Goal: Information Seeking & Learning: Understand process/instructions

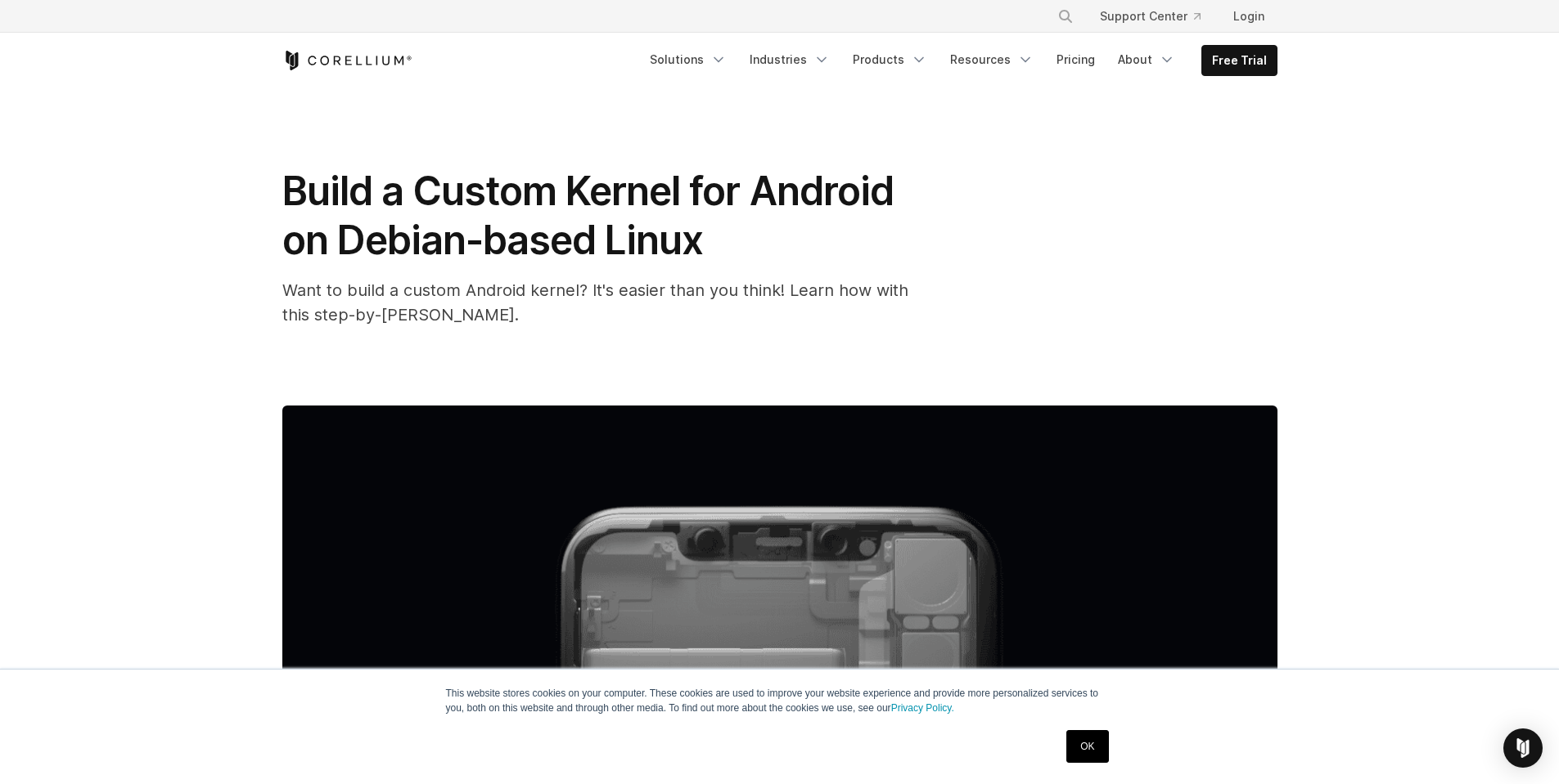
click at [570, 230] on span "Build a Custom Kernel for Android on Debian-based Linux" at bounding box center [588, 216] width 611 height 98
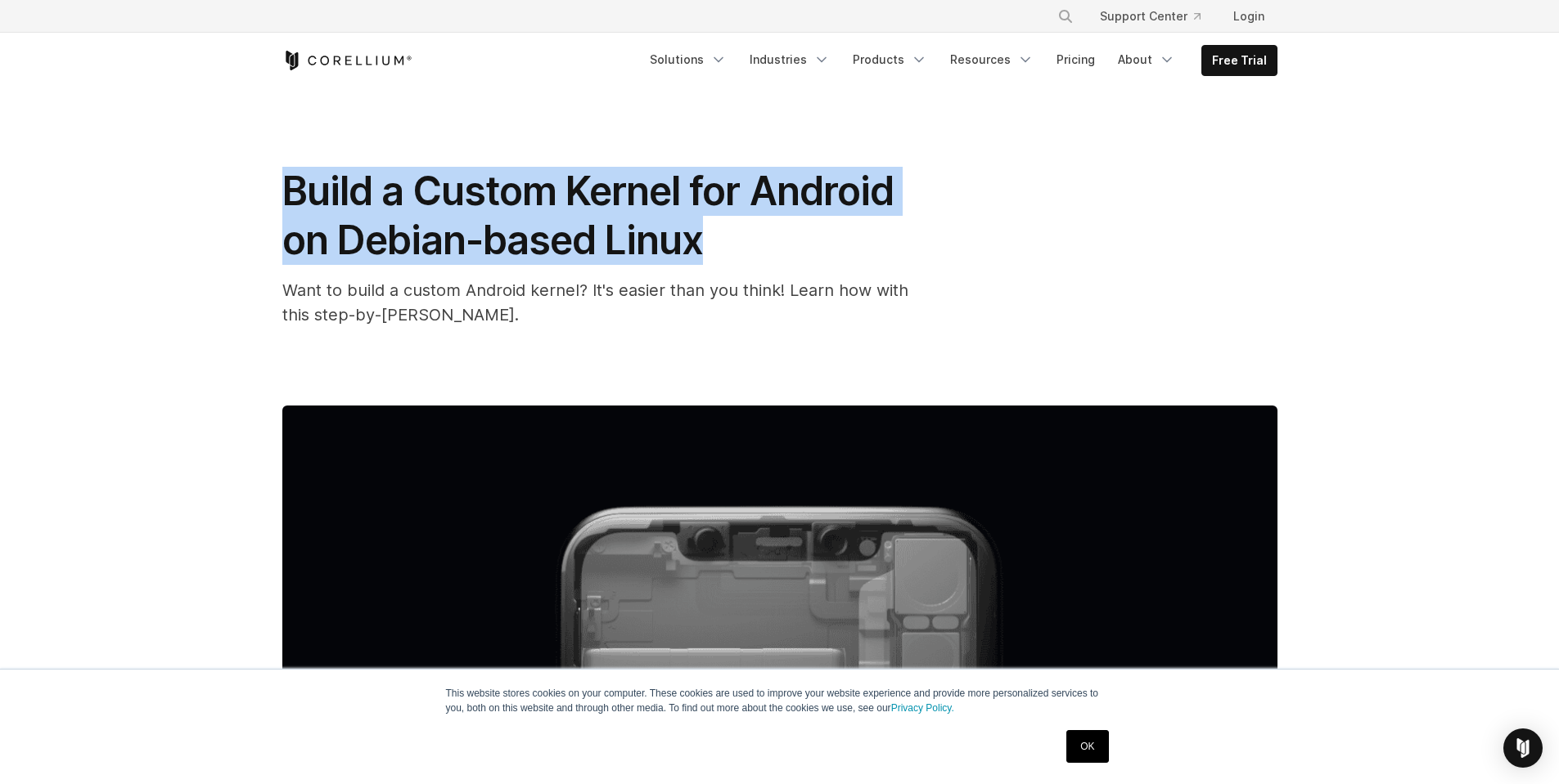
click at [570, 230] on span "Build a Custom Kernel for Android on Debian-based Linux" at bounding box center [588, 216] width 611 height 98
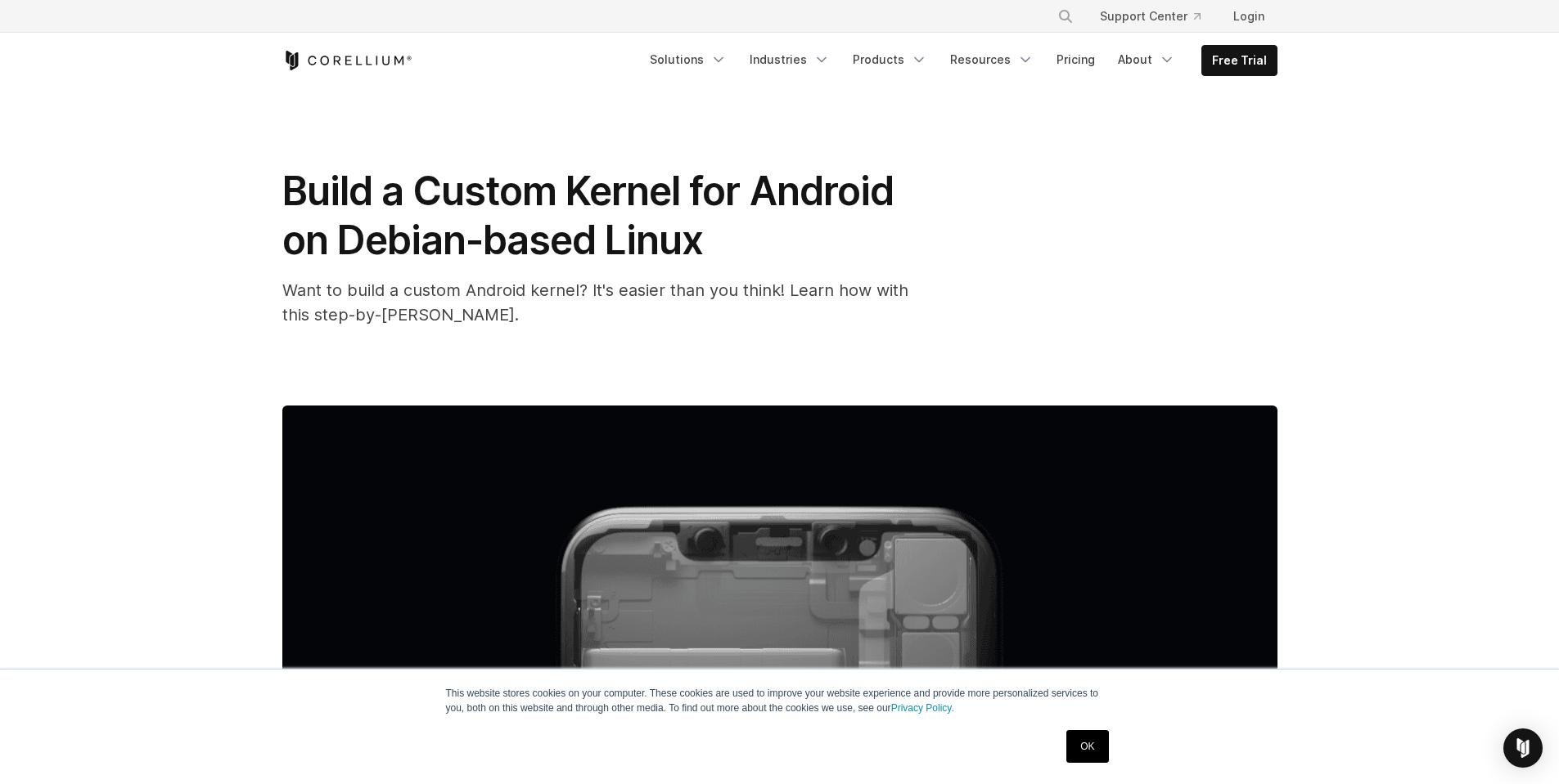
click at [514, 297] on span "Want to build a custom Android kernel? It's easier than you think! Learn how wi…" at bounding box center [595, 303] width 626 height 44
click at [513, 297] on span "Want to build a custom Android kernel? It's easier than you think! Learn how wi…" at bounding box center [595, 303] width 626 height 44
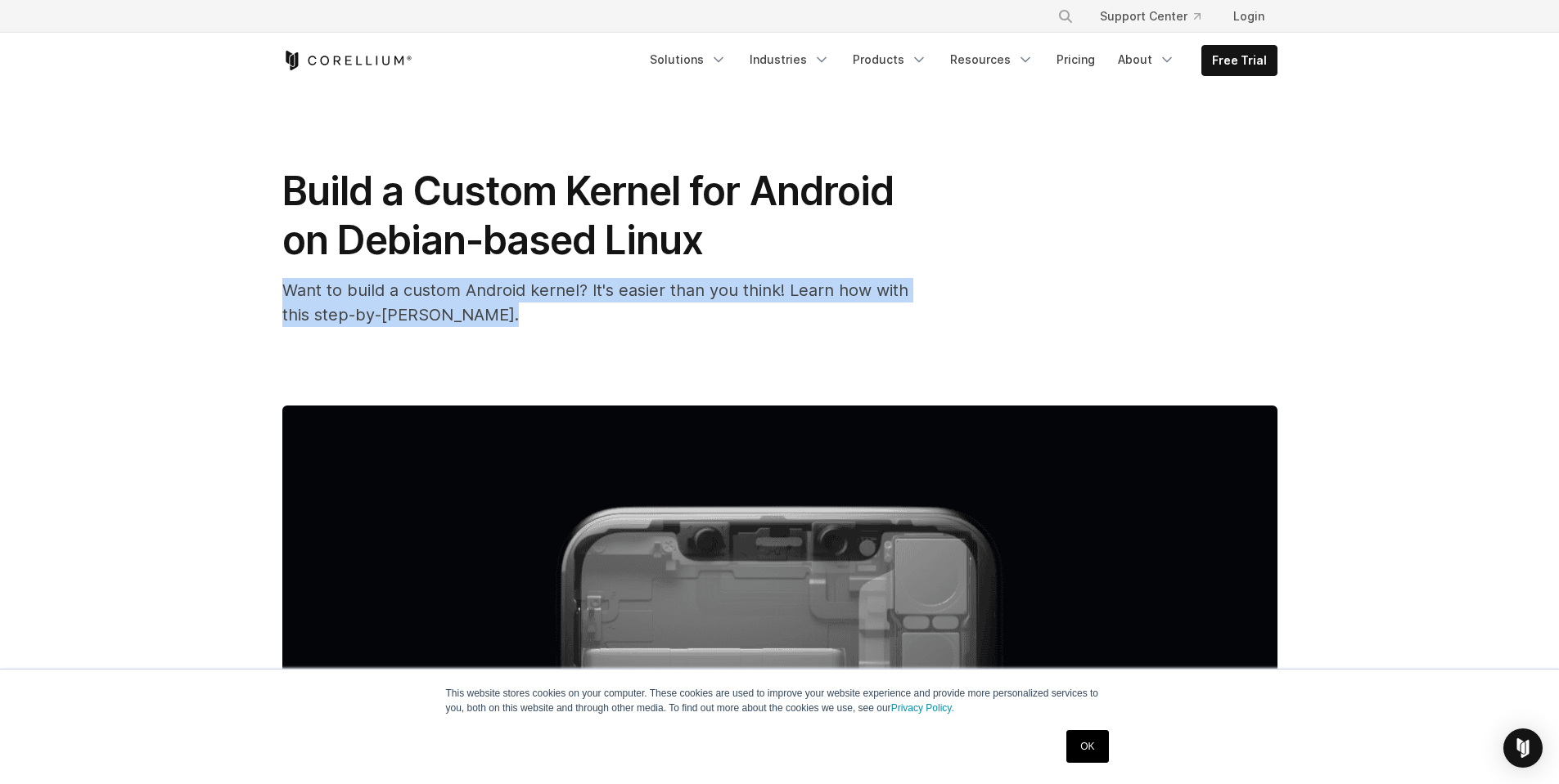
click at [513, 297] on span "Want to build a custom Android kernel? It's easier than you think! Learn how wi…" at bounding box center [595, 303] width 626 height 44
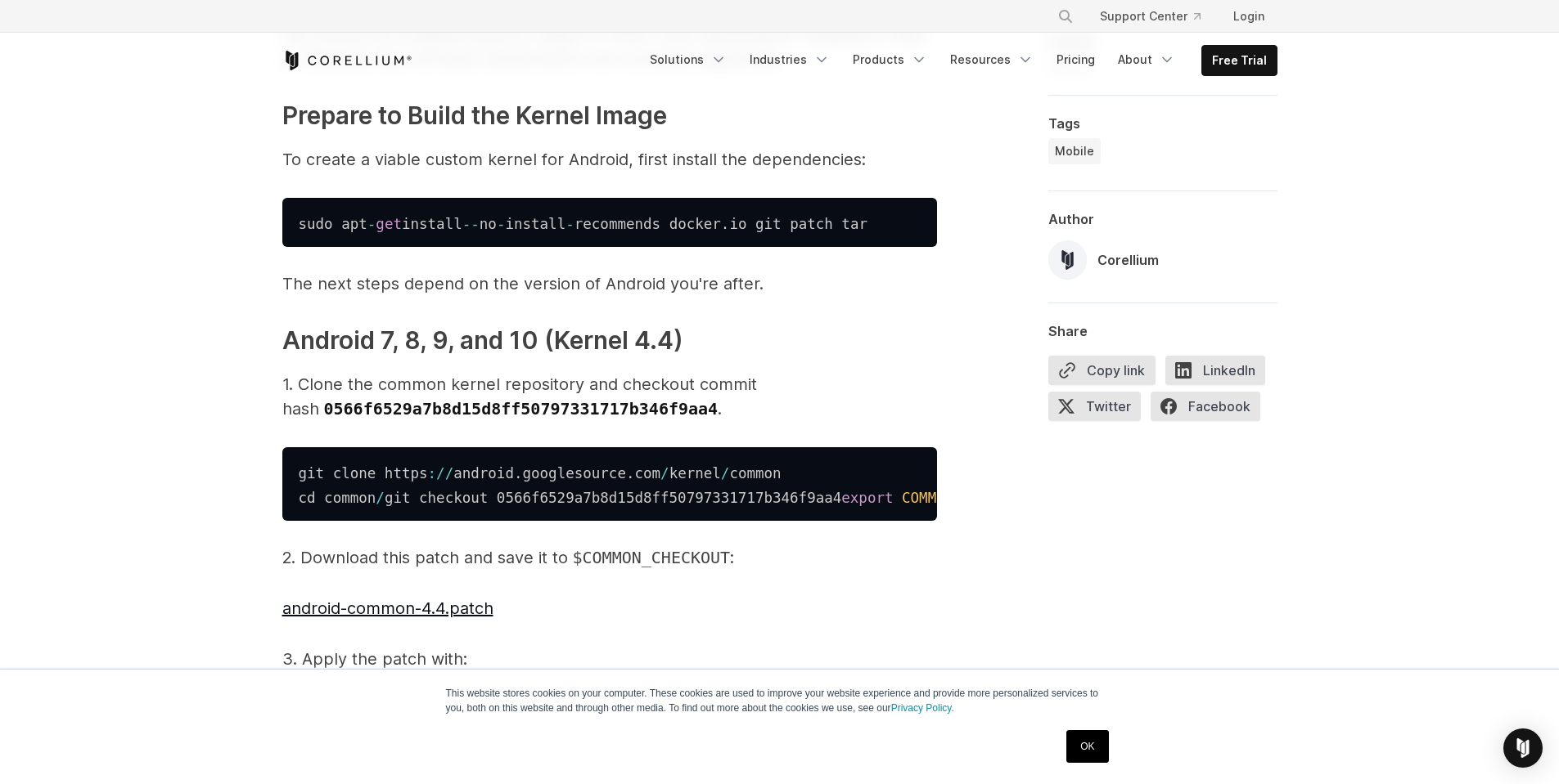
scroll to position [1227, 0]
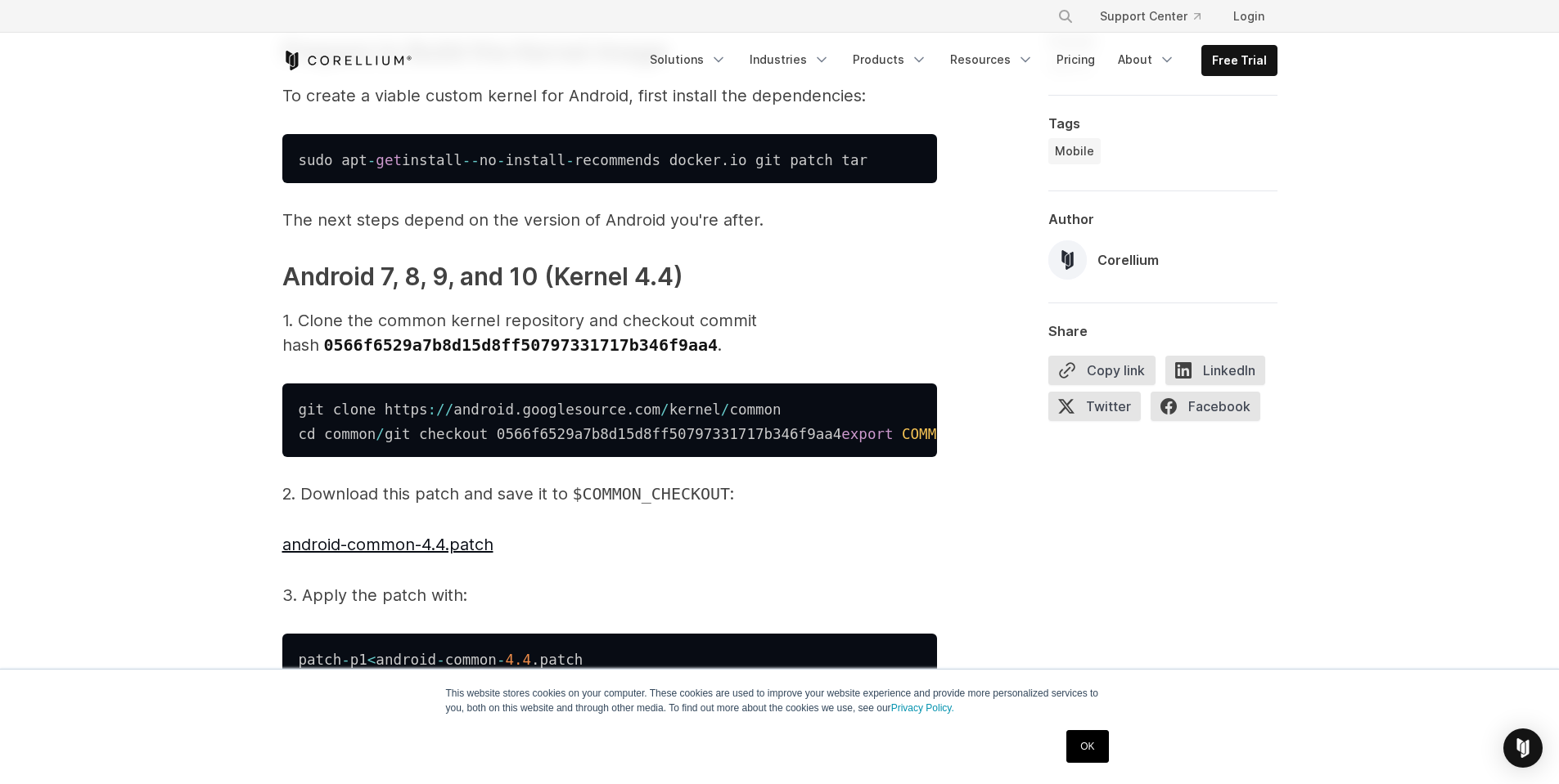
click at [504, 322] on p "1. Clone the common kernel repository and checkout commit hash 0566f6529a7b8d15…" at bounding box center [610, 333] width 655 height 49
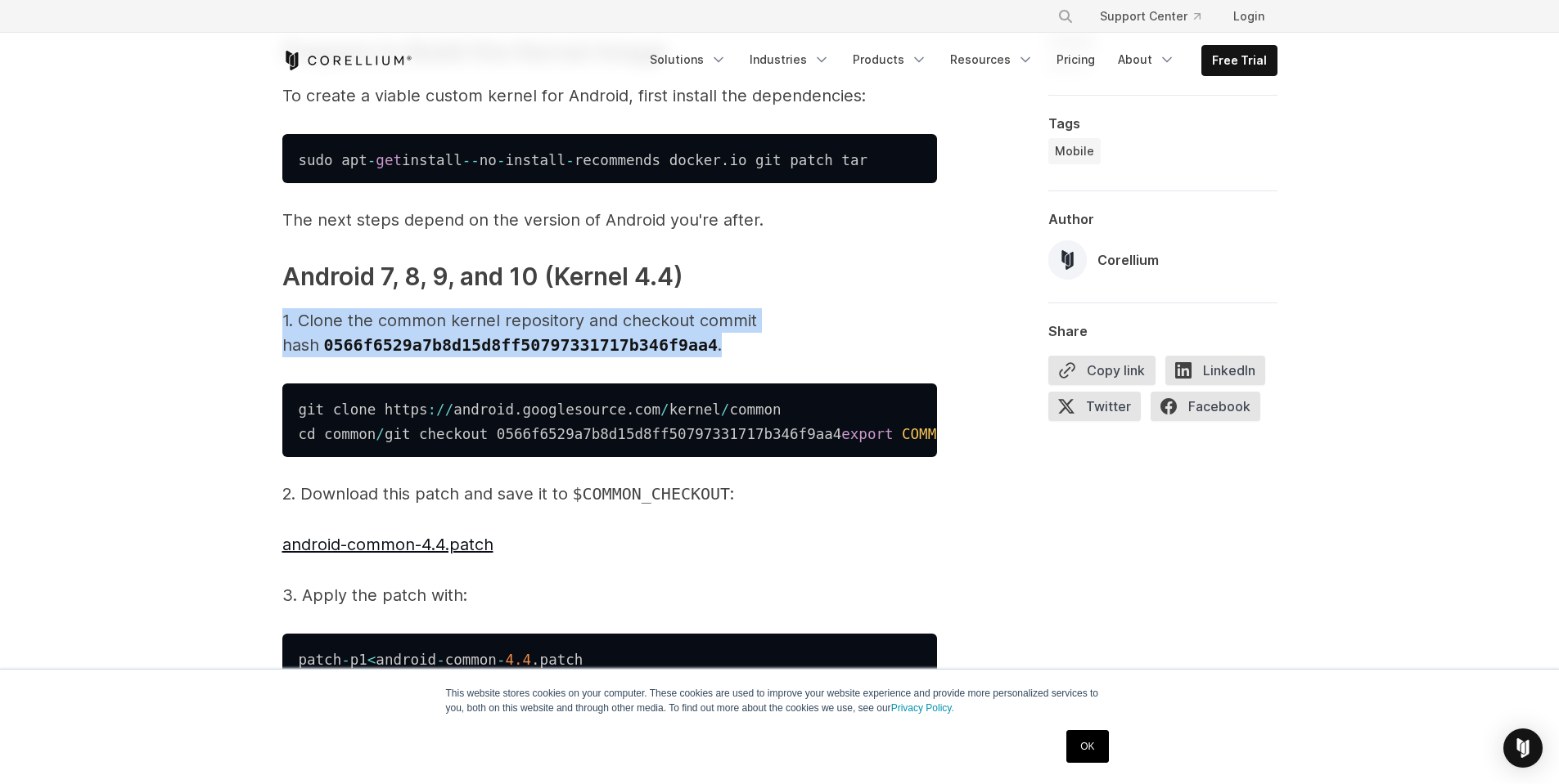
click at [504, 322] on p "1. Clone the common kernel repository and checkout commit hash 0566f6529a7b8d15…" at bounding box center [610, 333] width 655 height 49
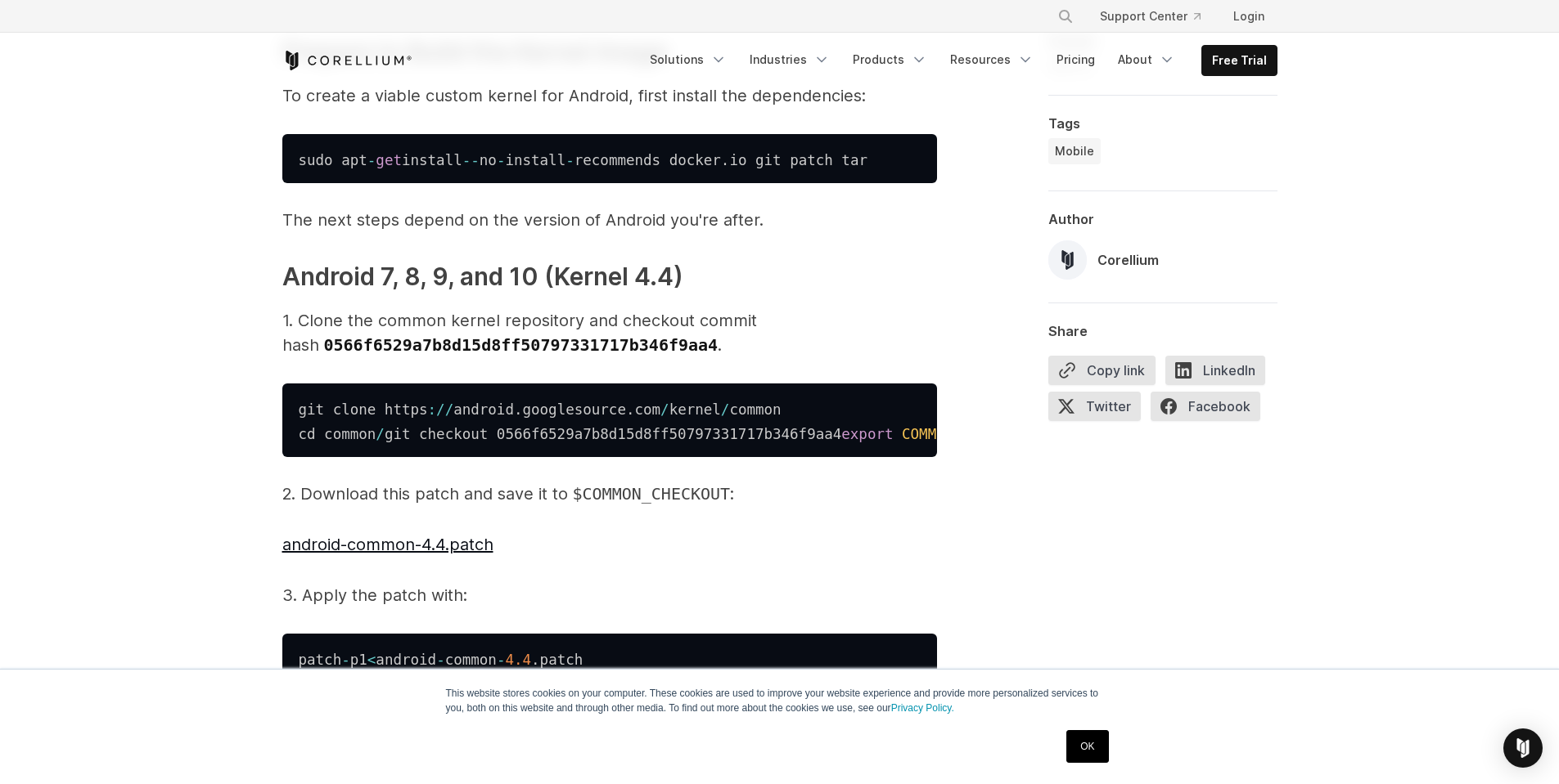
click at [470, 390] on pre "git clone https : / / android . googlesource . com / kernel / common cd common …" at bounding box center [610, 421] width 655 height 74
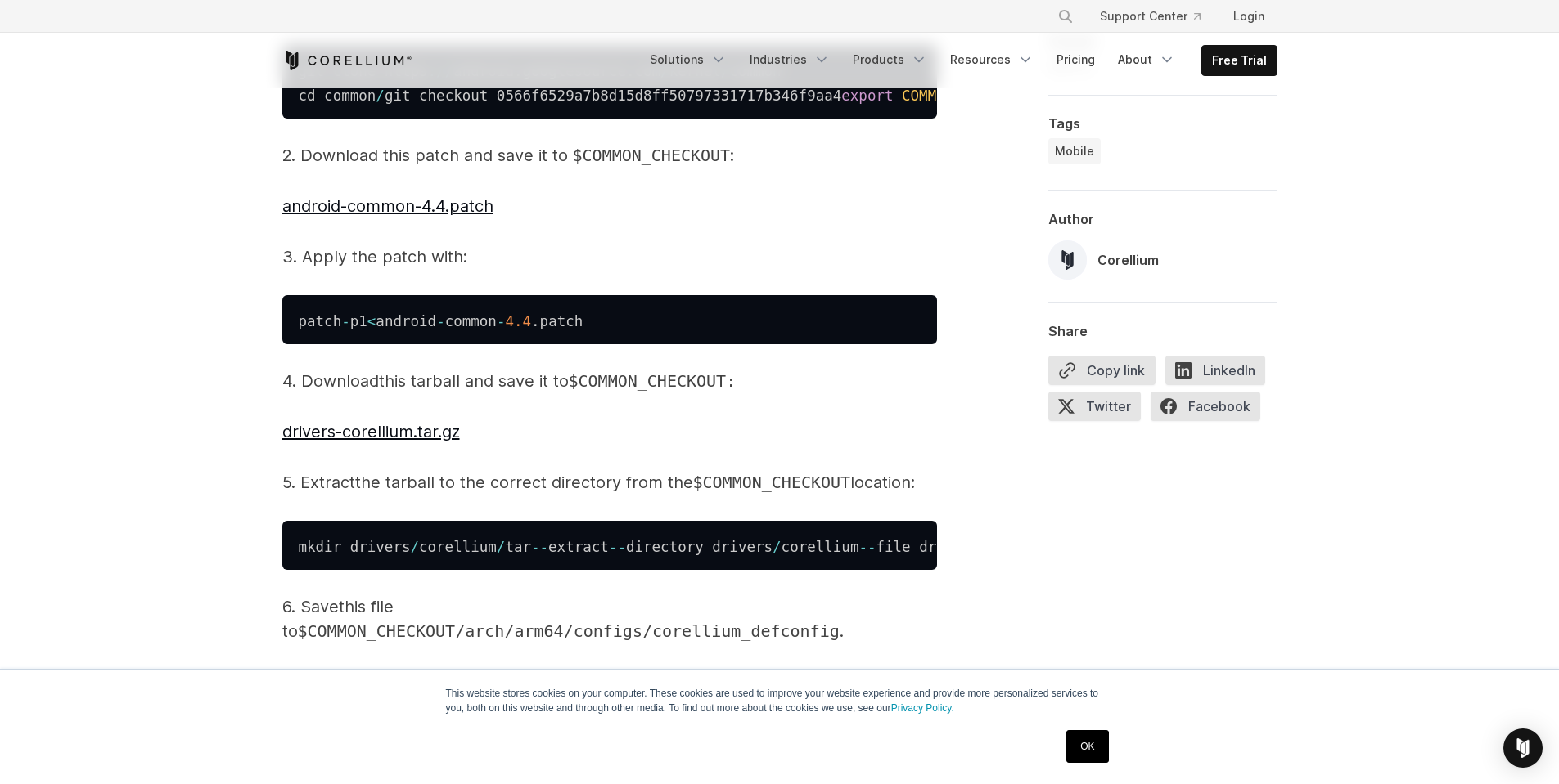
scroll to position [1636, 0]
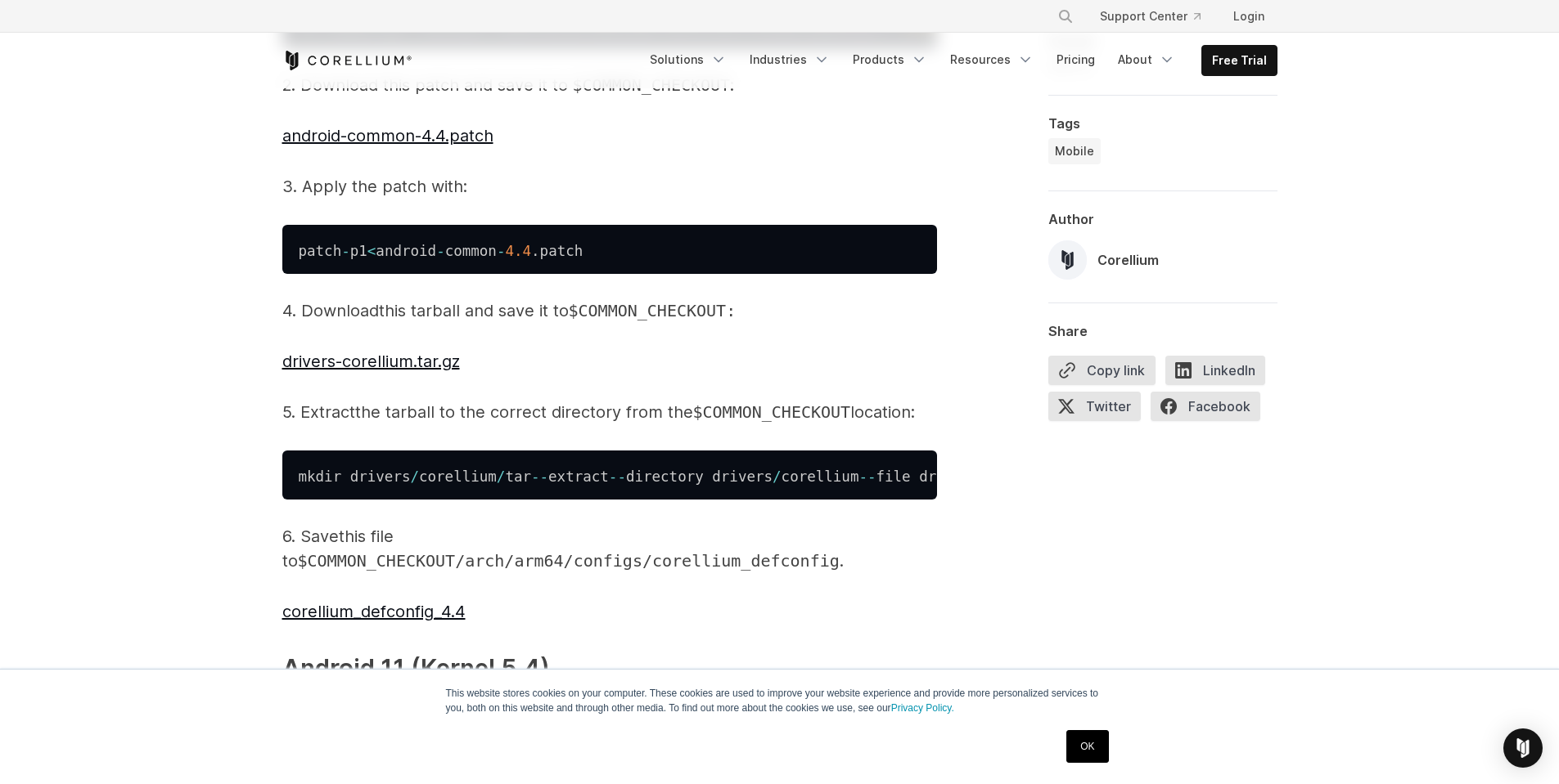
click at [325, 323] on p "4. Download this tarball and save it to $COMMON_CHECKOUT:" at bounding box center [610, 311] width 655 height 25
drag, startPoint x: 325, startPoint y: 368, endPoint x: 673, endPoint y: 367, distance: 348.0
click at [673, 323] on p "4. Download this tarball and save it to $COMMON_CHECKOUT:" at bounding box center [610, 311] width 655 height 25
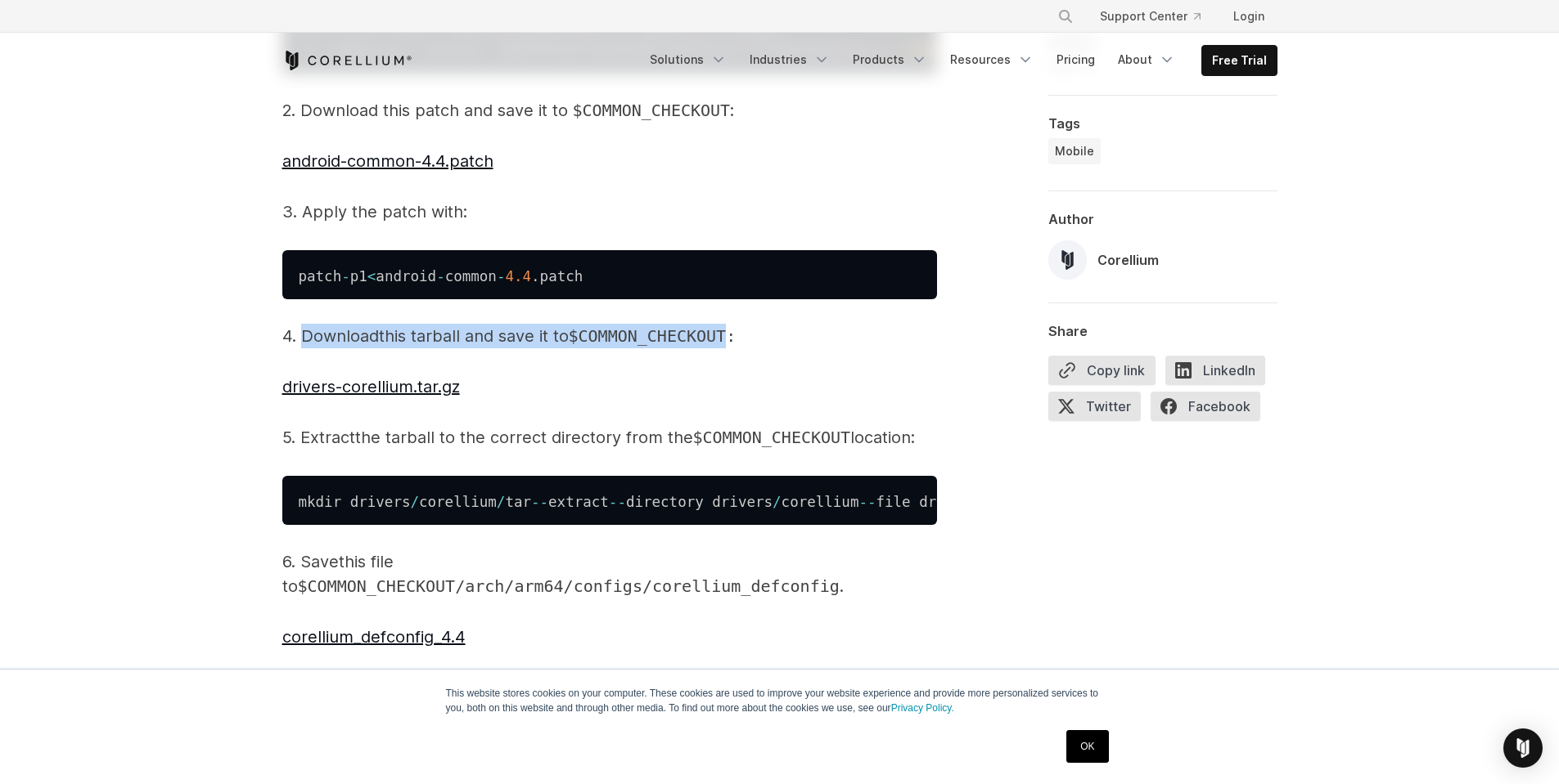
scroll to position [1799, 0]
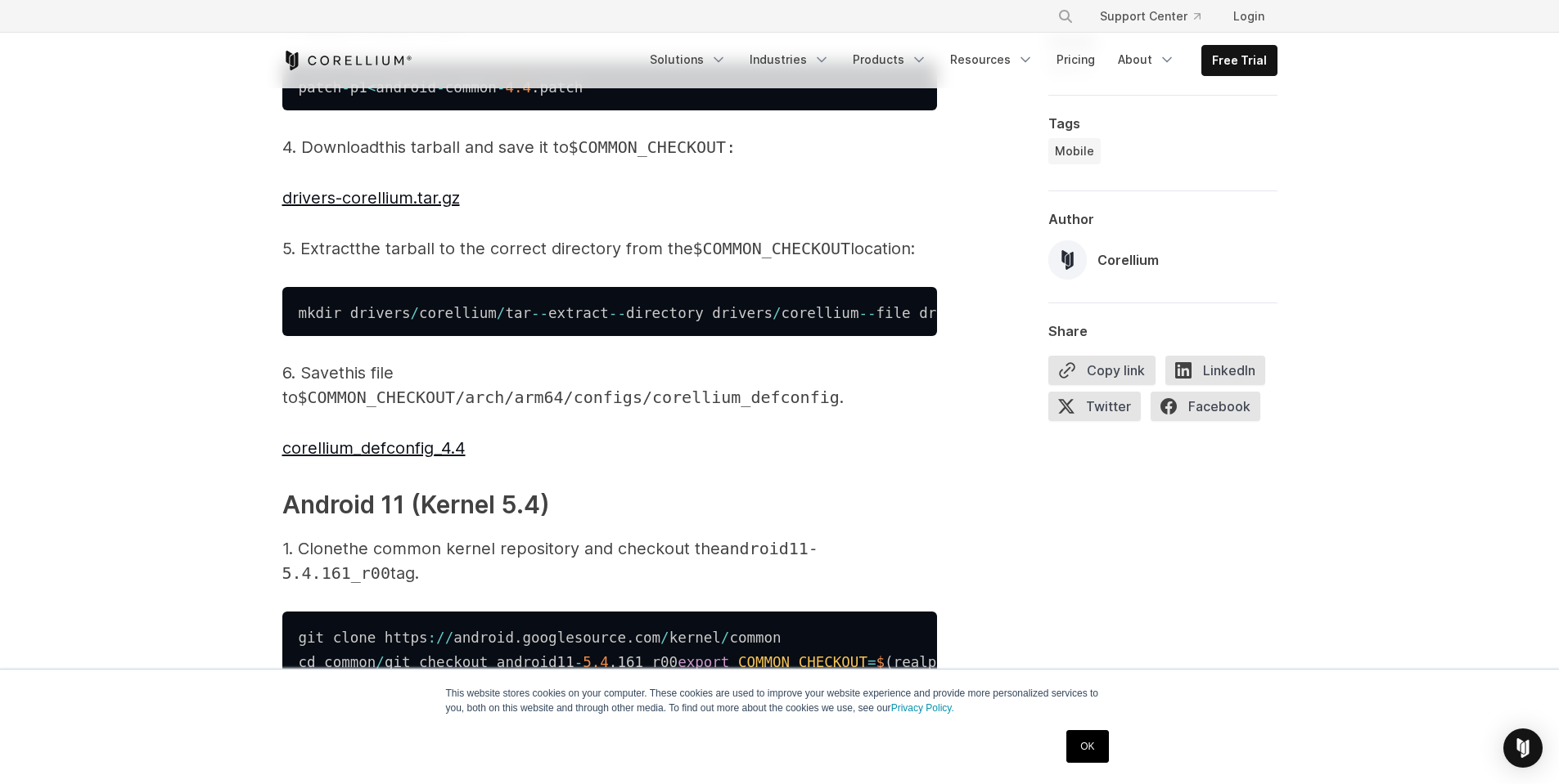
click at [367, 259] on span "the tarball to the correct directory from the" at bounding box center [524, 248] width 338 height 19
drag, startPoint x: 367, startPoint y: 300, endPoint x: 633, endPoint y: 306, distance: 266.1
click at [638, 259] on span "the tarball to the correct directory from the" at bounding box center [524, 248] width 338 height 19
click at [352, 261] on p "5. Extract the tarball to the correct directory from the $COMMON_CHECKOUT locat…" at bounding box center [610, 249] width 655 height 25
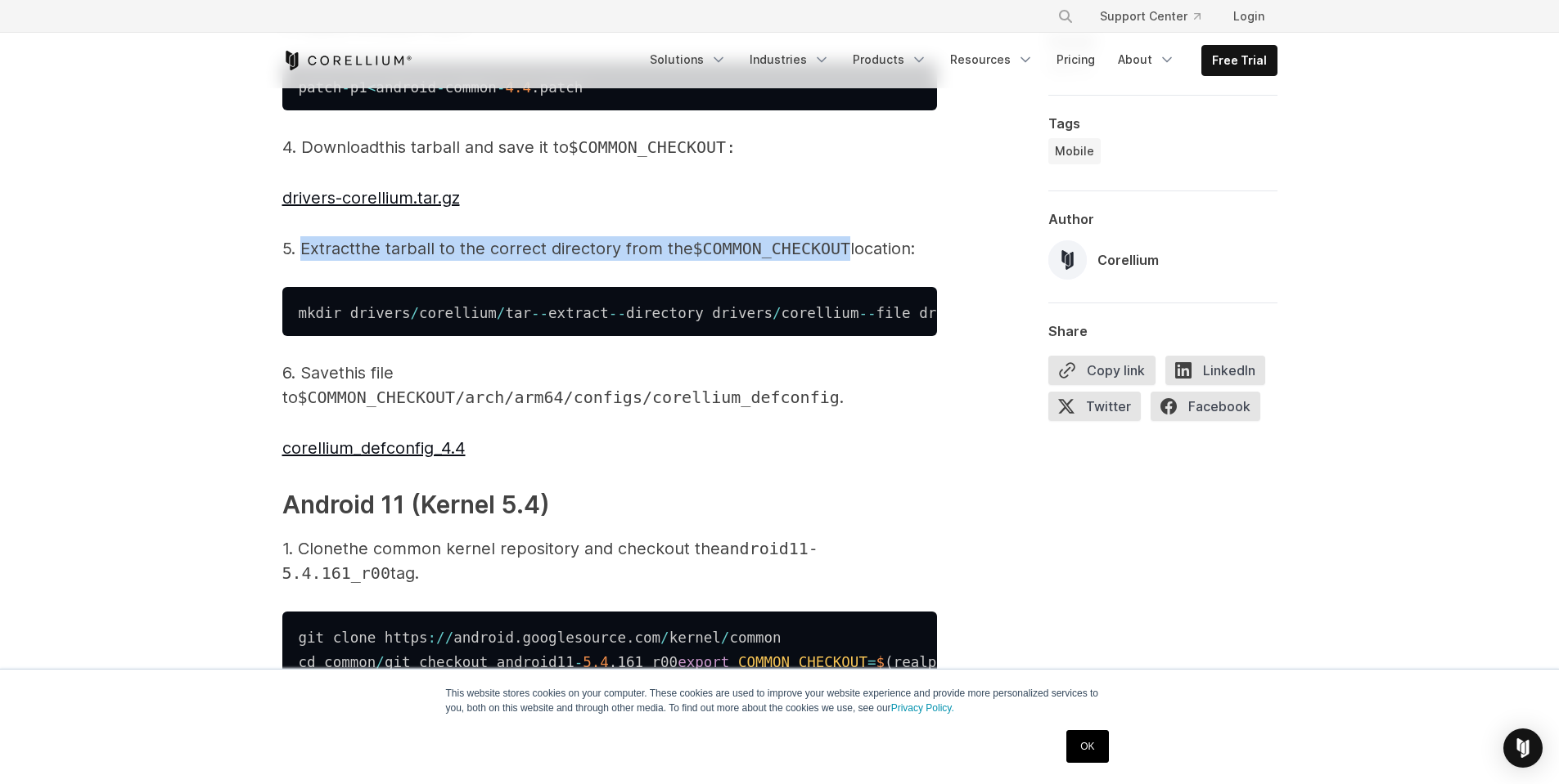
drag, startPoint x: 352, startPoint y: 297, endPoint x: 709, endPoint y: 292, distance: 357.0
click at [709, 261] on p "5. Extract the tarball to the correct directory from the $COMMON_CHECKOUT locat…" at bounding box center [610, 249] width 655 height 25
click at [542, 259] on span "the tarball to the correct directory from the" at bounding box center [524, 248] width 338 height 19
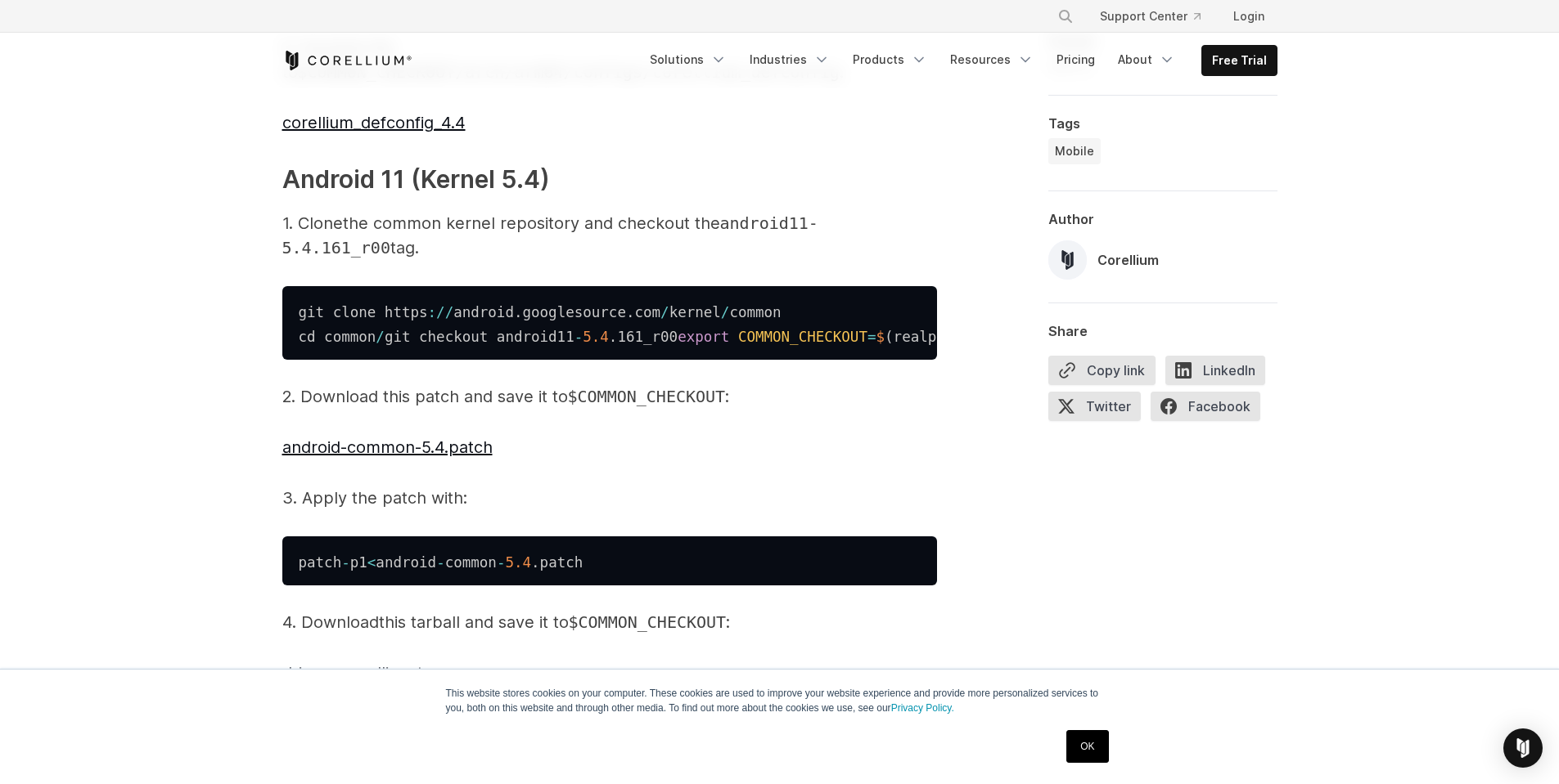
scroll to position [2127, 0]
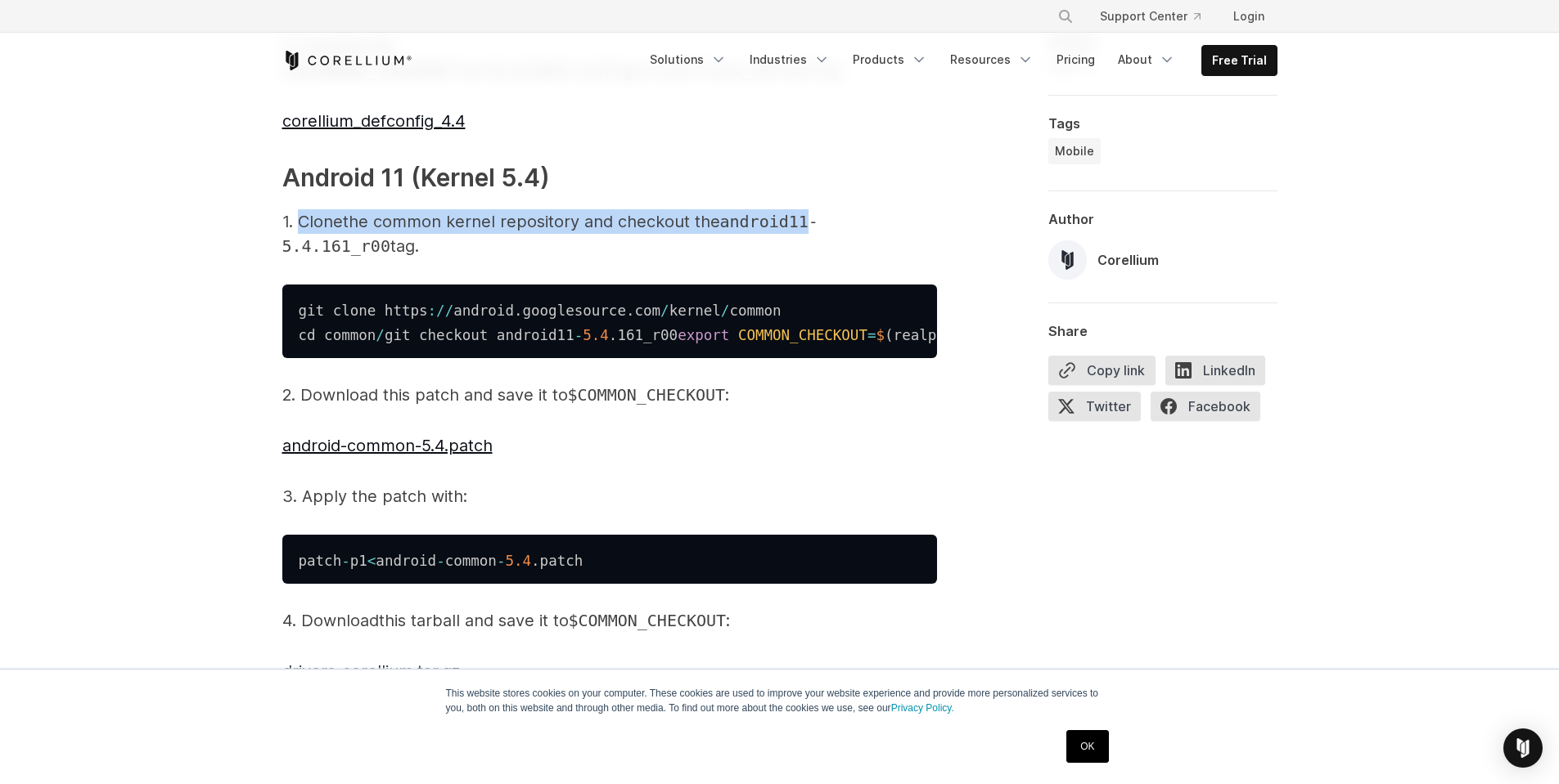
drag, startPoint x: 330, startPoint y: 266, endPoint x: 798, endPoint y: 281, distance: 468.2
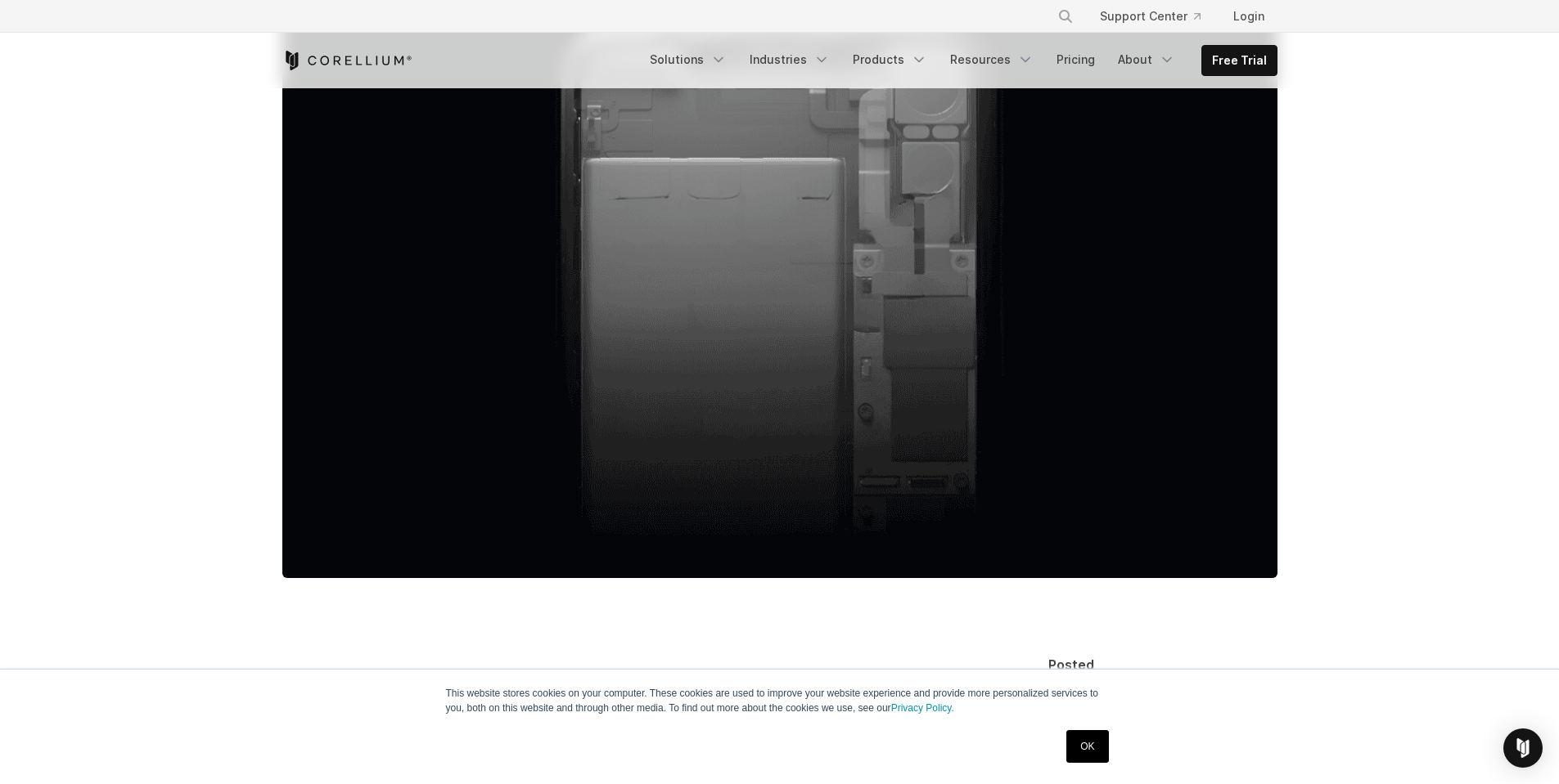
scroll to position [899, 0]
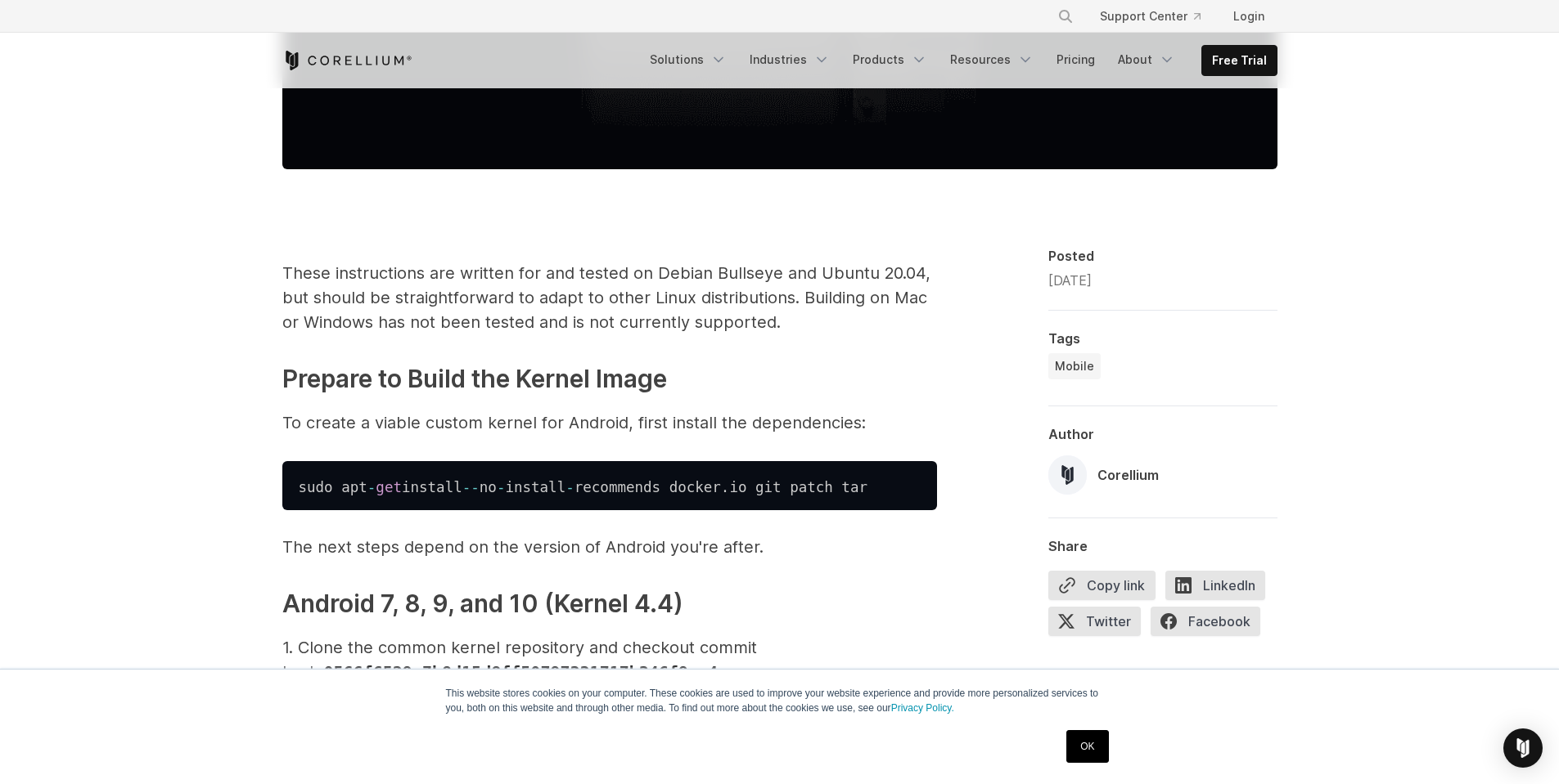
click at [327, 288] on p "These instructions are written for and tested on Debian Bullseye and Ubuntu 20.…" at bounding box center [610, 298] width 655 height 74
drag, startPoint x: 327, startPoint y: 288, endPoint x: 536, endPoint y: 300, distance: 209.3
click at [536, 300] on p "These instructions are written for and tested on Debian Bullseye and Ubuntu 20.…" at bounding box center [610, 298] width 655 height 74
click at [510, 312] on p "These instructions are written for and tested on Debian Bullseye and Ubuntu 20.…" at bounding box center [610, 298] width 655 height 74
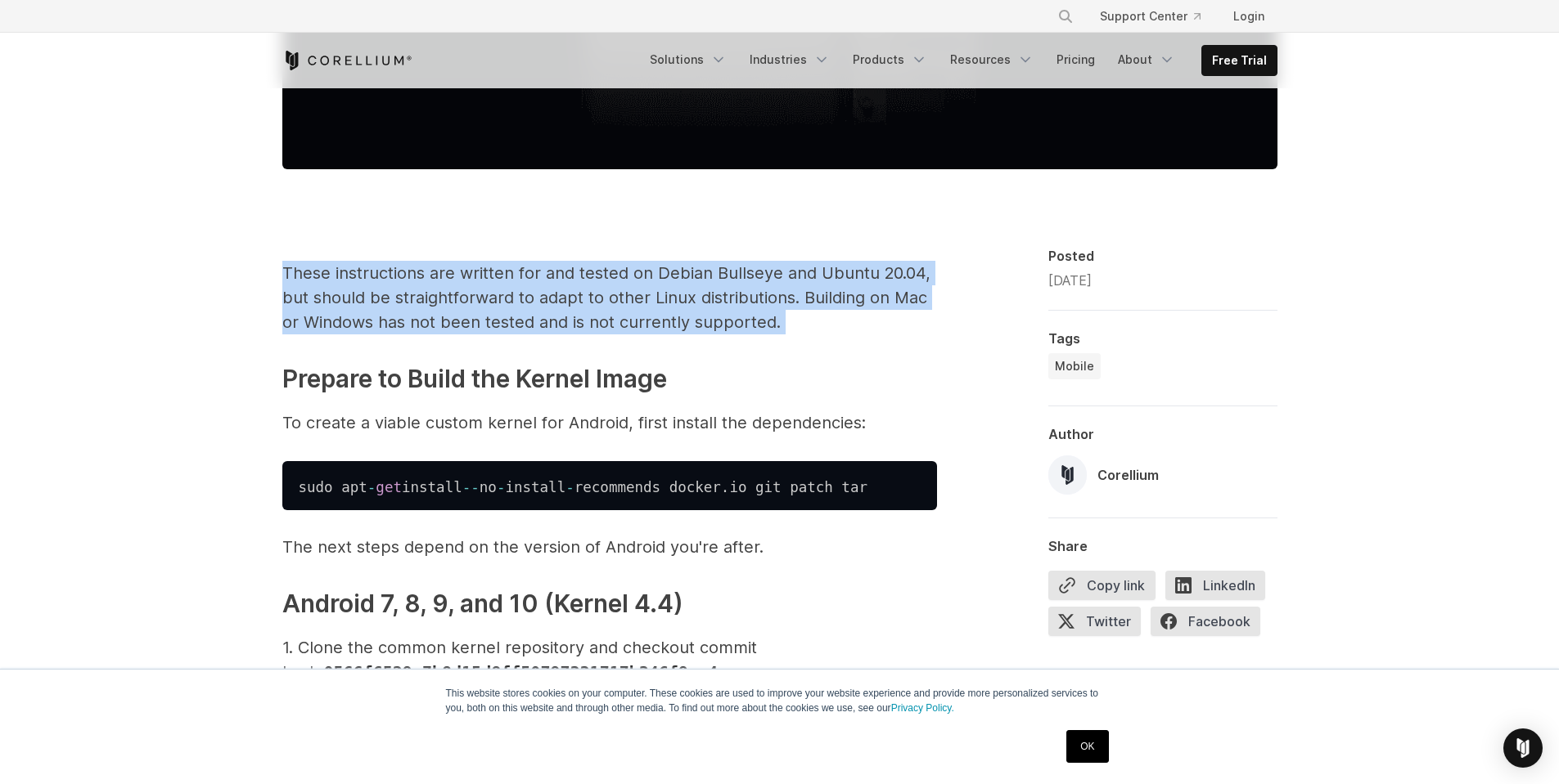
click at [510, 312] on p "These instructions are written for and tested on Debian Bullseye and Ubuntu 20.…" at bounding box center [610, 298] width 655 height 74
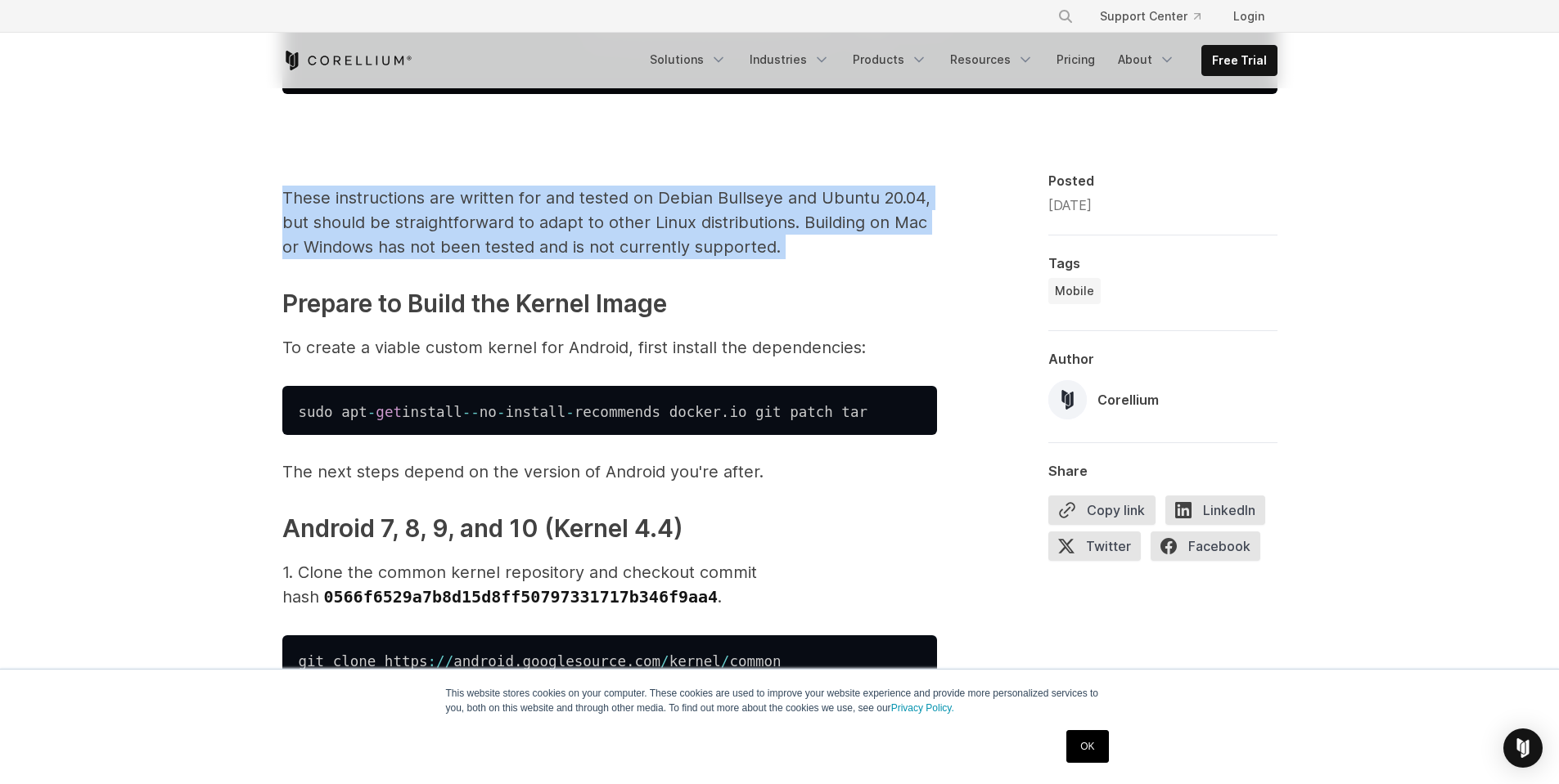
scroll to position [981, 0]
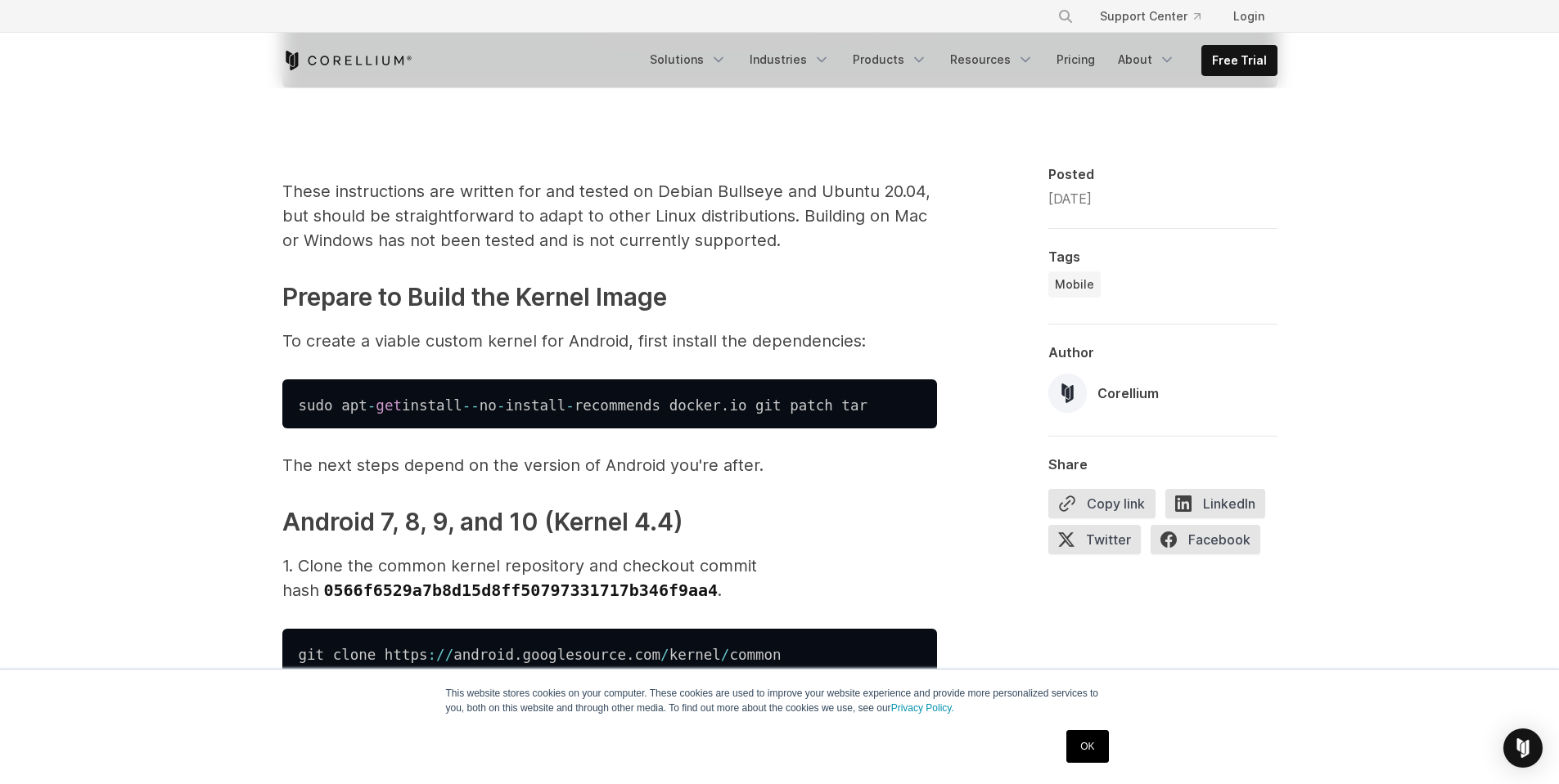
click at [505, 344] on p "To create a viable custom kernel for Android, first install the dependencies:" at bounding box center [610, 341] width 655 height 25
click at [400, 470] on p "The next steps depend on the version of Android you're after." at bounding box center [610, 465] width 655 height 25
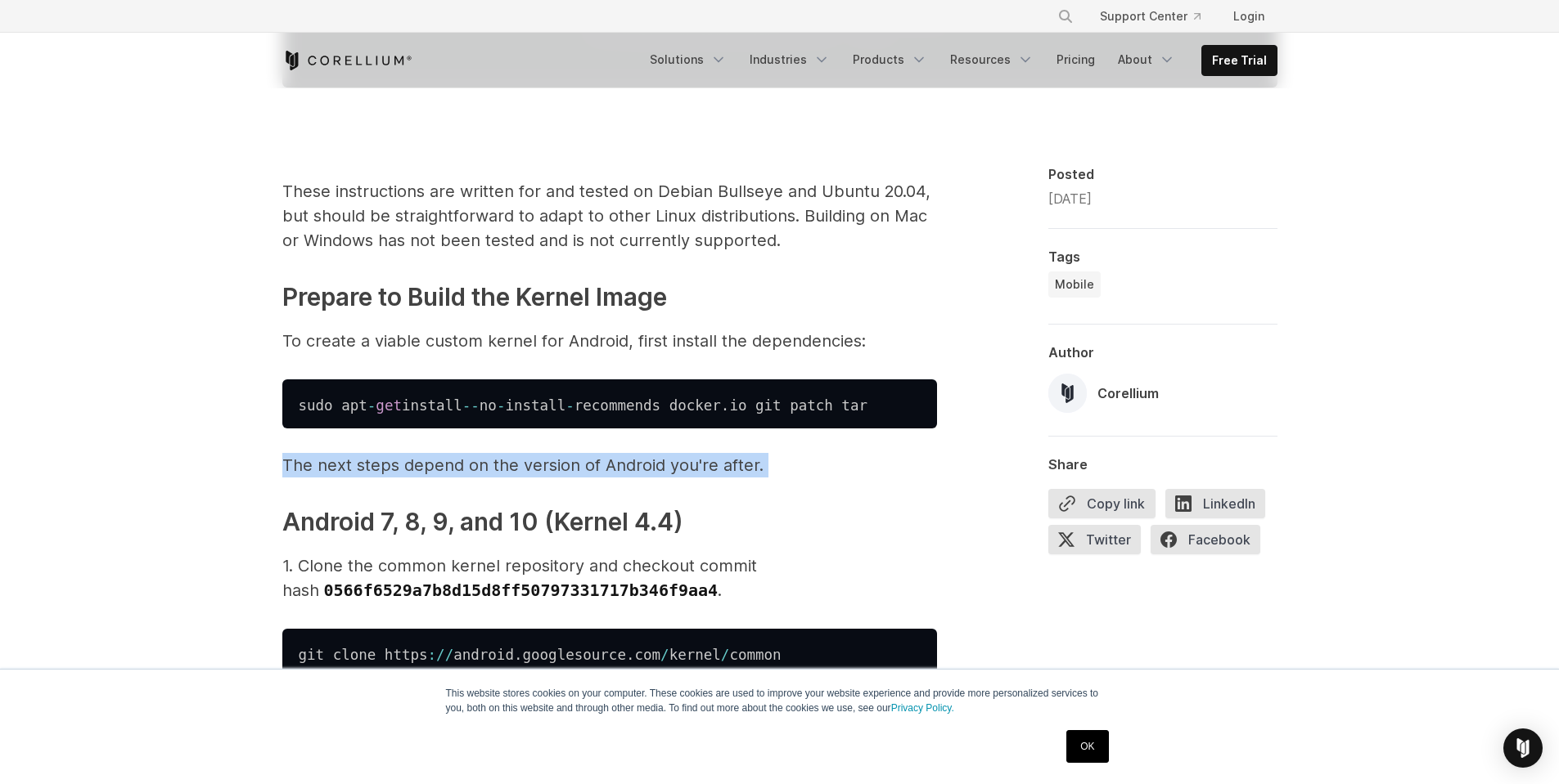
click at [400, 470] on p "The next steps depend on the version of Android you're after." at bounding box center [610, 465] width 655 height 25
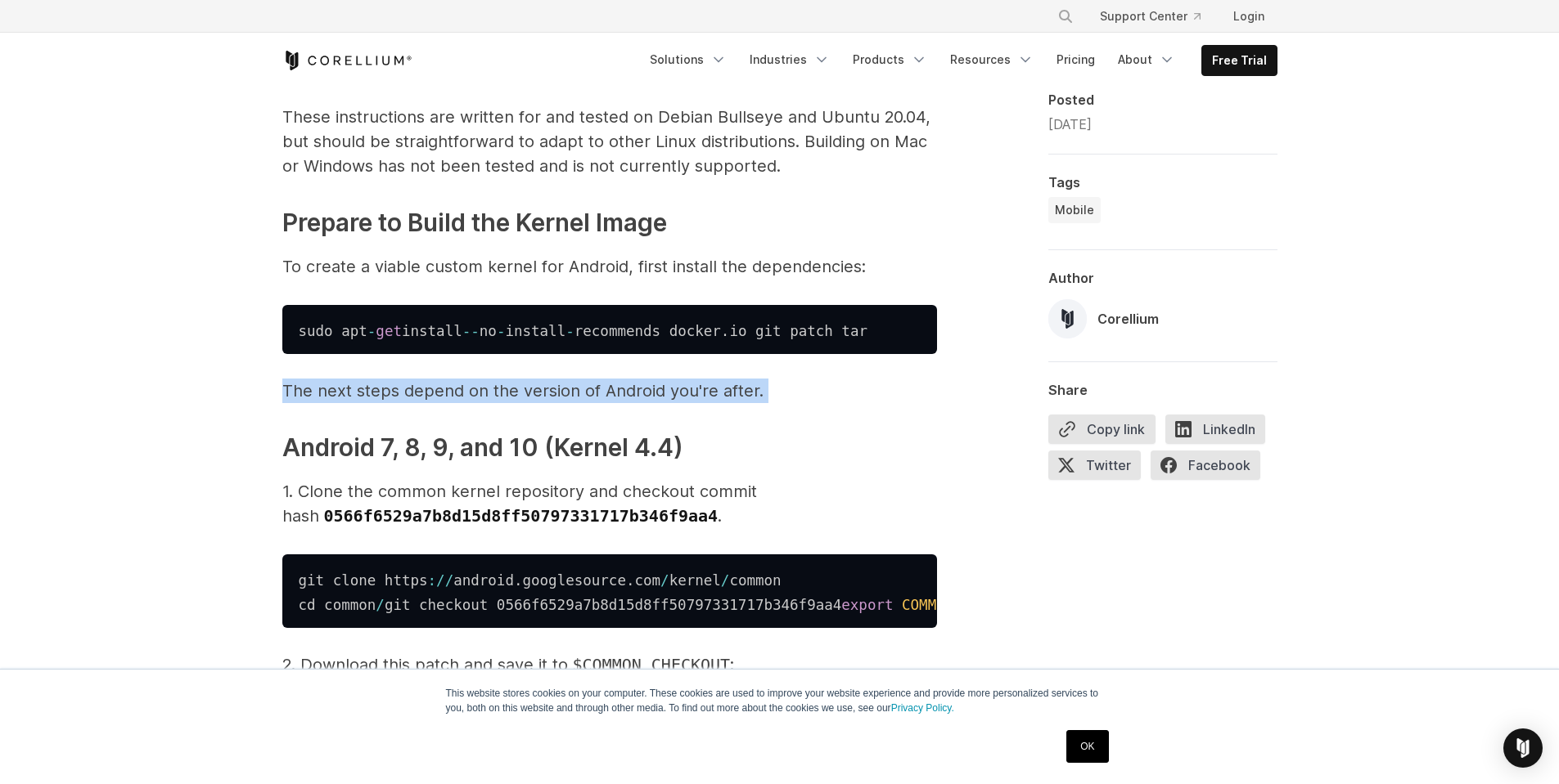
scroll to position [1063, 0]
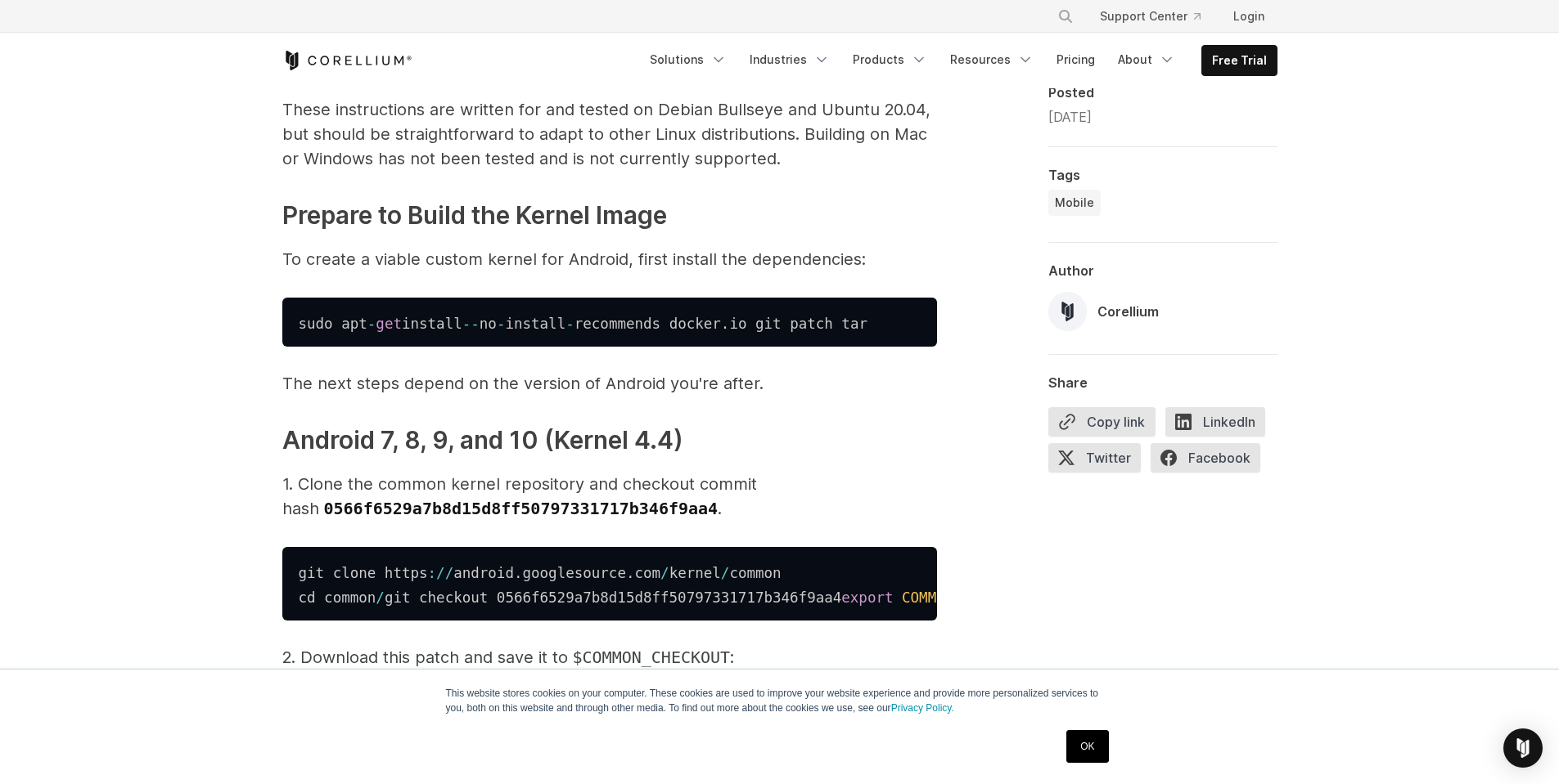
click at [392, 491] on p "1. Clone the common kernel repository and checkout commit hash 0566f6529a7b8d15…" at bounding box center [610, 496] width 655 height 49
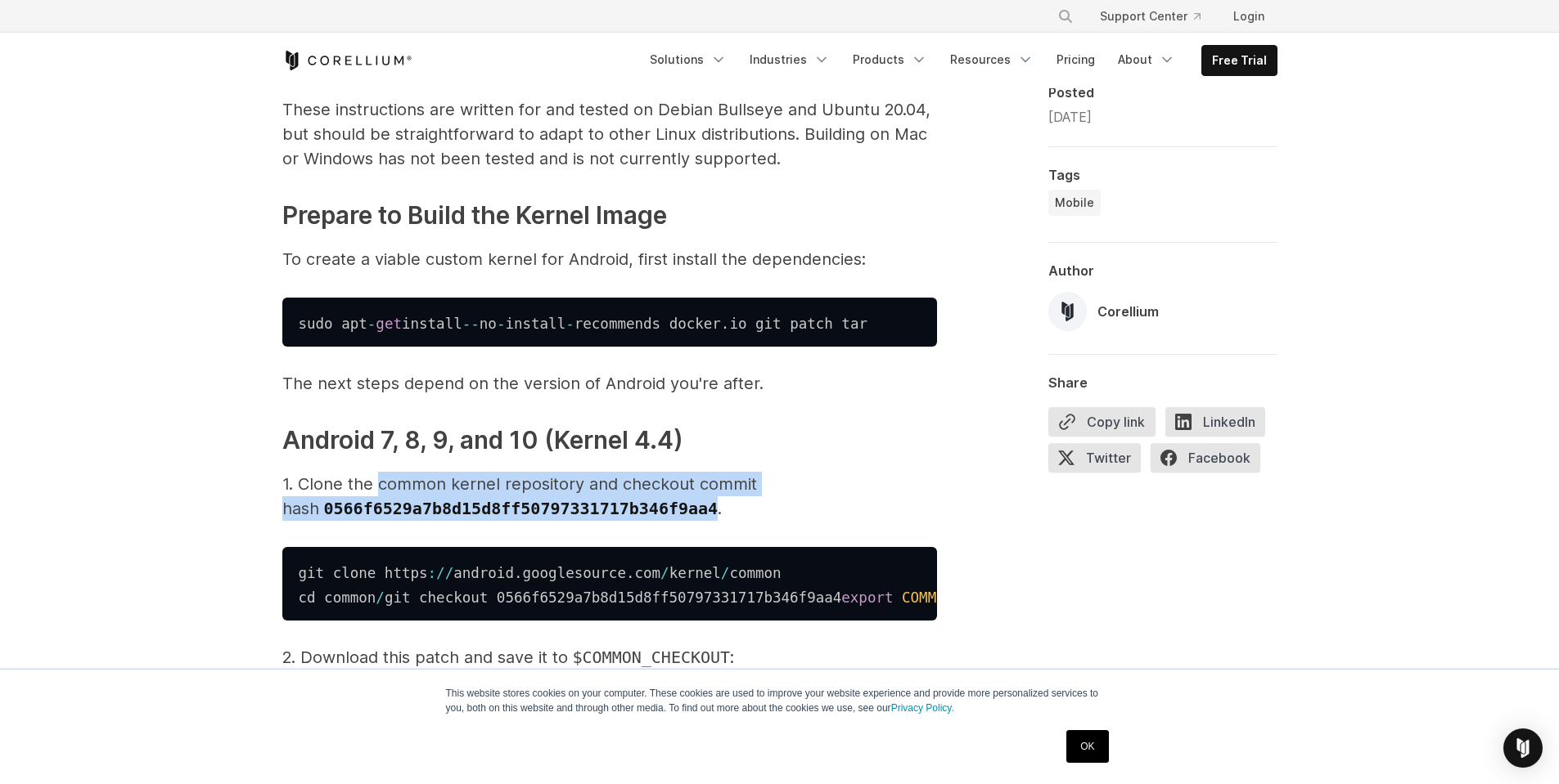
drag, startPoint x: 392, startPoint y: 491, endPoint x: 547, endPoint y: 501, distance: 155.3
click at [547, 501] on p "1. Clone the common kernel repository and checkout commit hash 0566f6529a7b8d15…" at bounding box center [610, 496] width 655 height 49
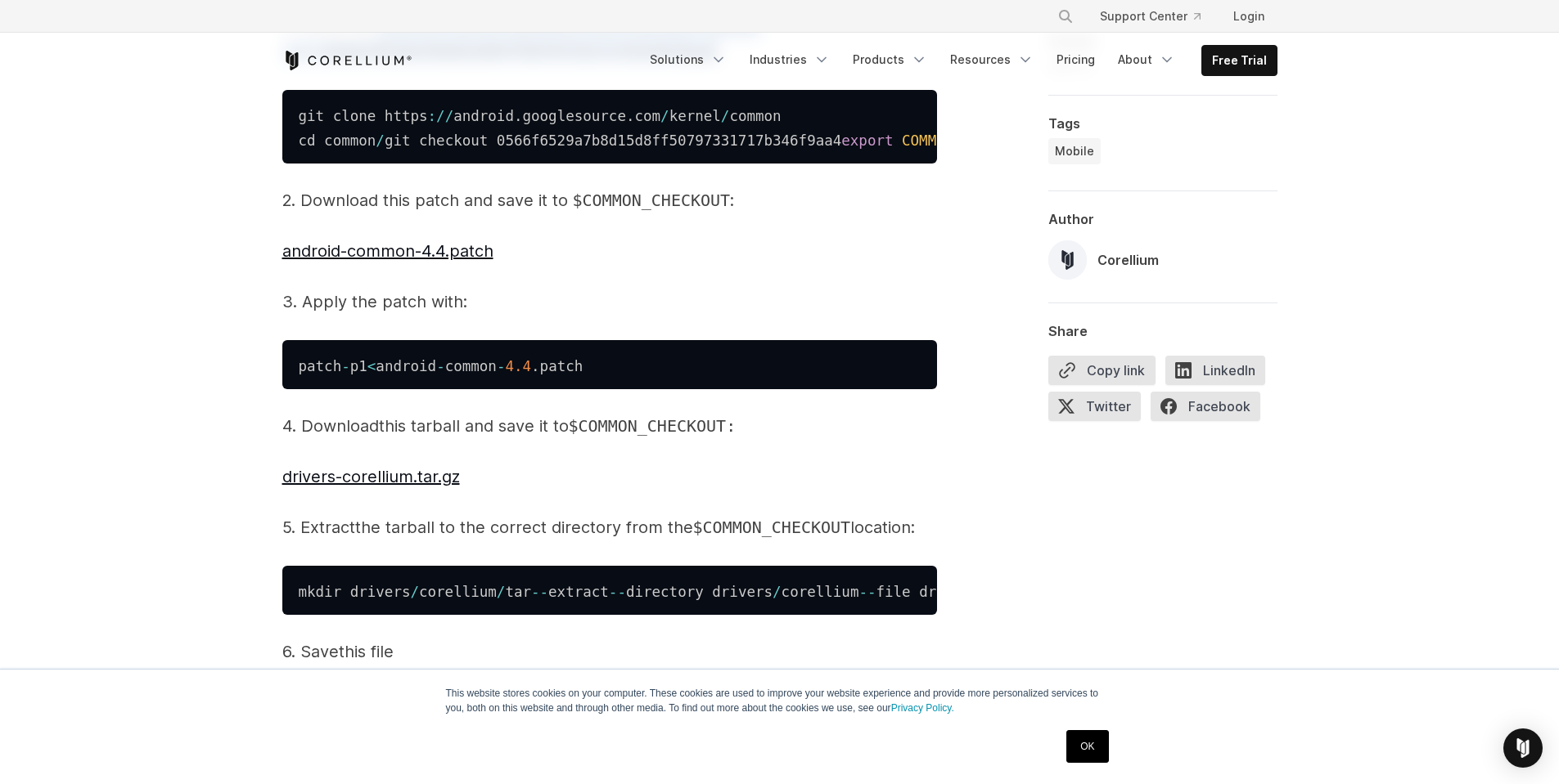
scroll to position [1554, 0]
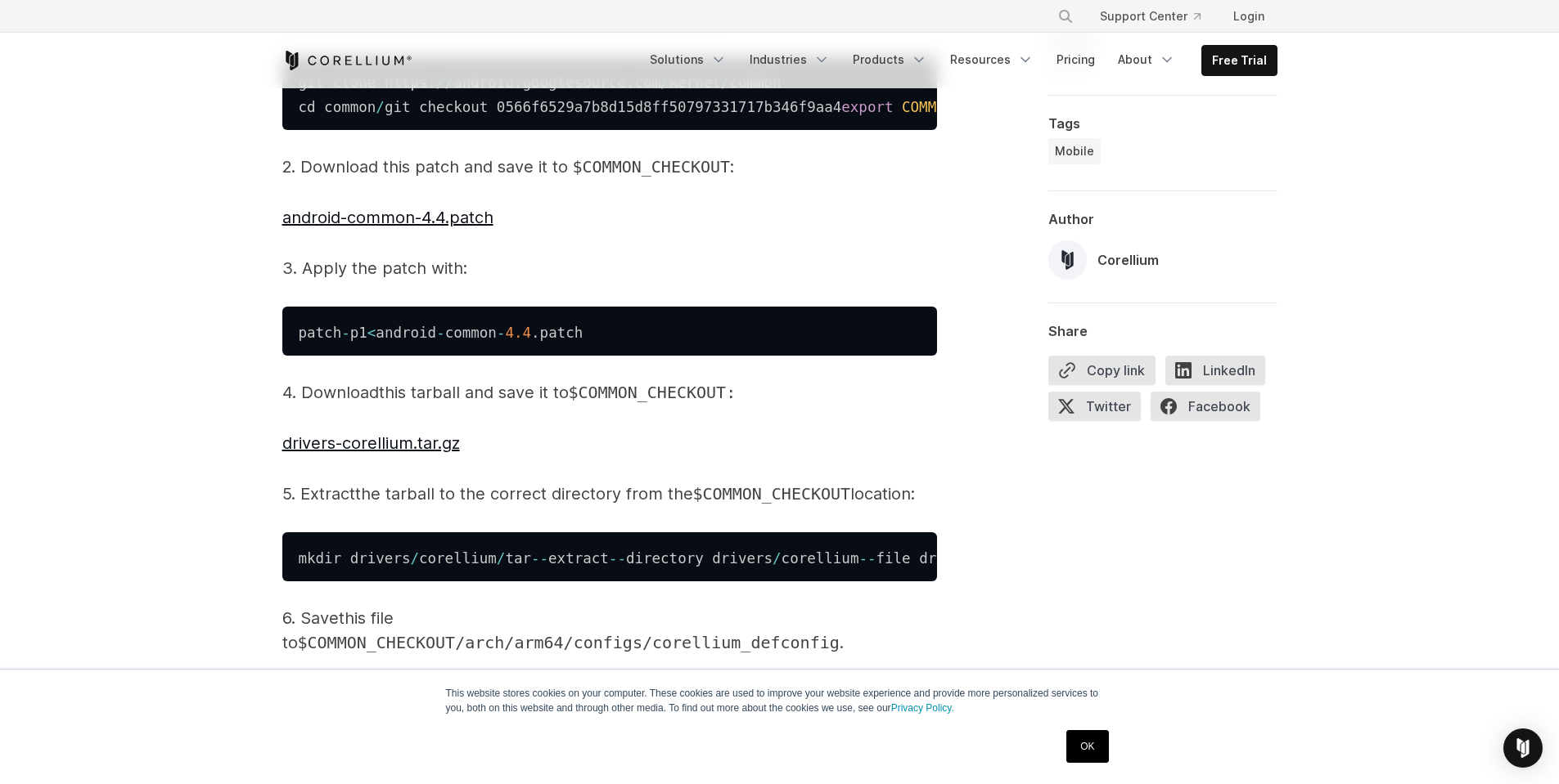
click at [363, 180] on p "2. Download this patch and save it to $COMMON_CHECKOUT :" at bounding box center [610, 167] width 655 height 25
drag, startPoint x: 363, startPoint y: 219, endPoint x: 520, endPoint y: 215, distance: 157.1
click at [520, 180] on p "2. Download this patch and save it to $COMMON_CHECKOUT :" at bounding box center [610, 167] width 655 height 25
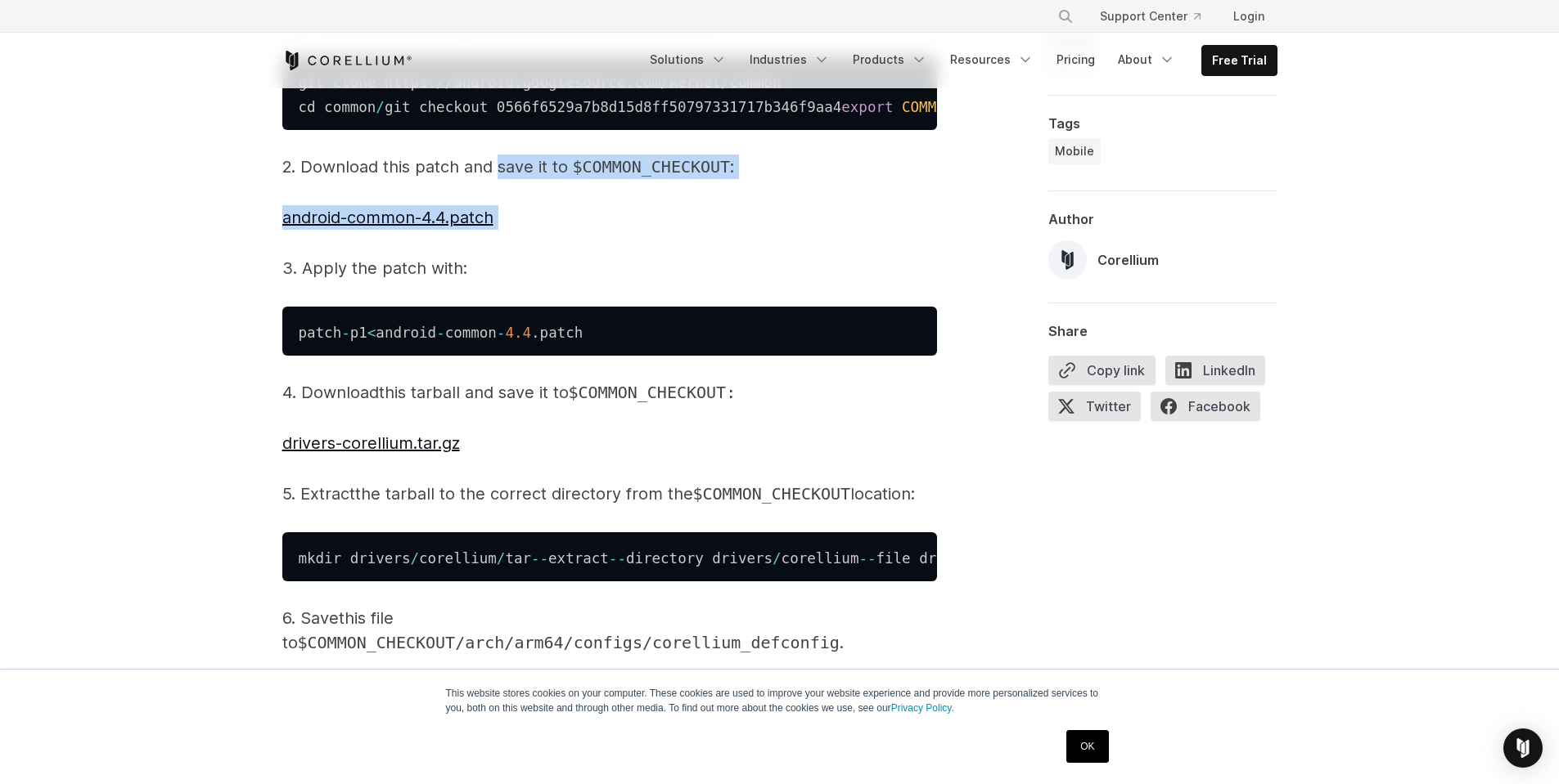
drag, startPoint x: 520, startPoint y: 215, endPoint x: 687, endPoint y: 231, distance: 167.8
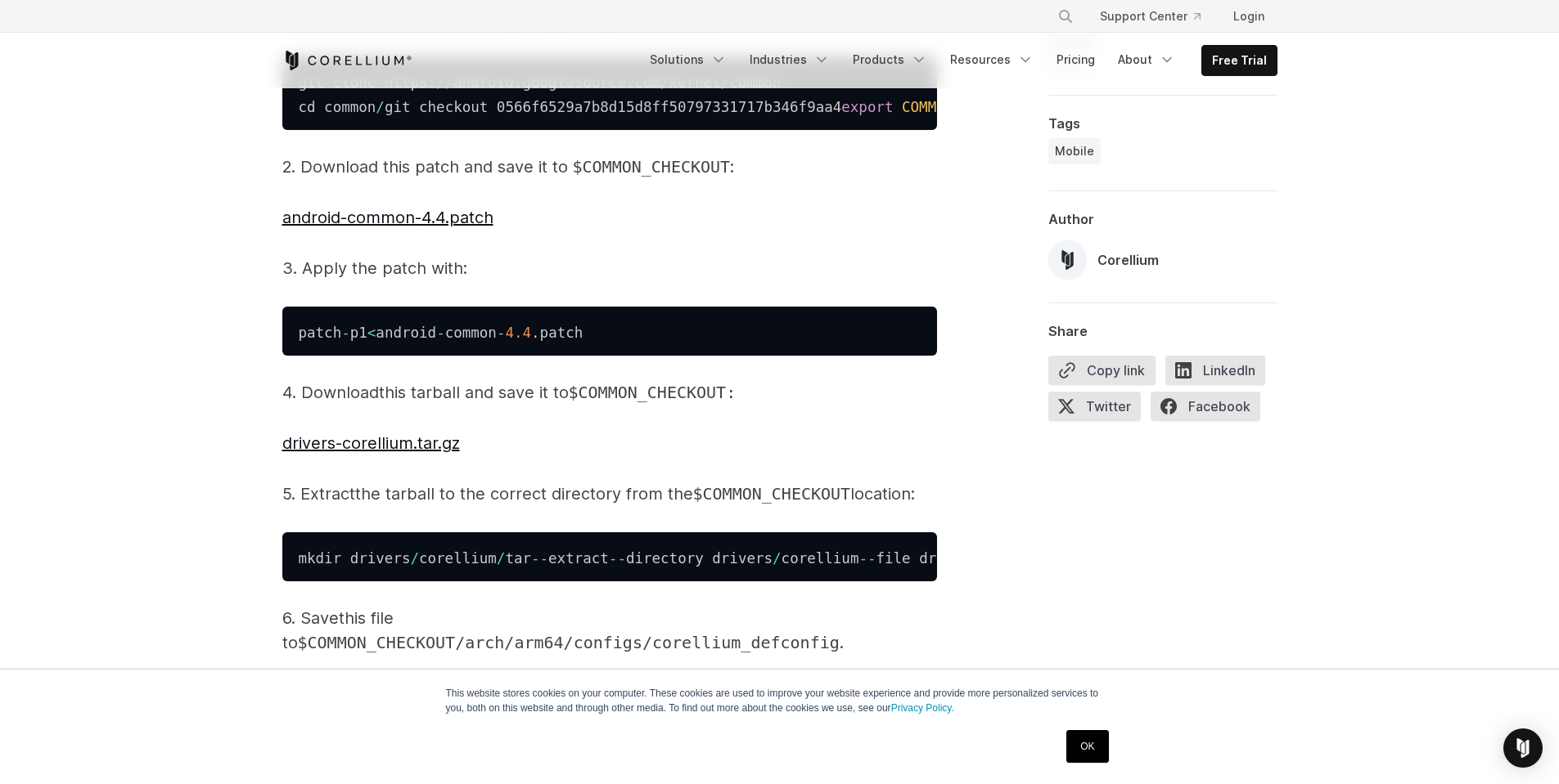
click at [445, 281] on p "3. Apply the patch with:" at bounding box center [610, 268] width 655 height 25
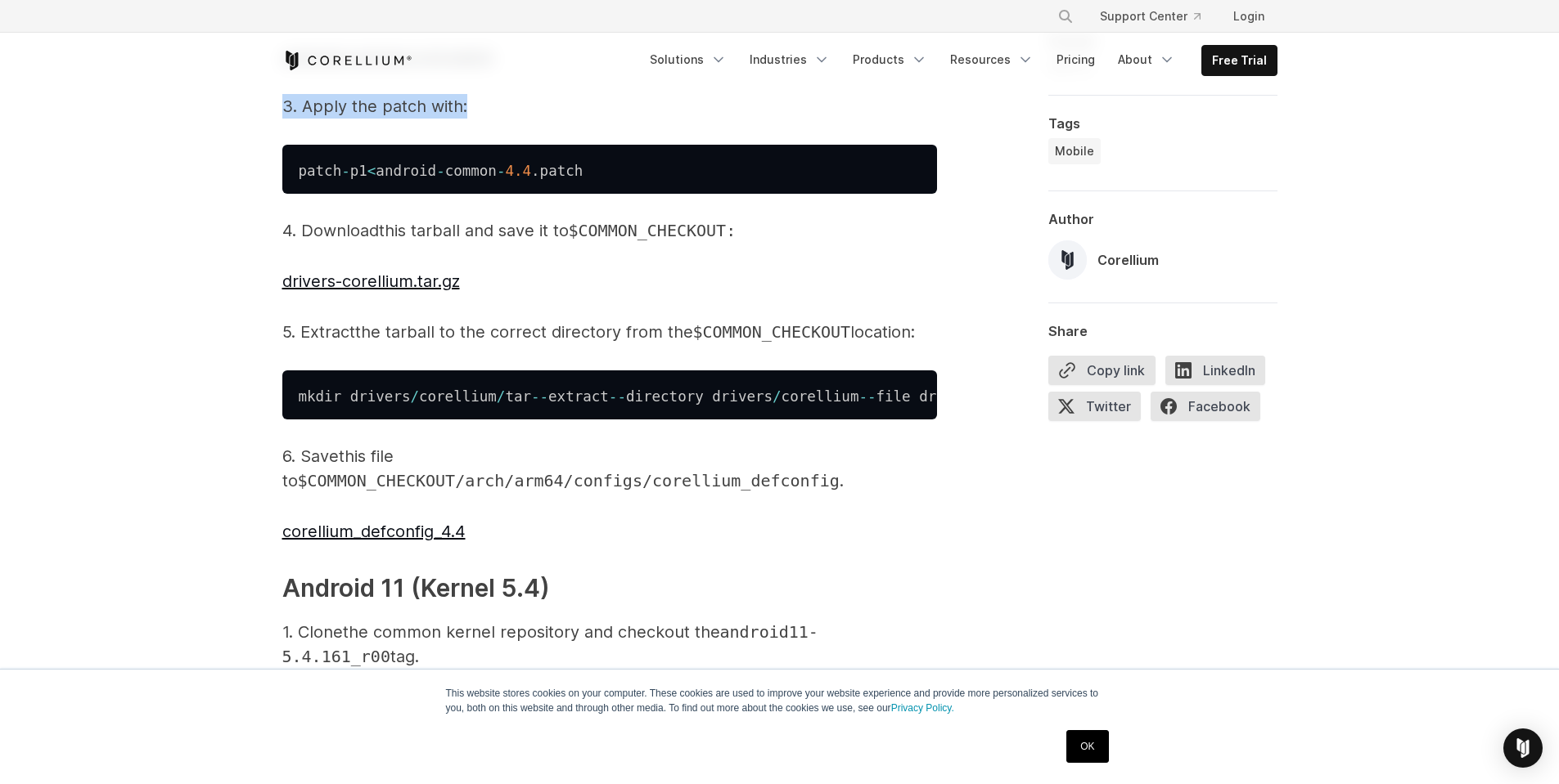
scroll to position [1718, 0]
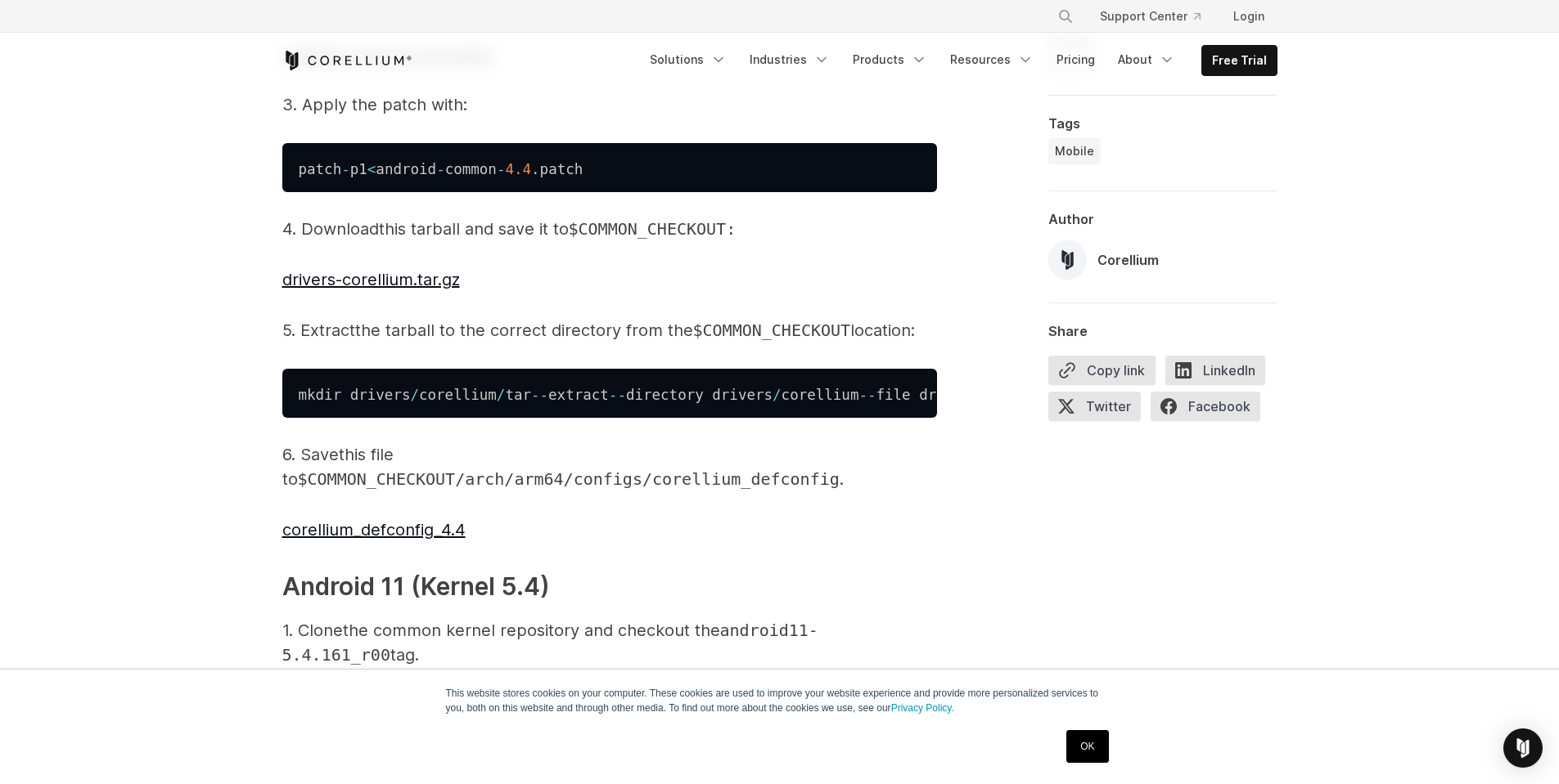
click at [331, 241] on p "4. Download this tarball and save it to $COMMON_CHECKOUT:" at bounding box center [610, 229] width 655 height 25
drag, startPoint x: 331, startPoint y: 281, endPoint x: 685, endPoint y: 287, distance: 354.1
click at [685, 241] on p "4. Download this tarball and save it to $COMMON_CHECKOUT:" at bounding box center [610, 229] width 655 height 25
click at [399, 341] on span "the tarball to the correct directory from the" at bounding box center [524, 330] width 338 height 19
drag, startPoint x: 399, startPoint y: 375, endPoint x: 790, endPoint y: 374, distance: 391.0
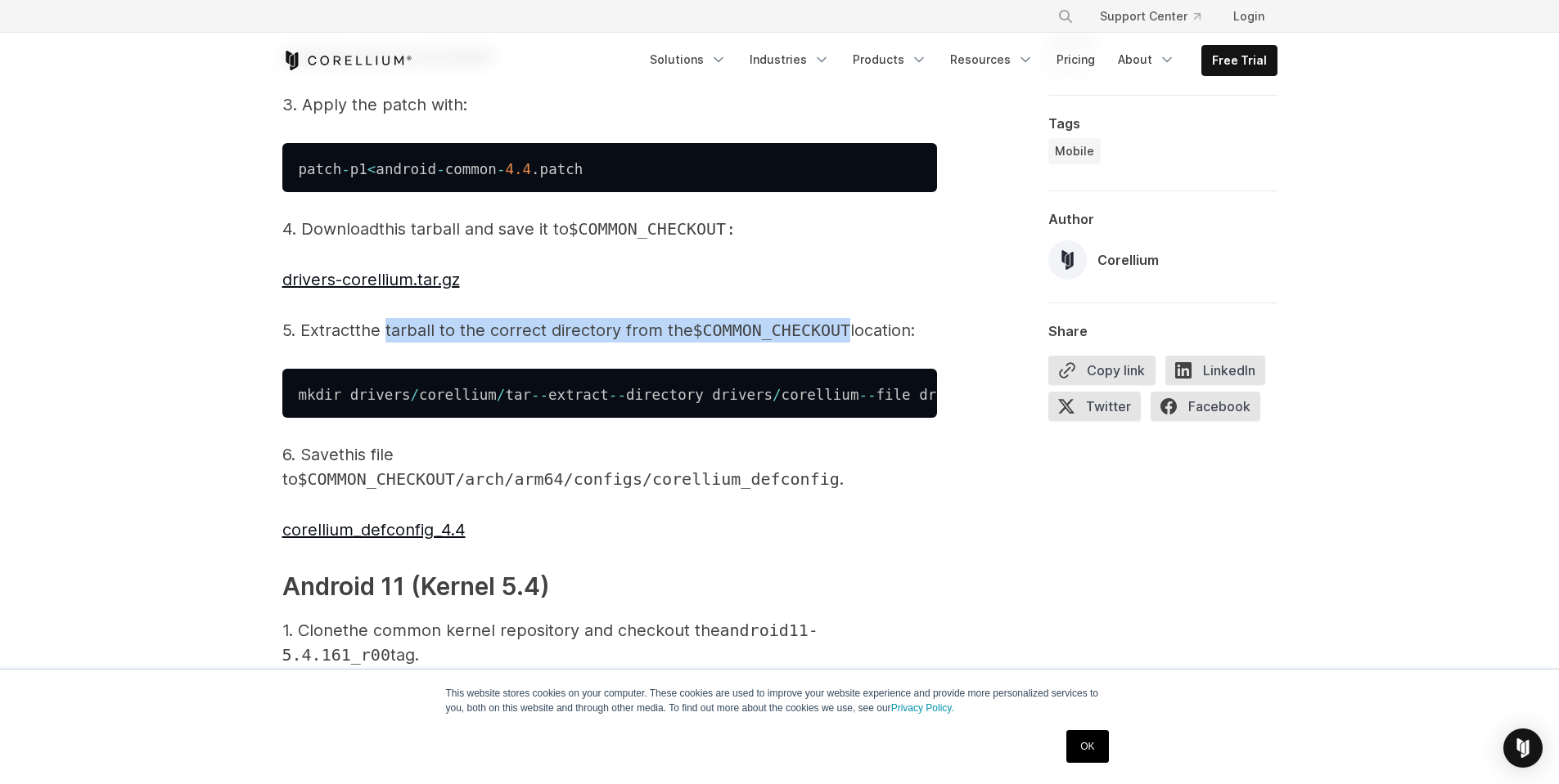
click at [776, 342] on p "5. Extract the tarball to the correct directory from the $COMMON_CHECKOUT locat…" at bounding box center [610, 331] width 655 height 25
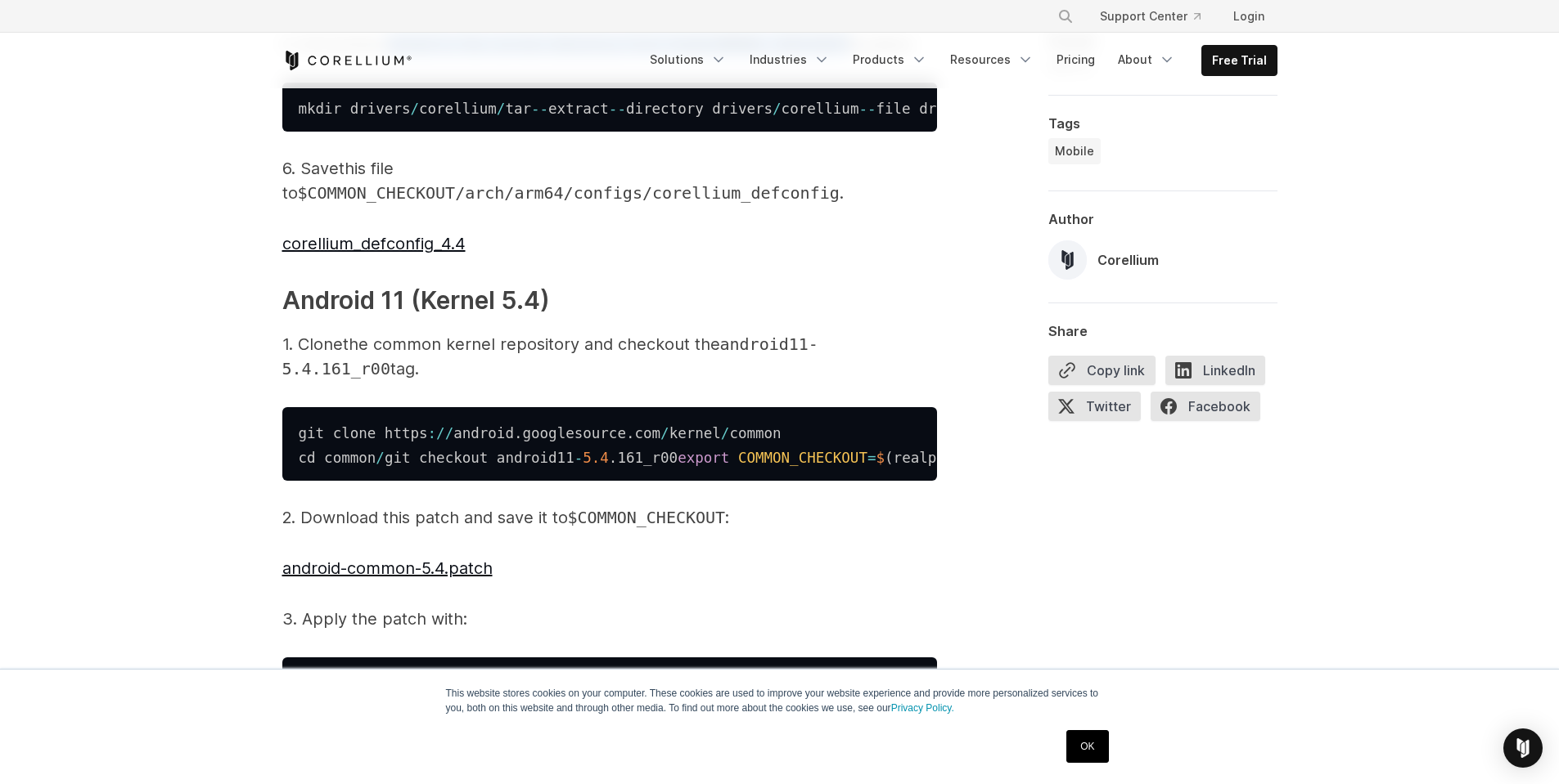
scroll to position [2045, 0]
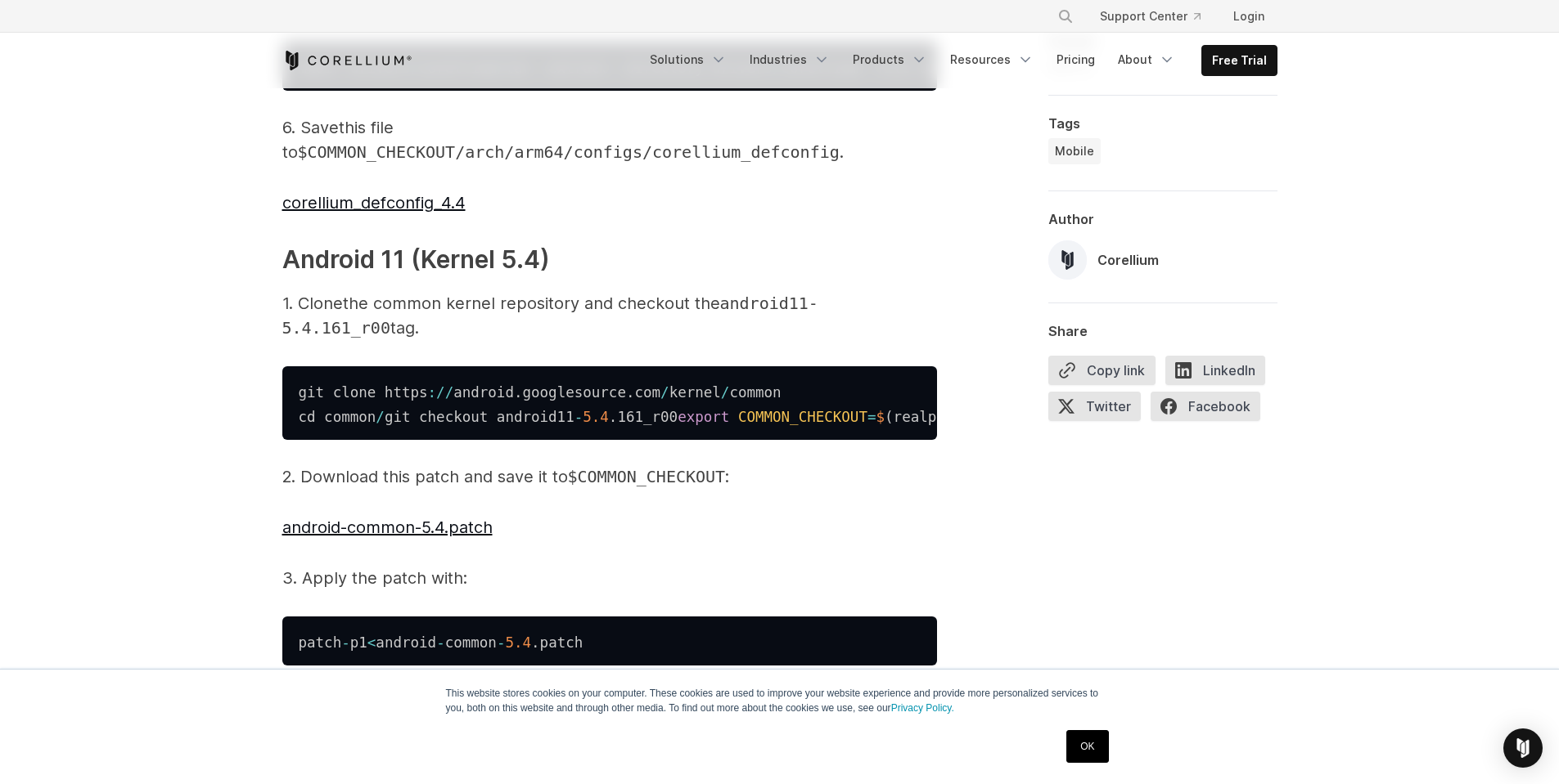
click at [327, 278] on h3 "Android 11 (Kernel 5.4) ​" at bounding box center [610, 260] width 655 height 37
click at [400, 278] on h3 "Android 11 (Kernel 5.4) ​" at bounding box center [610, 260] width 655 height 37
drag, startPoint x: 400, startPoint y: 309, endPoint x: 535, endPoint y: 328, distance: 136.3
click at [536, 278] on h3 "Android 11 (Kernel 5.4) ​" at bounding box center [610, 260] width 655 height 37
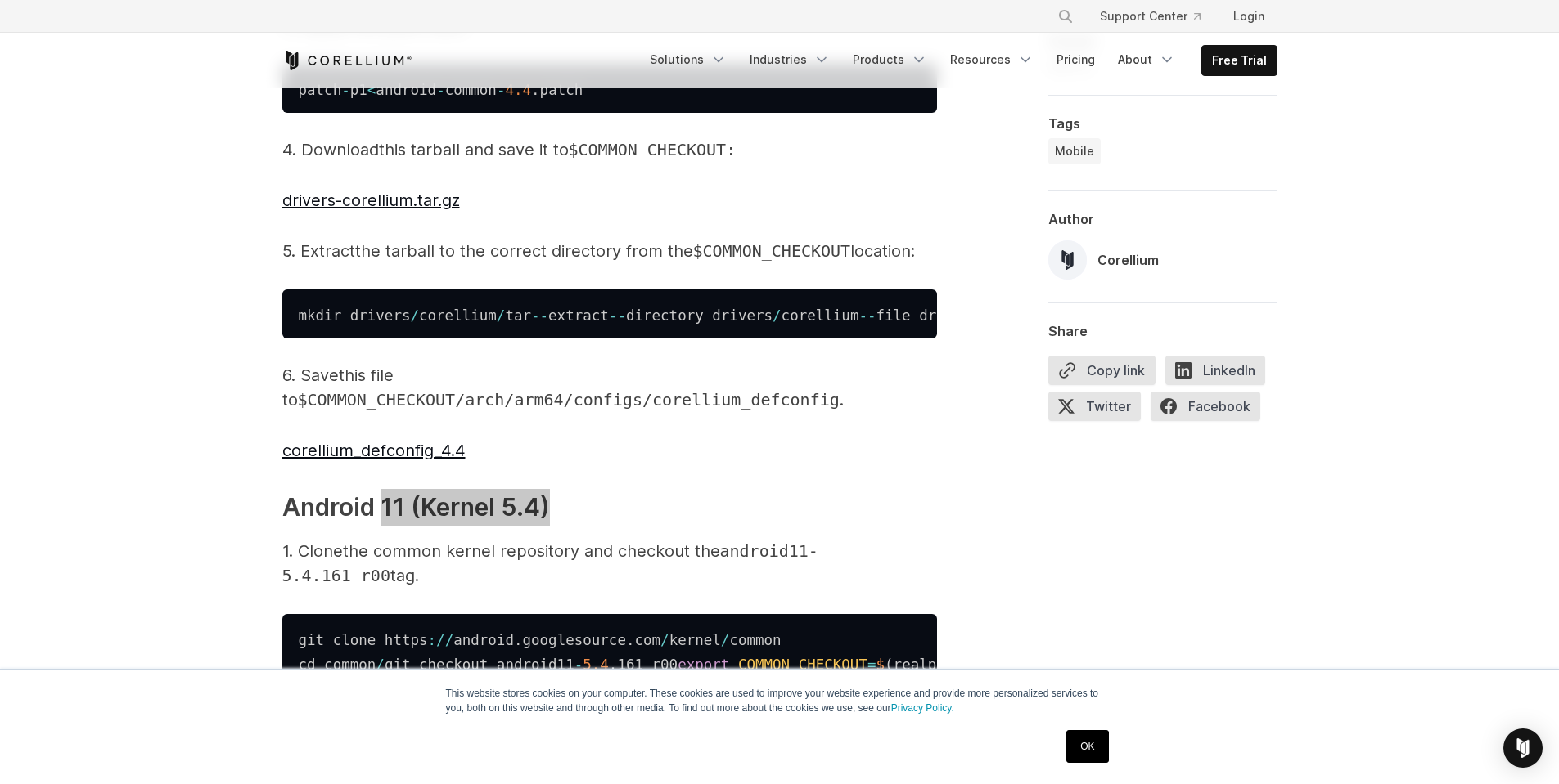
scroll to position [1799, 0]
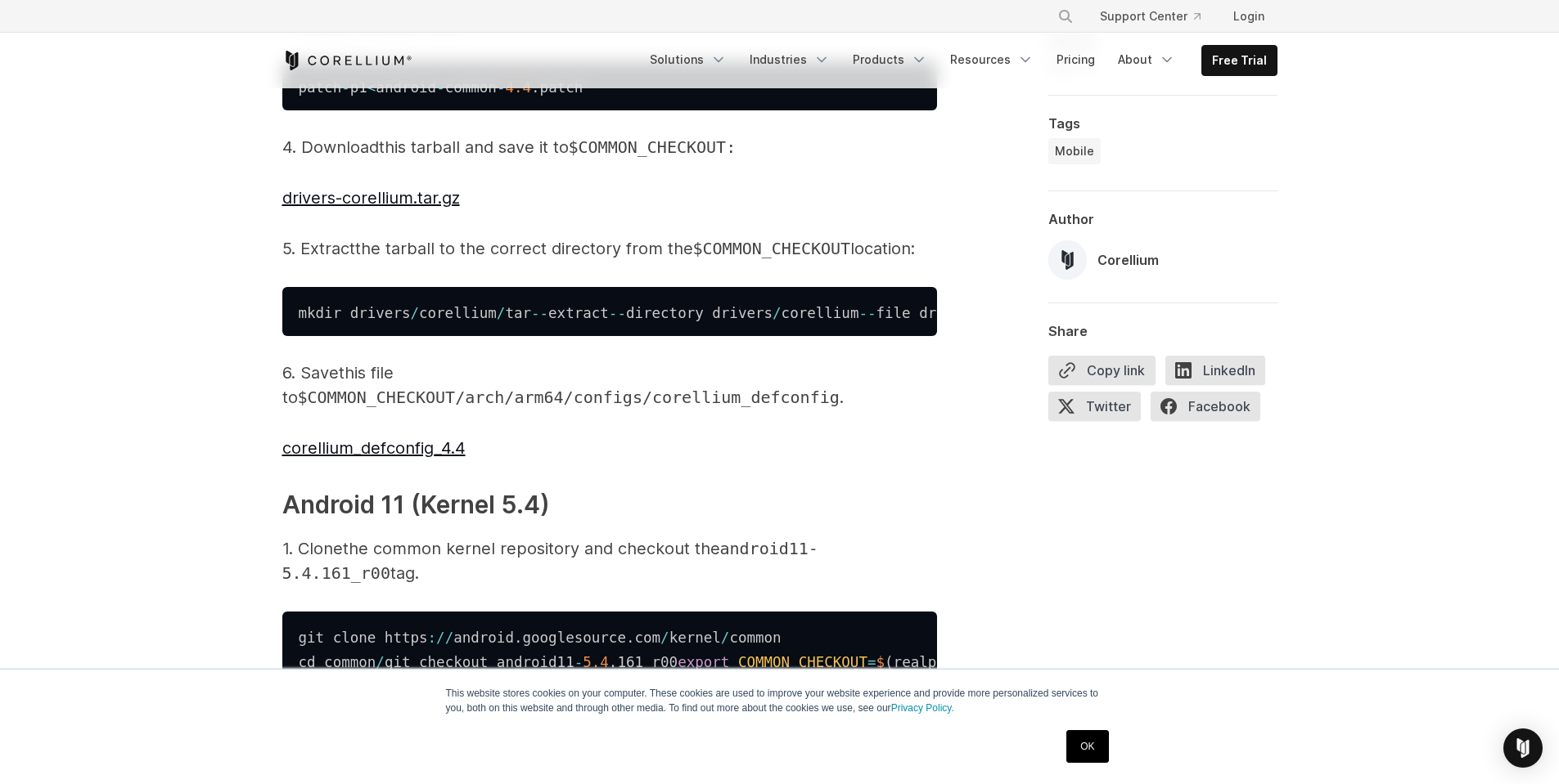
click at [492, 259] on span "the tarball to the correct directory from the" at bounding box center [524, 248] width 338 height 19
drag, startPoint x: 492, startPoint y: 303, endPoint x: 755, endPoint y: 285, distance: 263.6
click at [755, 261] on p "5. Extract the tarball to the correct directory from the $COMMON_CHECKOUT locat…" at bounding box center [610, 249] width 655 height 25
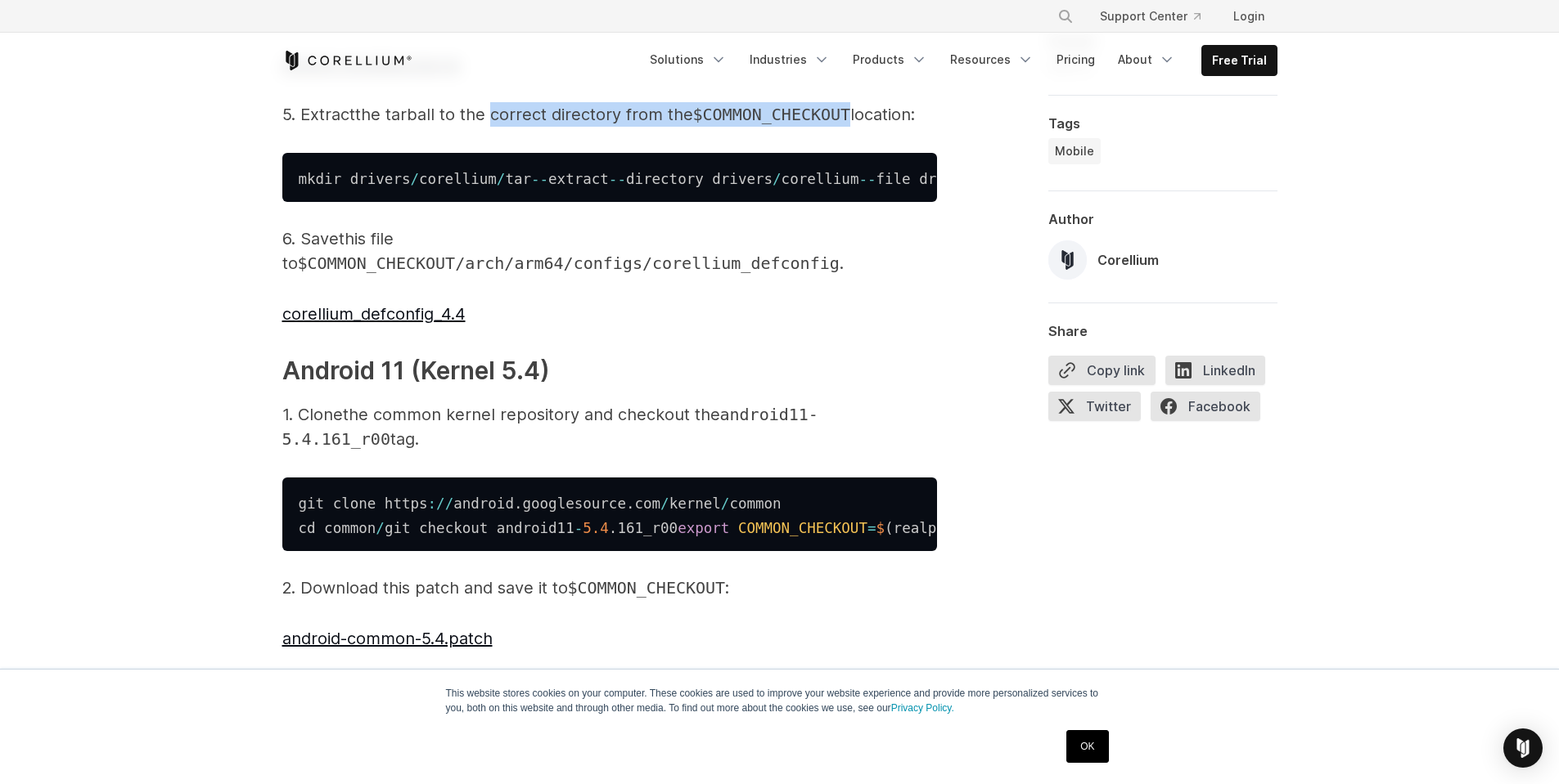
scroll to position [1963, 0]
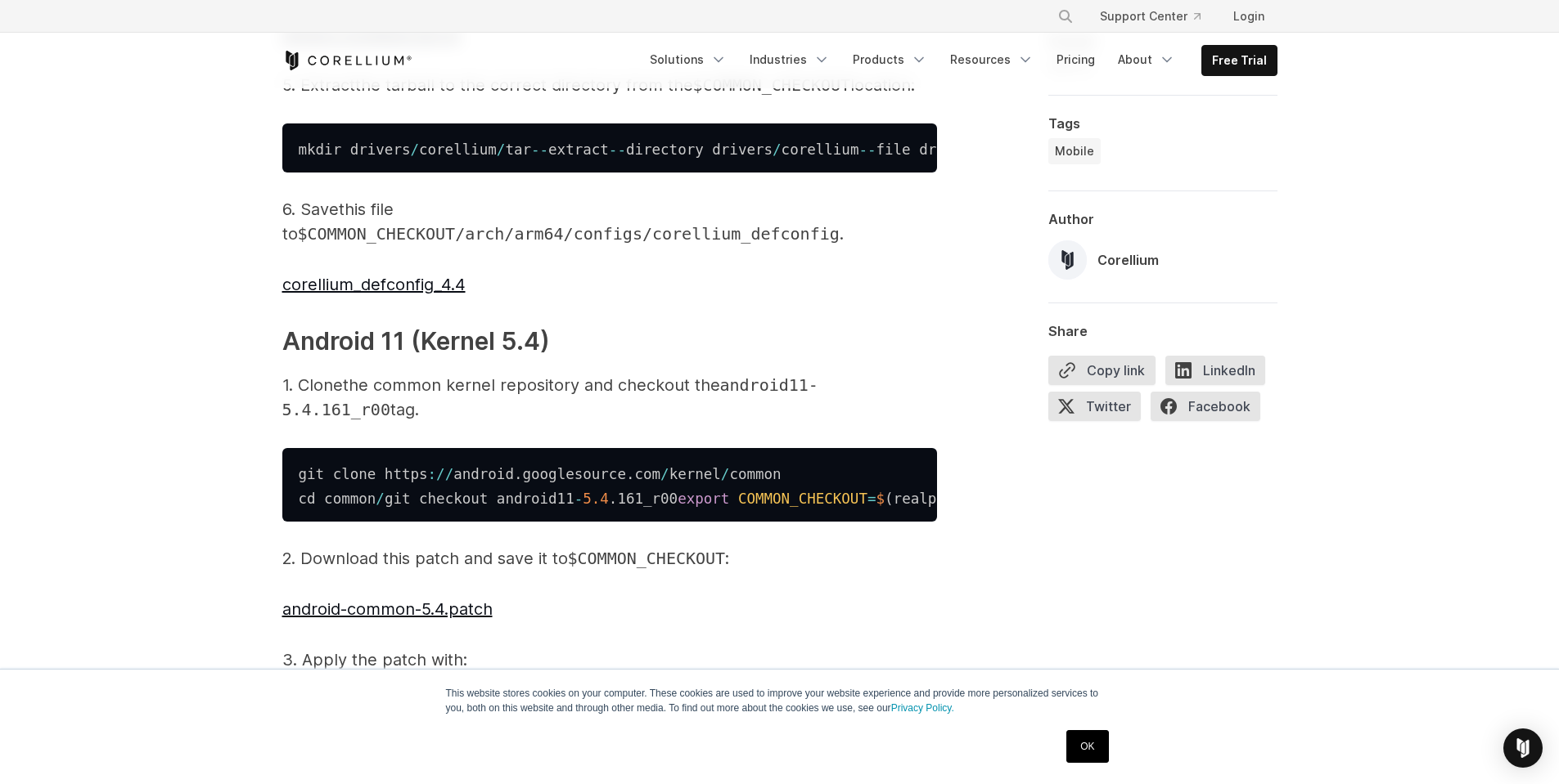
click at [469, 360] on h3 "Android 11 (Kernel 5.4) ​" at bounding box center [610, 341] width 655 height 37
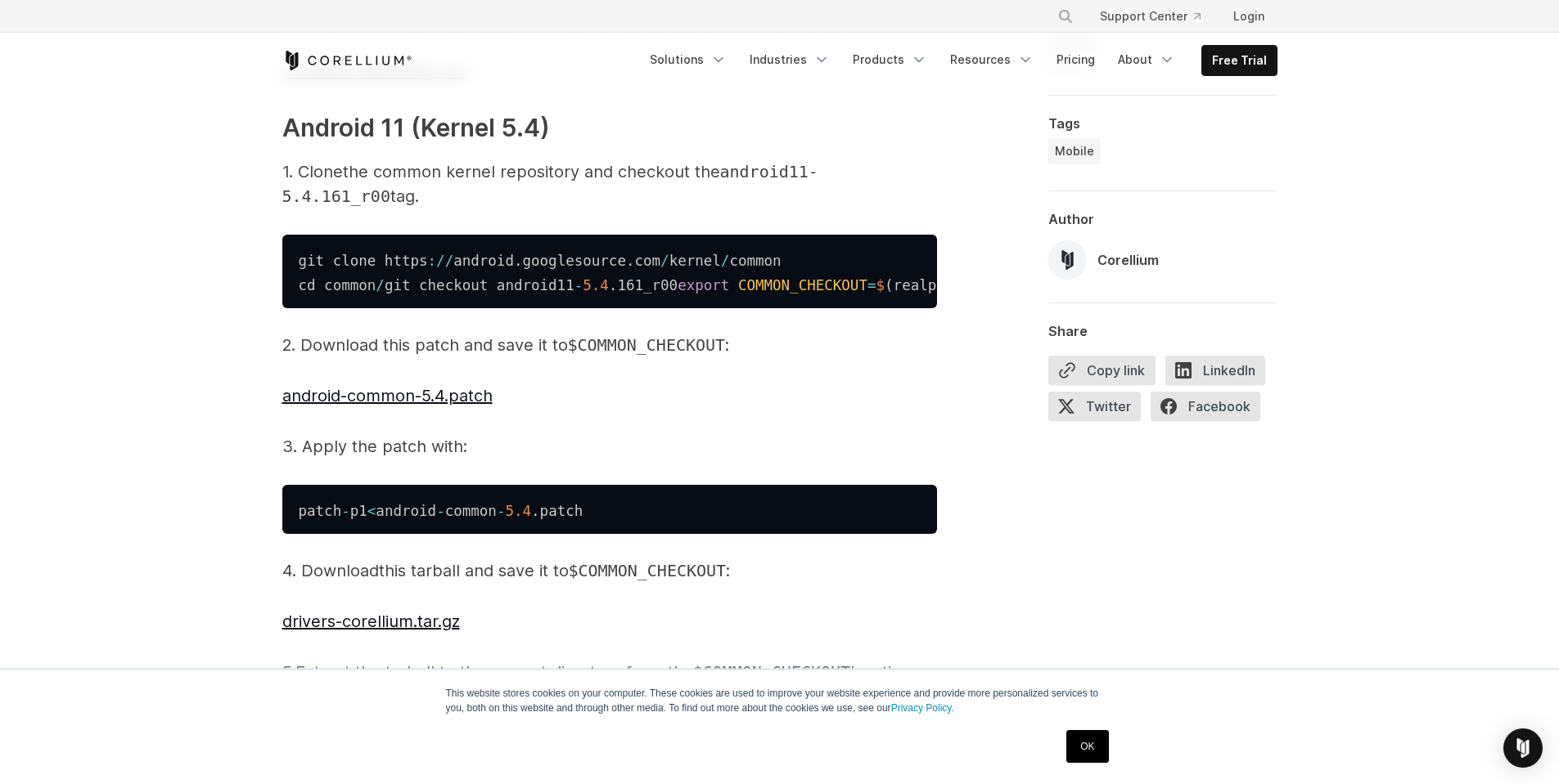
scroll to position [2209, 0]
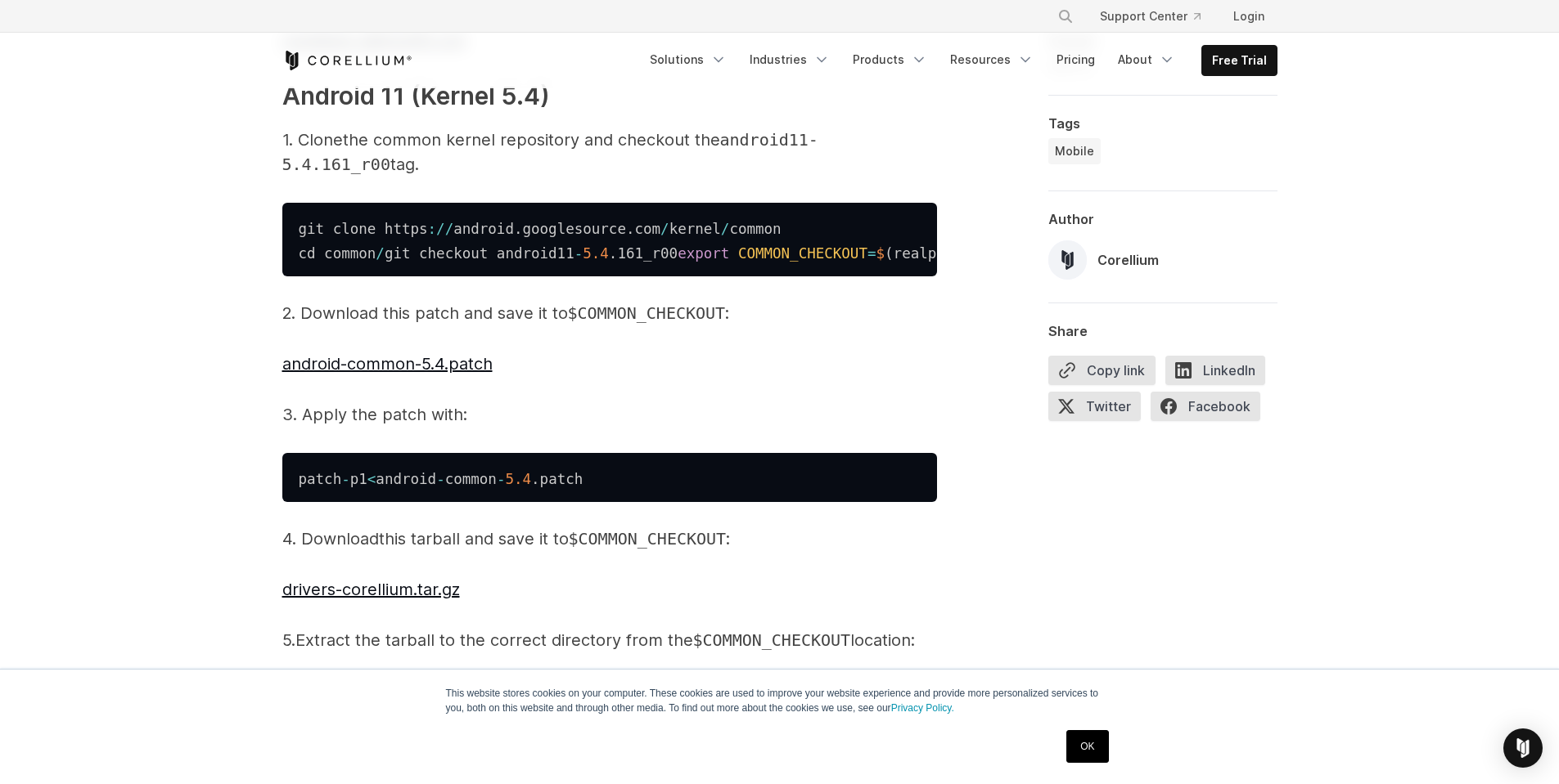
click at [424, 323] on span "ownload this patch and save it to" at bounding box center [440, 313] width 255 height 19
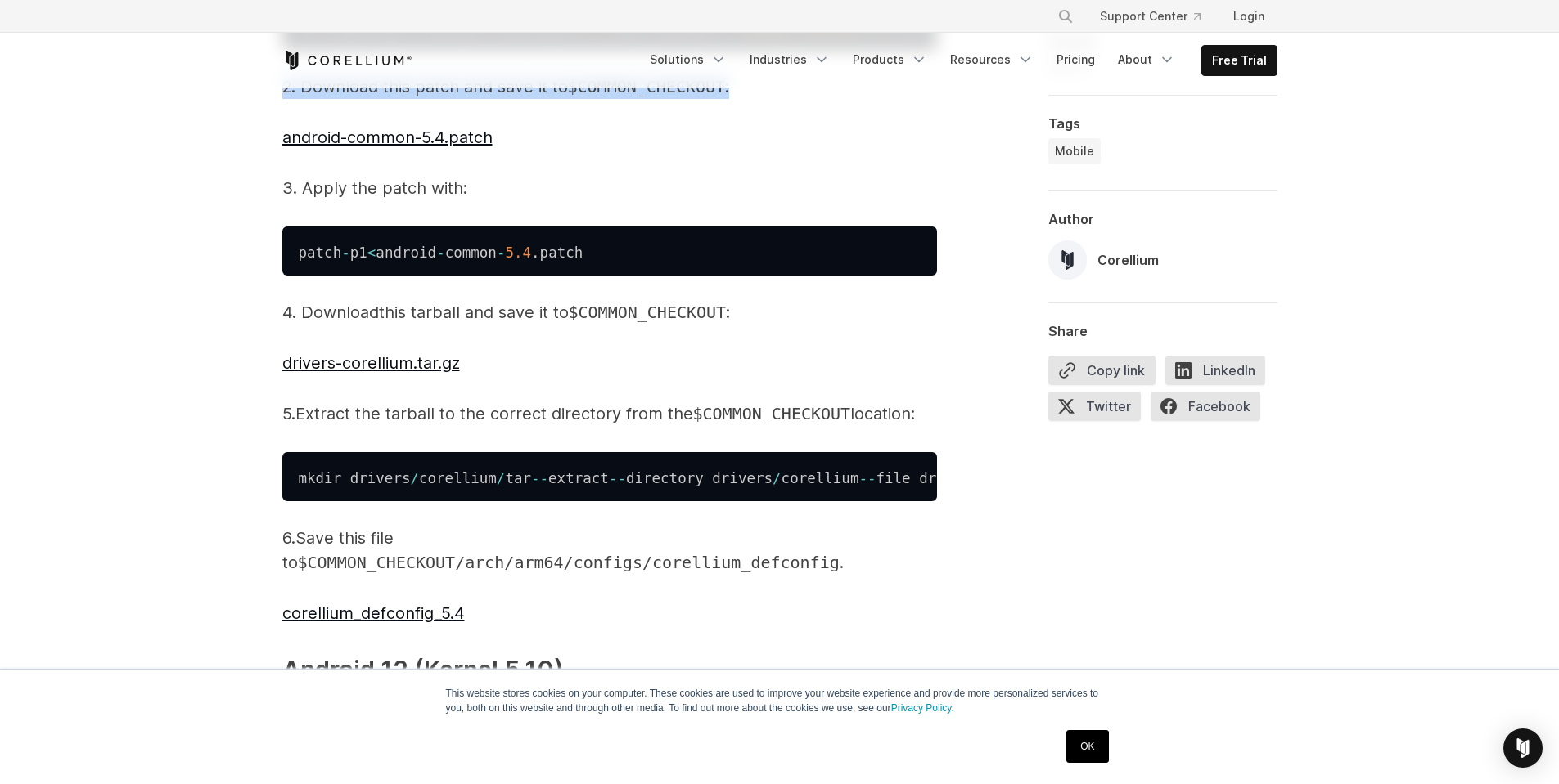
scroll to position [2454, 0]
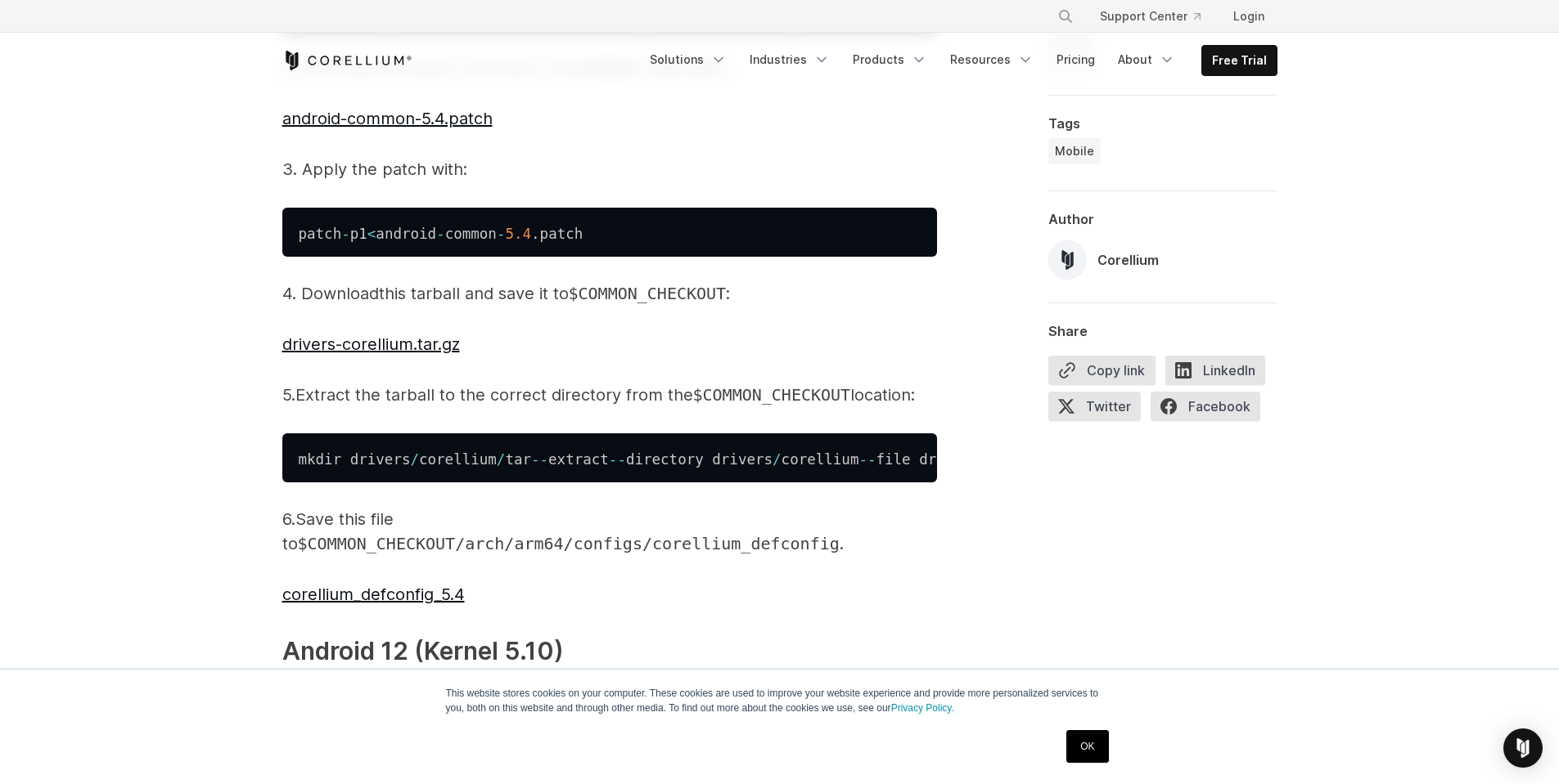
click at [343, 306] on p "4. Download this tarball and save it to $COMMON_CHECKOUT :" at bounding box center [610, 294] width 655 height 25
drag, startPoint x: 343, startPoint y: 397, endPoint x: 579, endPoint y: 377, distance: 236.8
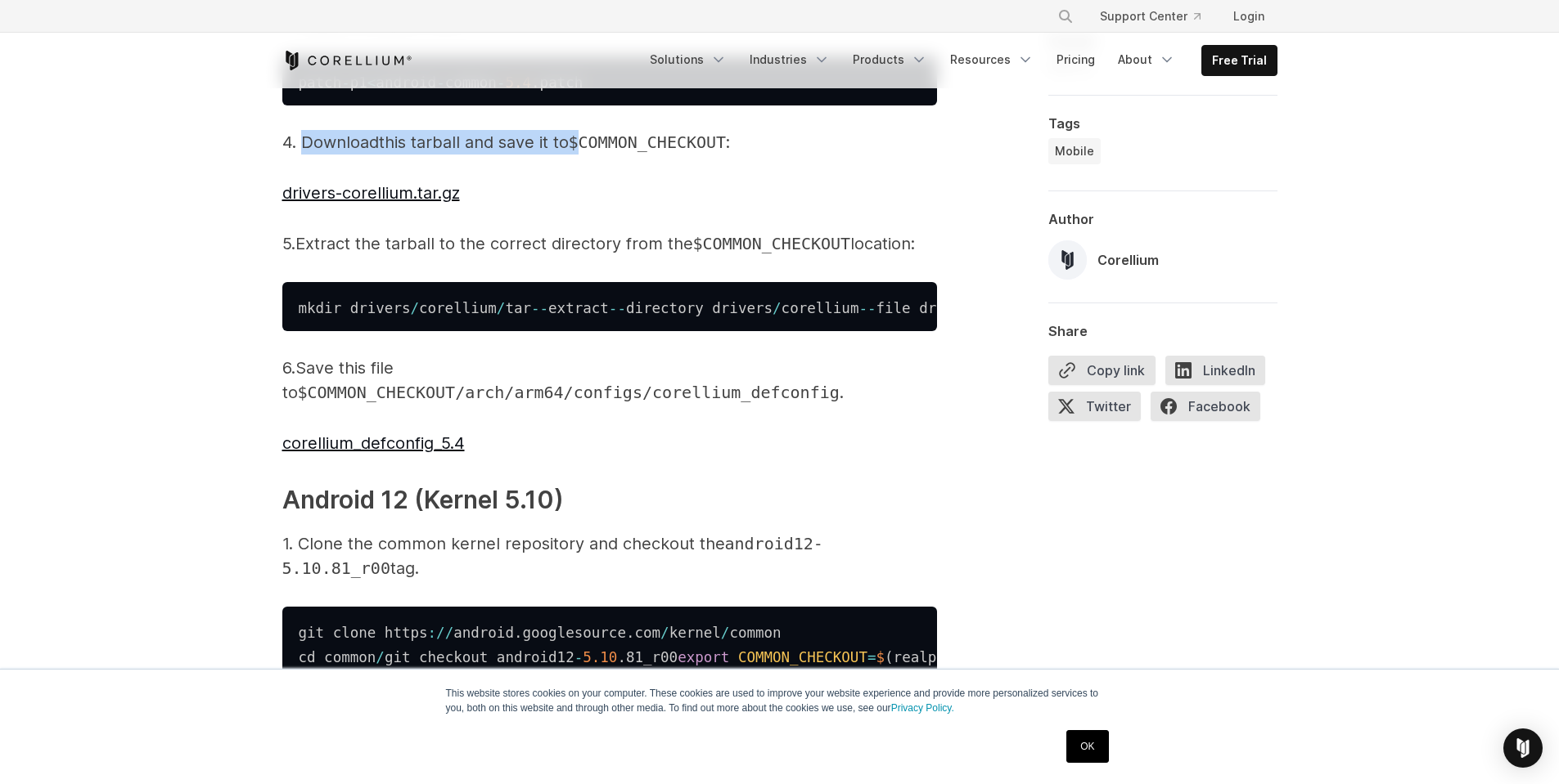
scroll to position [2617, 0]
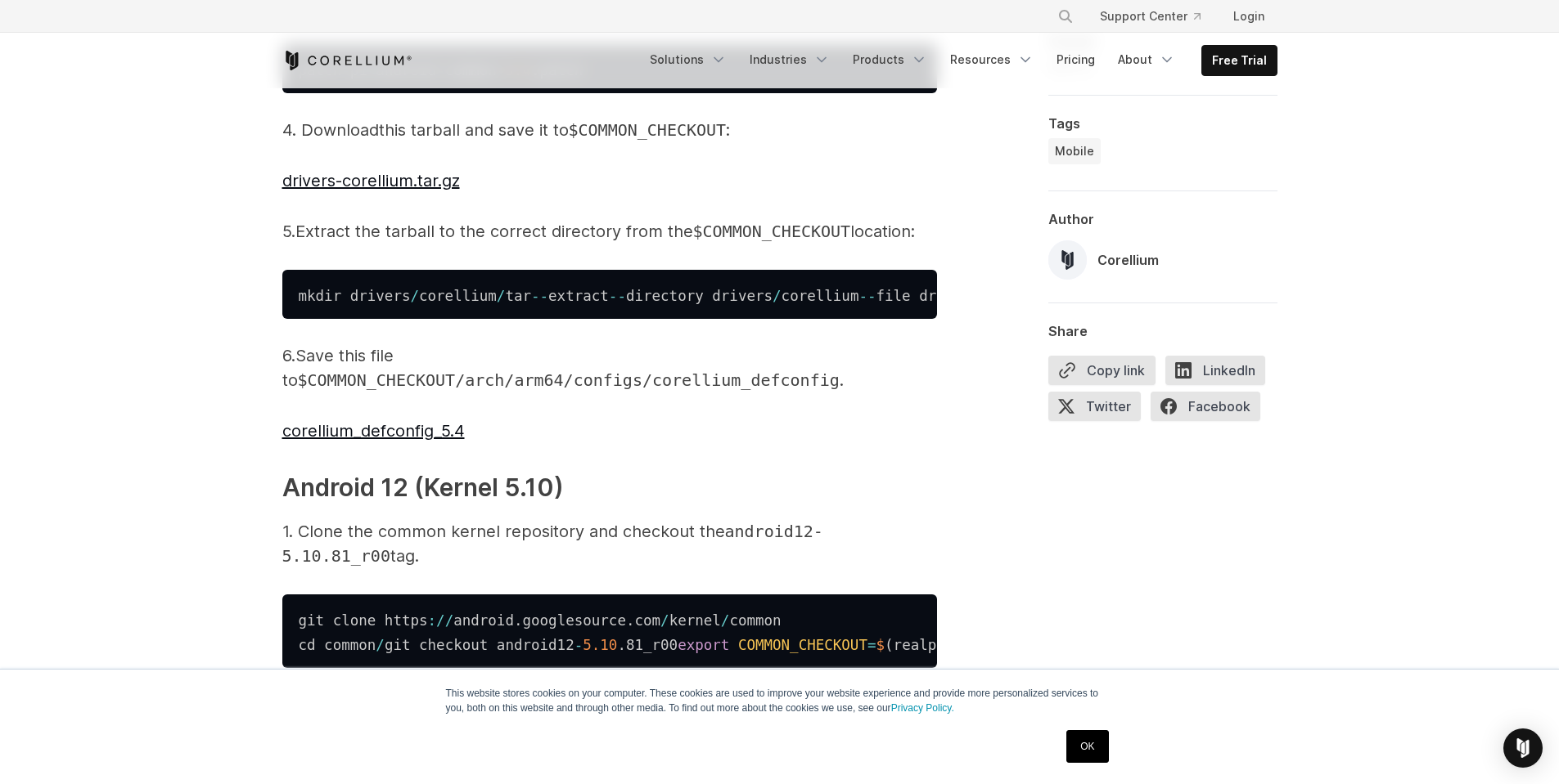
click at [384, 241] on span "Extract the tarball to the correct directory from the" at bounding box center [495, 231] width 398 height 19
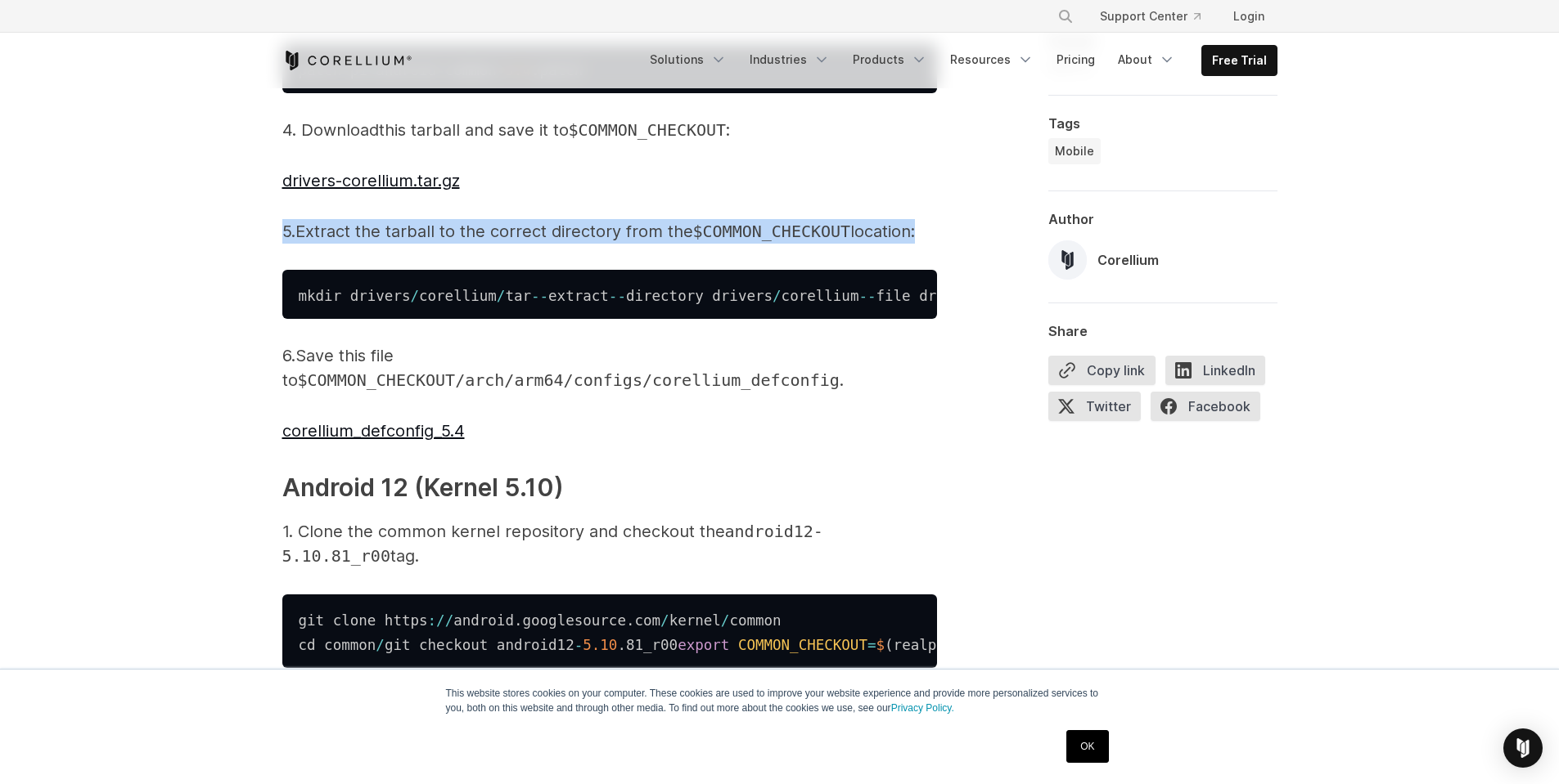
click at [384, 241] on span "Extract the tarball to the correct directory from the" at bounding box center [495, 231] width 398 height 19
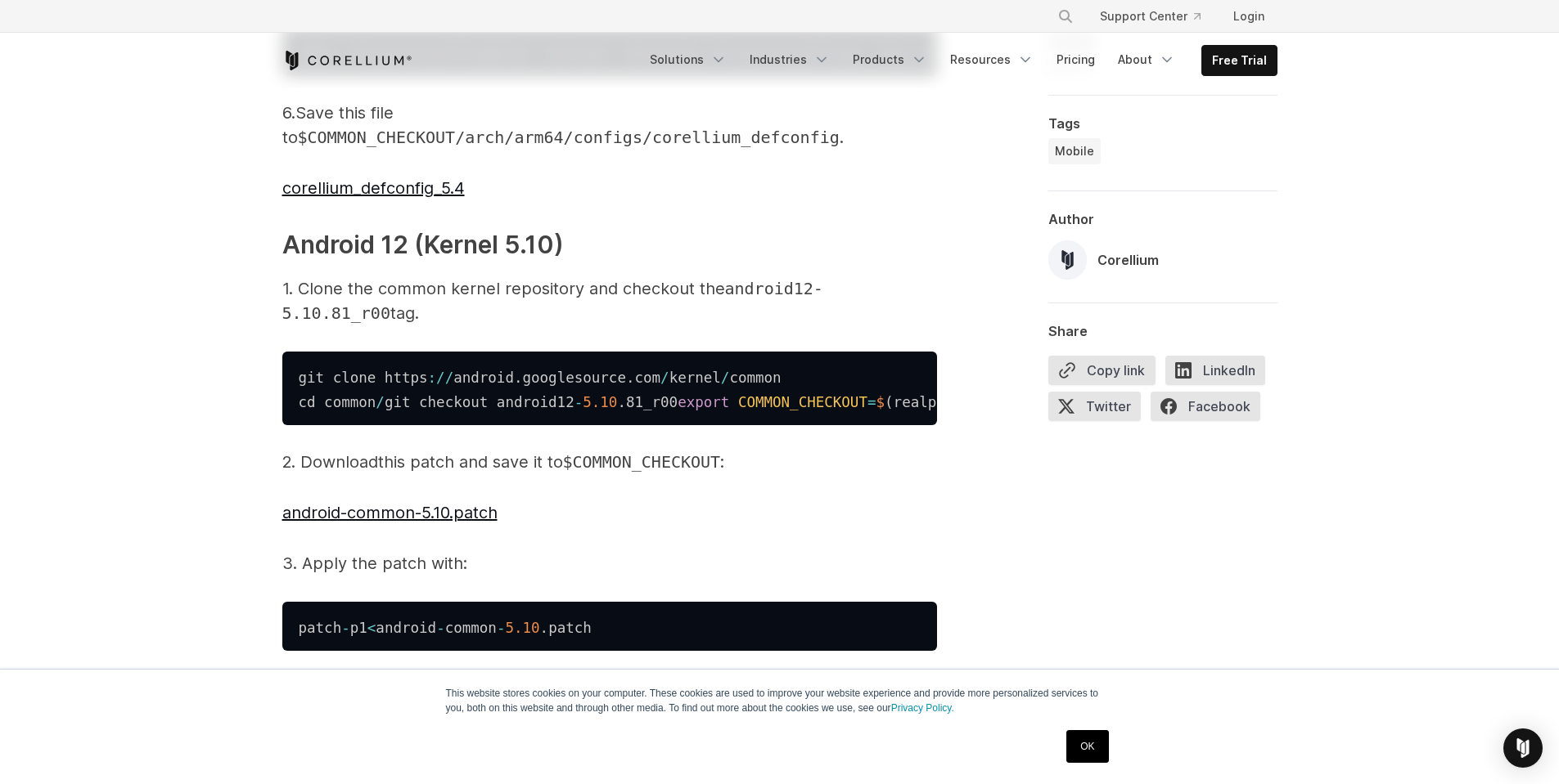
scroll to position [2862, 0]
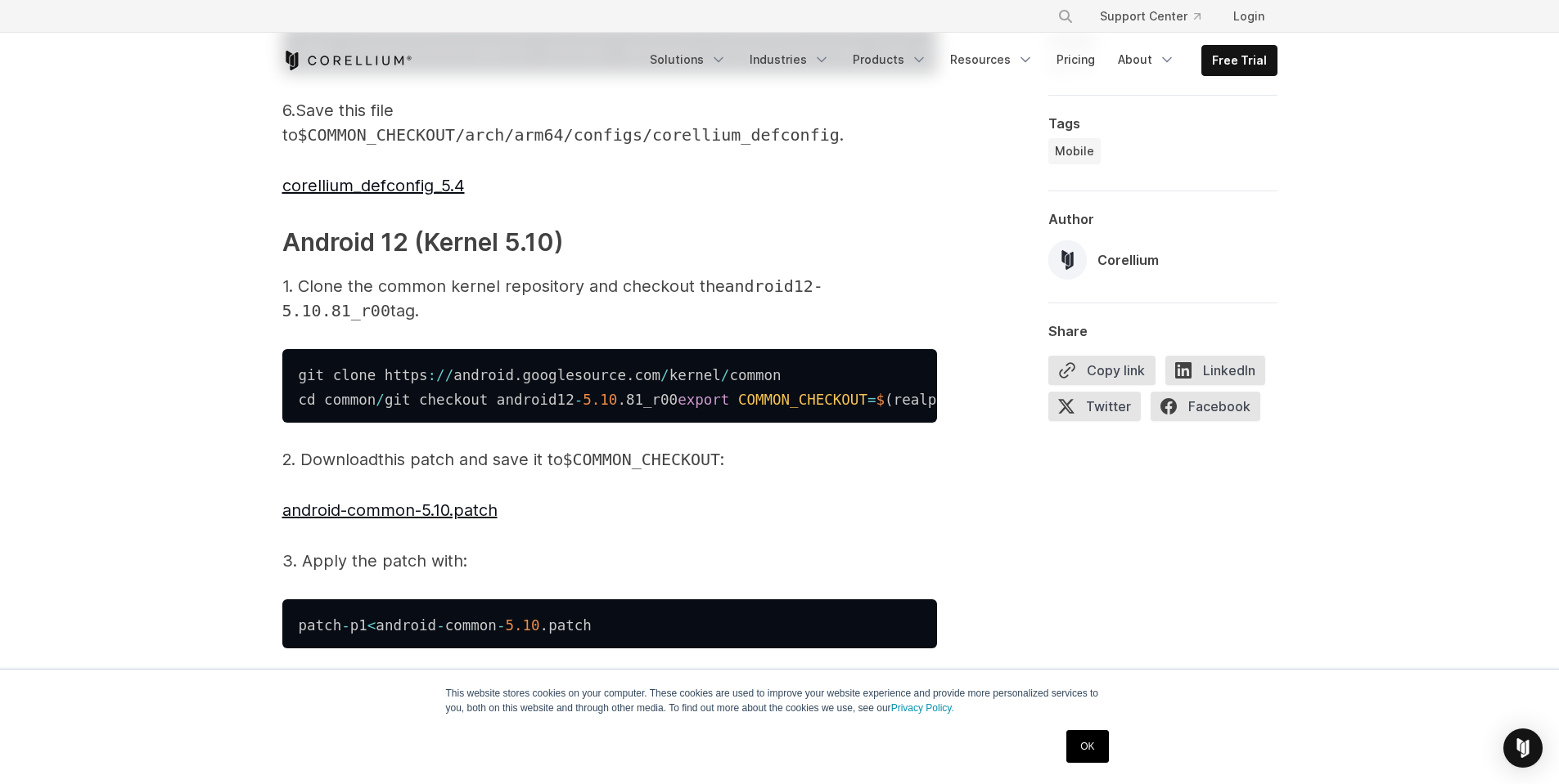
click at [384, 261] on h3 "Android 12 (Kernel 5.10)" at bounding box center [610, 243] width 655 height 37
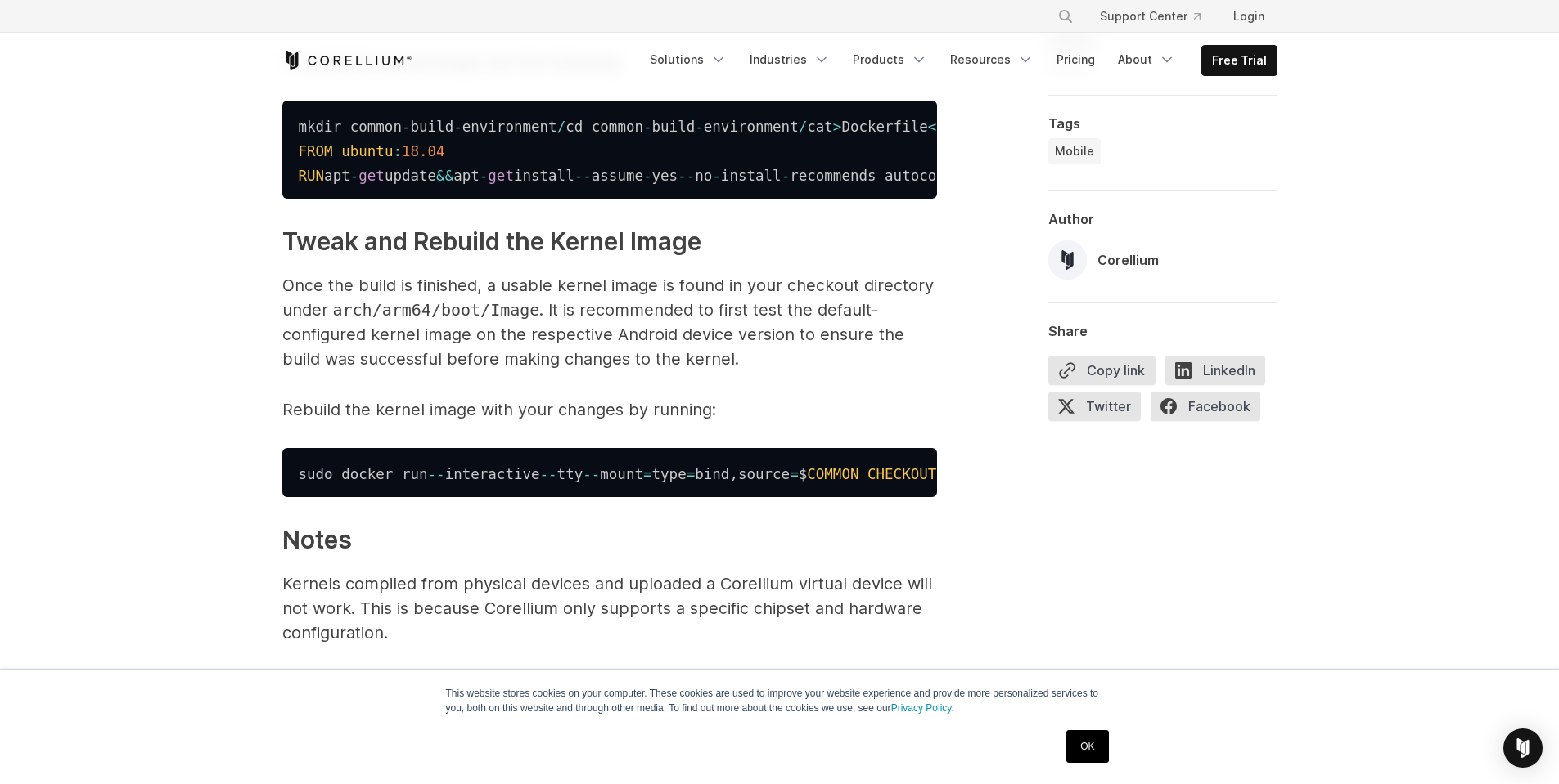
scroll to position [5562, 0]
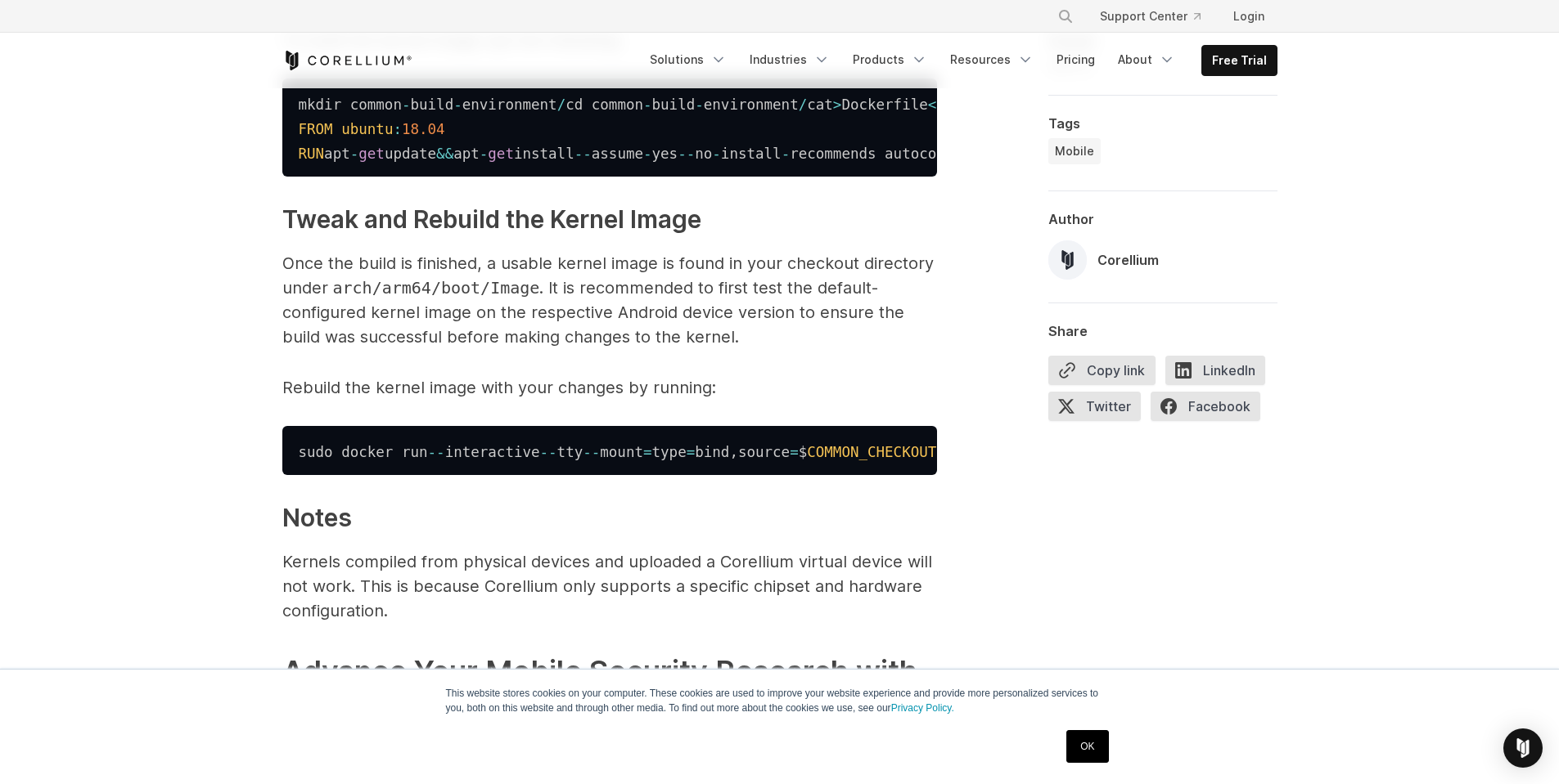
drag, startPoint x: 389, startPoint y: 330, endPoint x: 553, endPoint y: 312, distance: 165.0
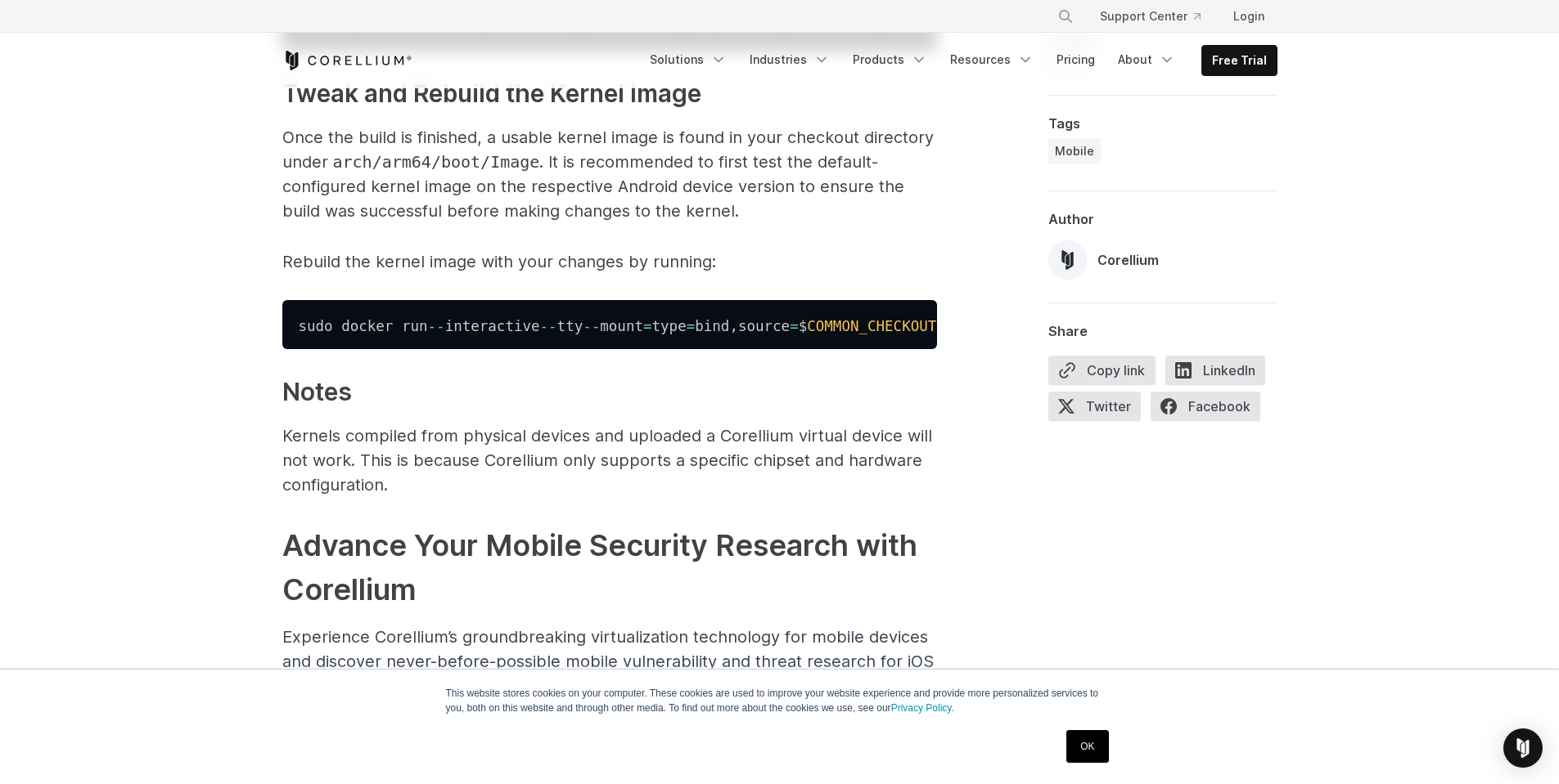
scroll to position [5726, 0]
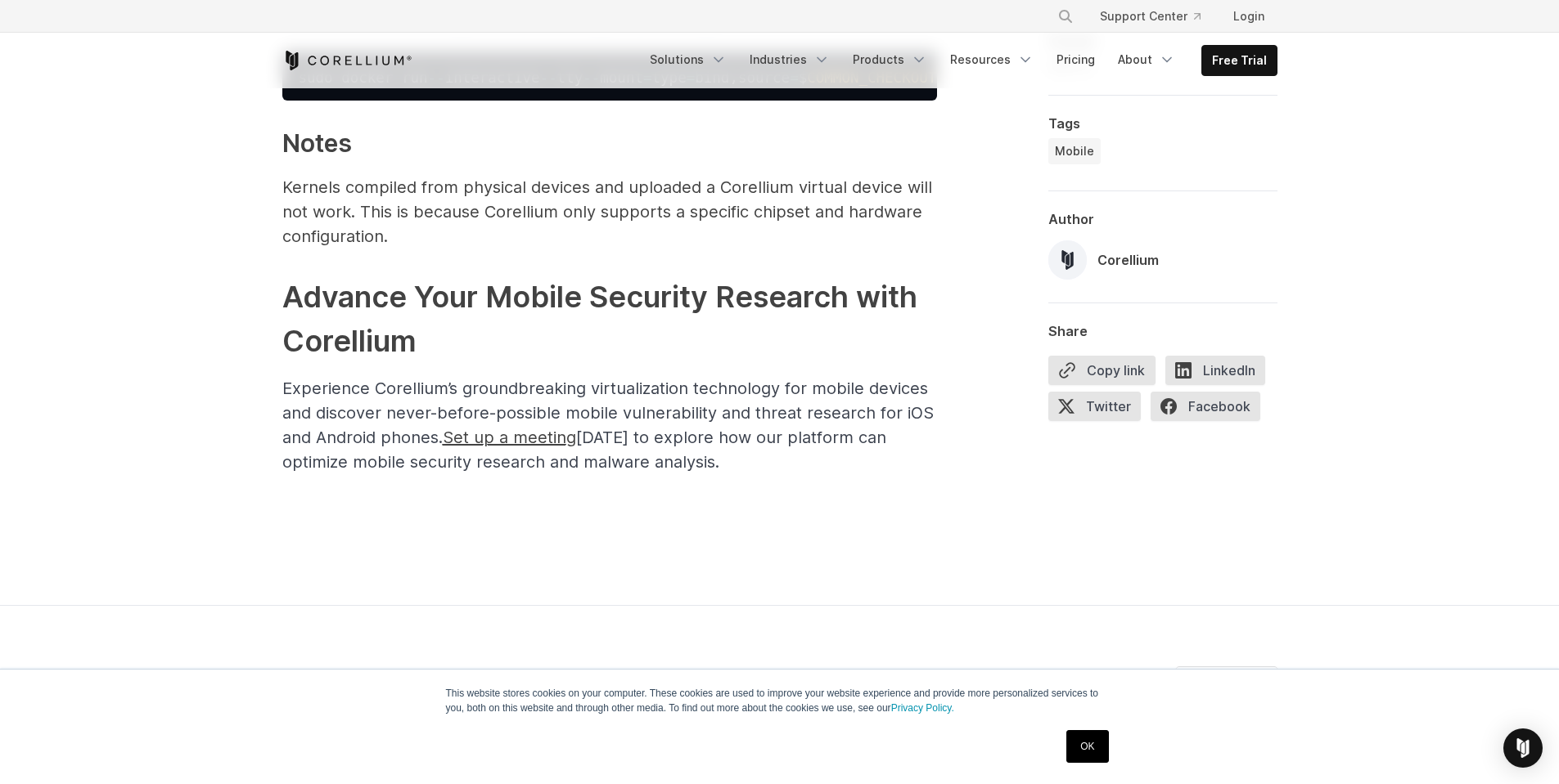
scroll to position [5970, 0]
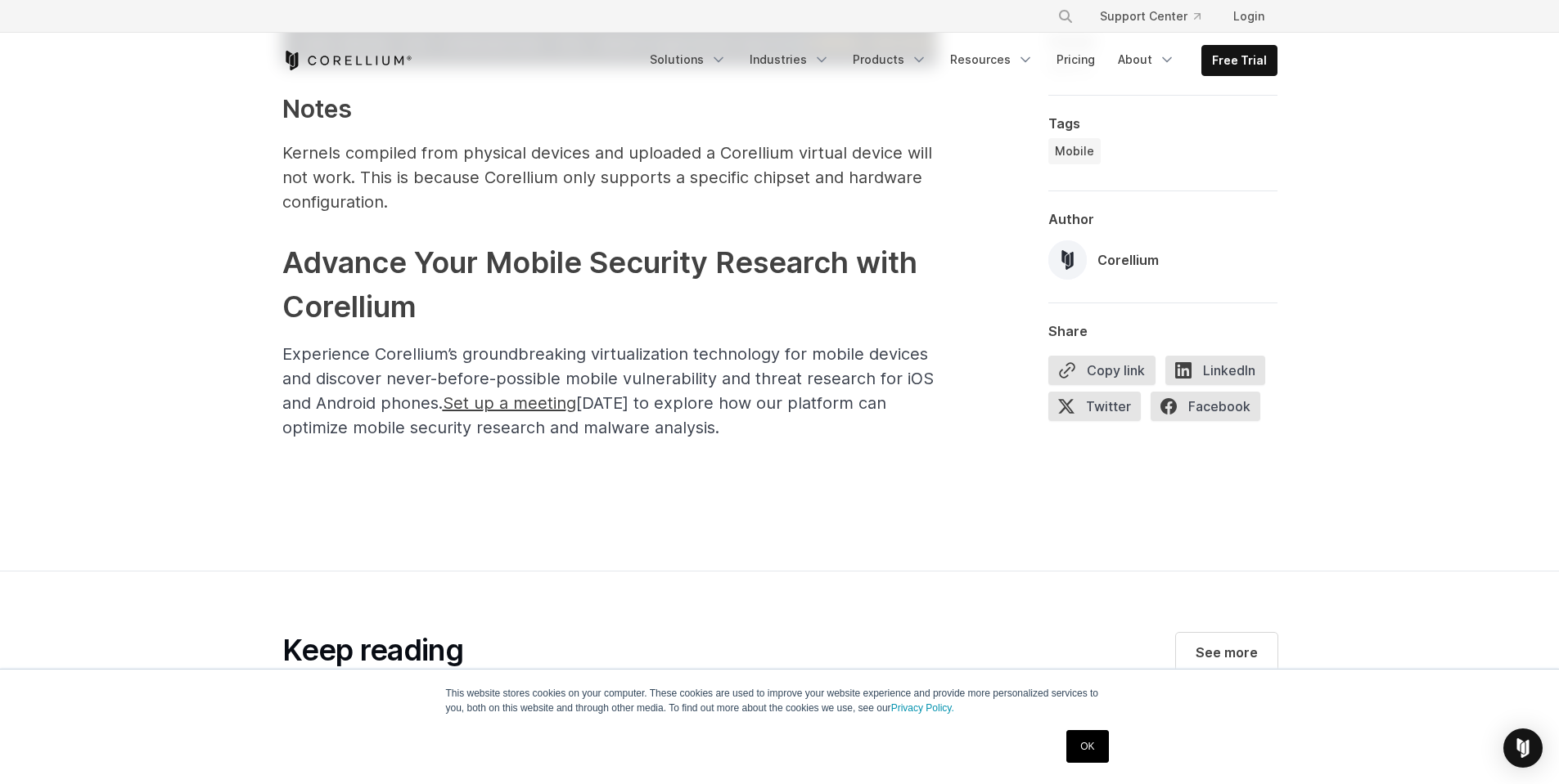
drag, startPoint x: 414, startPoint y: 278, endPoint x: 679, endPoint y: 267, distance: 265.2
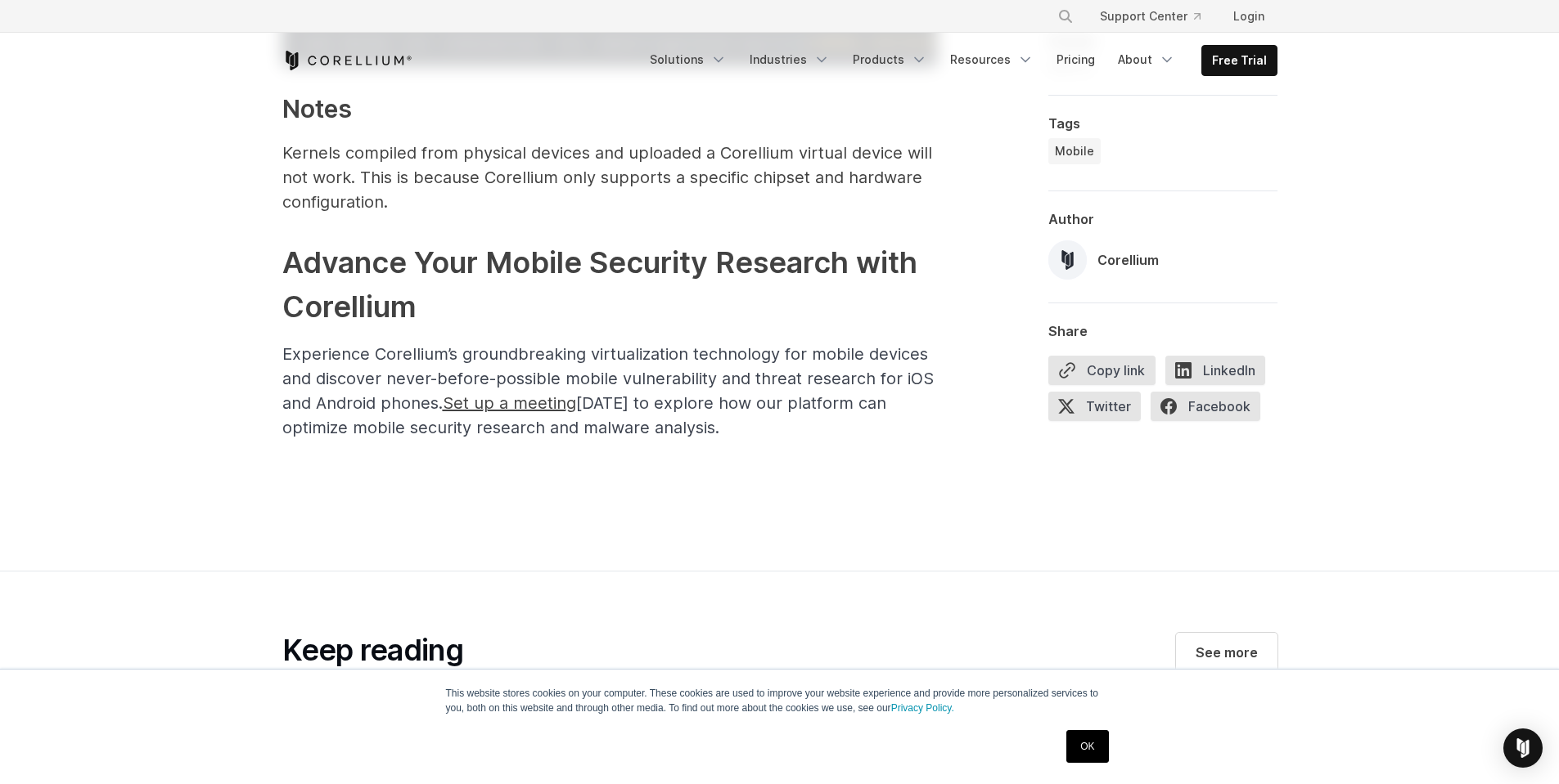
drag, startPoint x: 649, startPoint y: 326, endPoint x: 669, endPoint y: 388, distance: 65.1
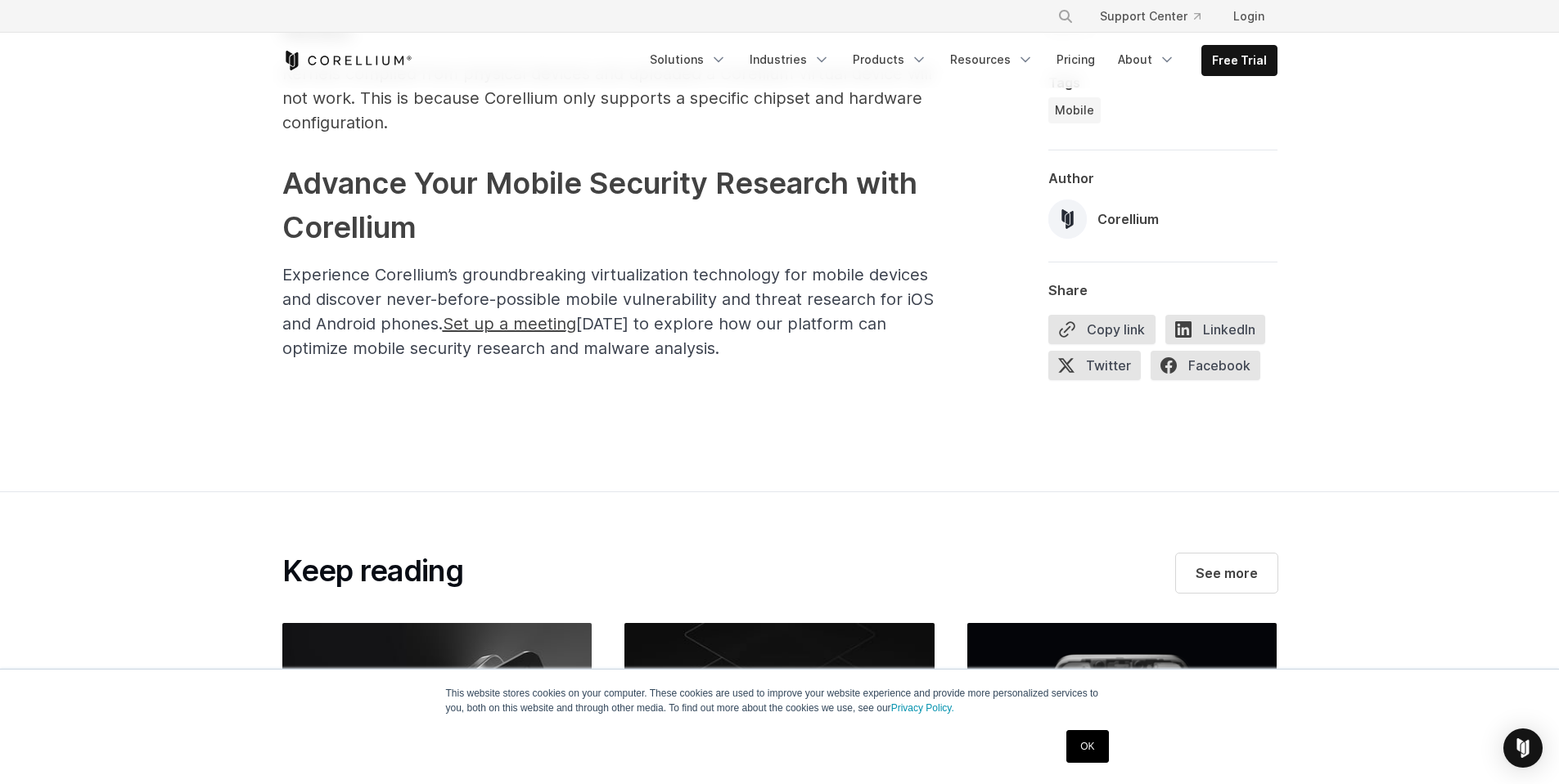
scroll to position [6052, 0]
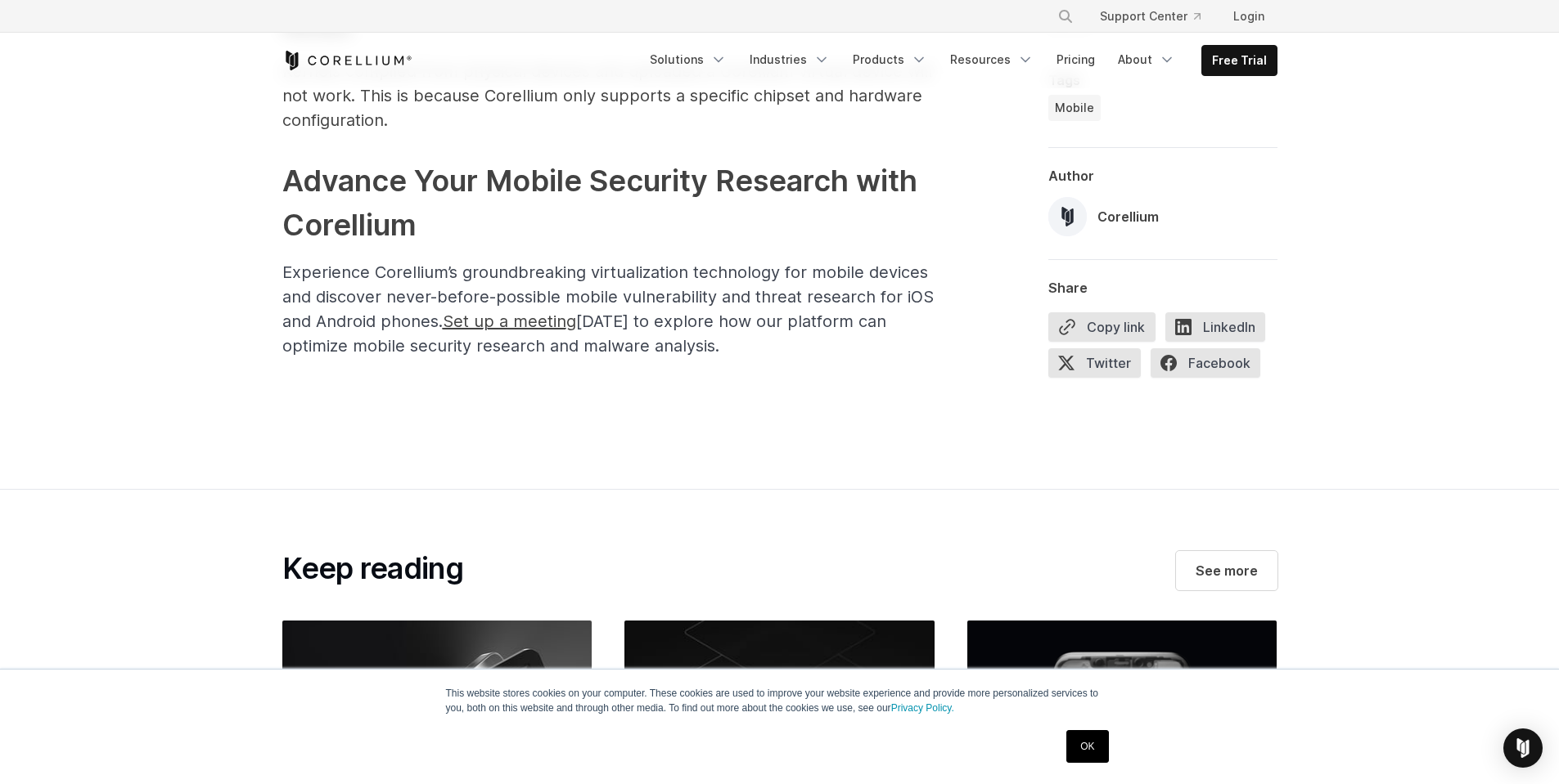
drag, startPoint x: 587, startPoint y: 260, endPoint x: 740, endPoint y: 311, distance: 161.3
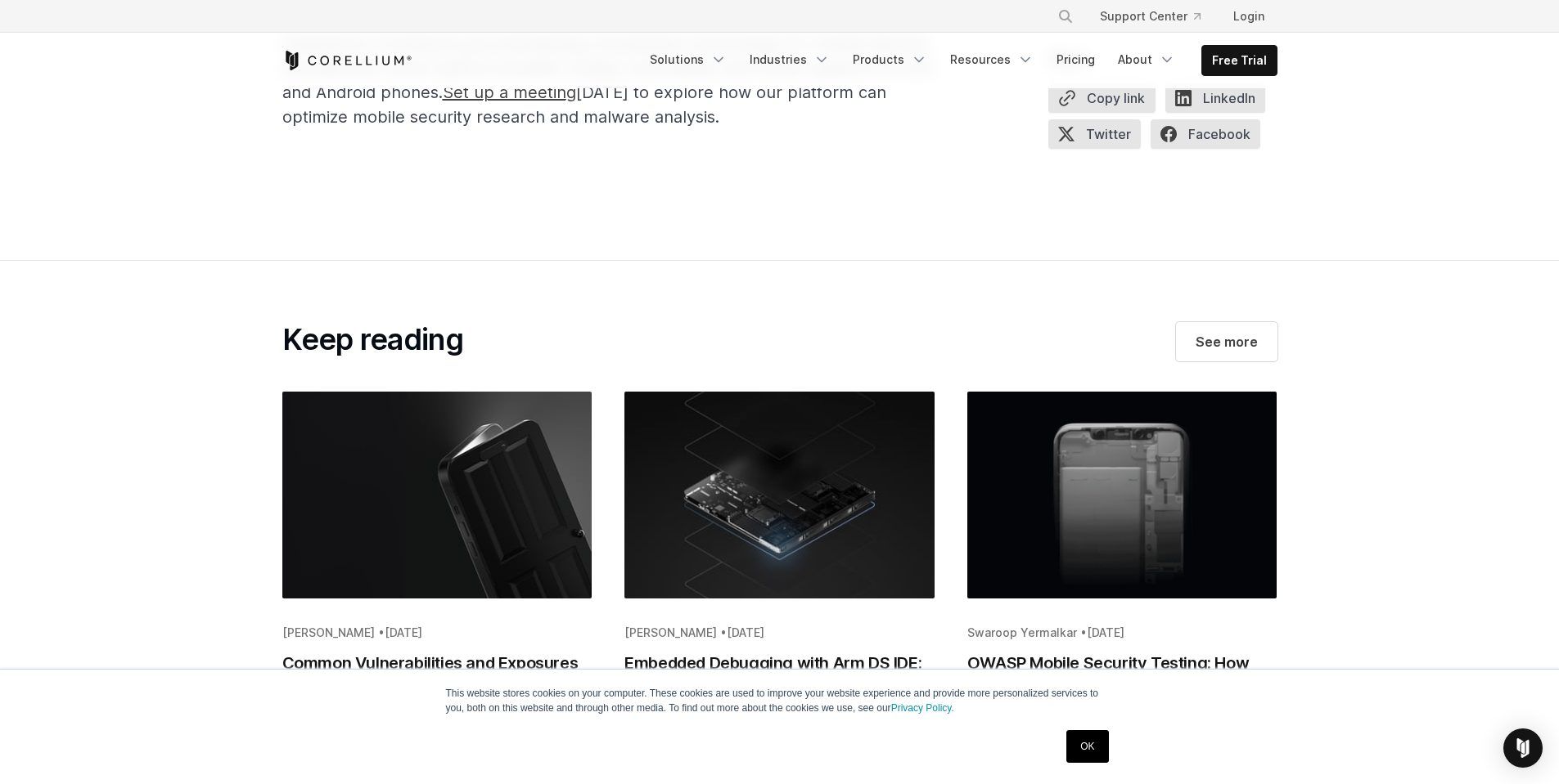
scroll to position [6298, 0]
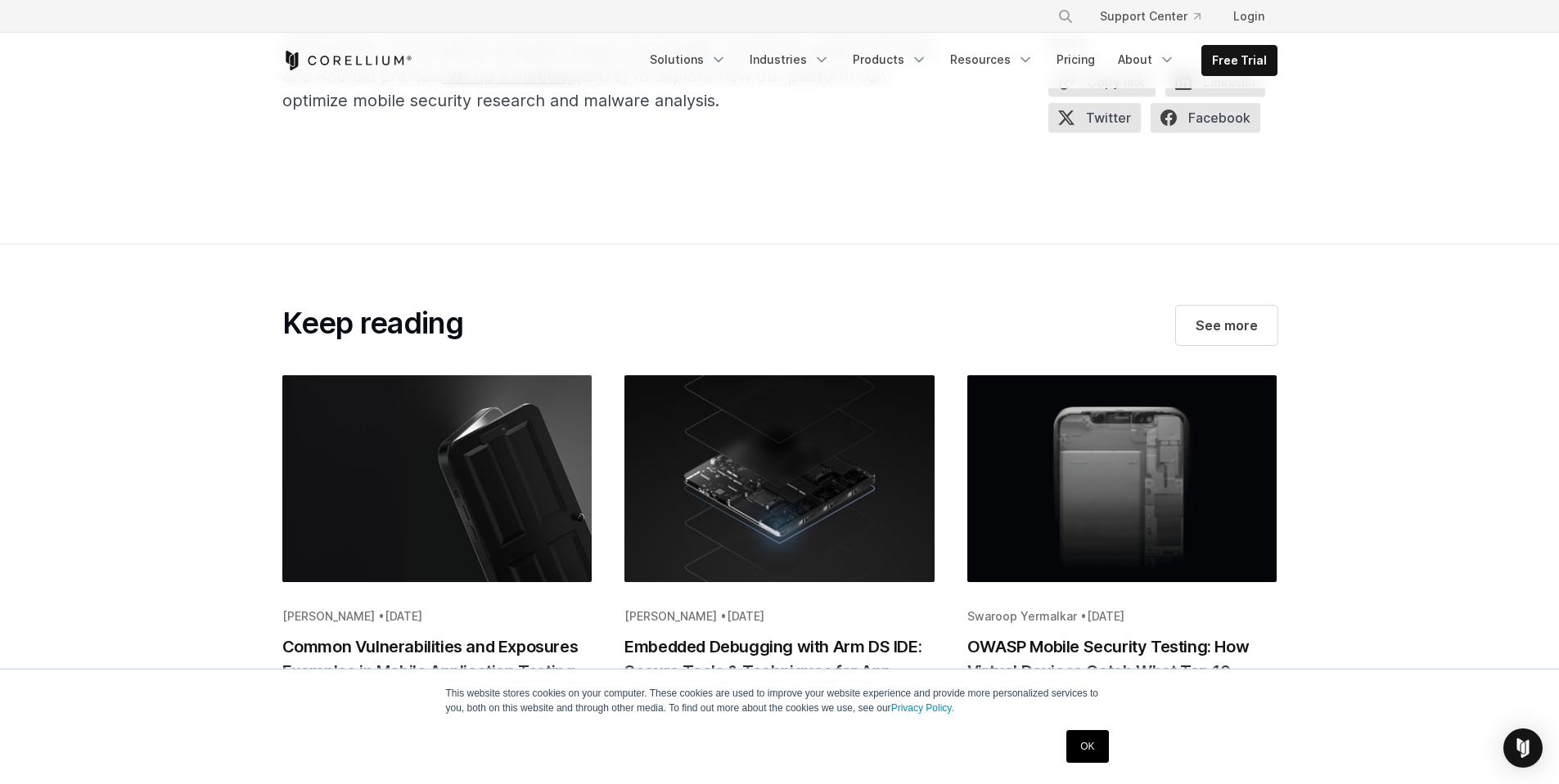
drag, startPoint x: 335, startPoint y: 326, endPoint x: 416, endPoint y: 378, distance: 96.3
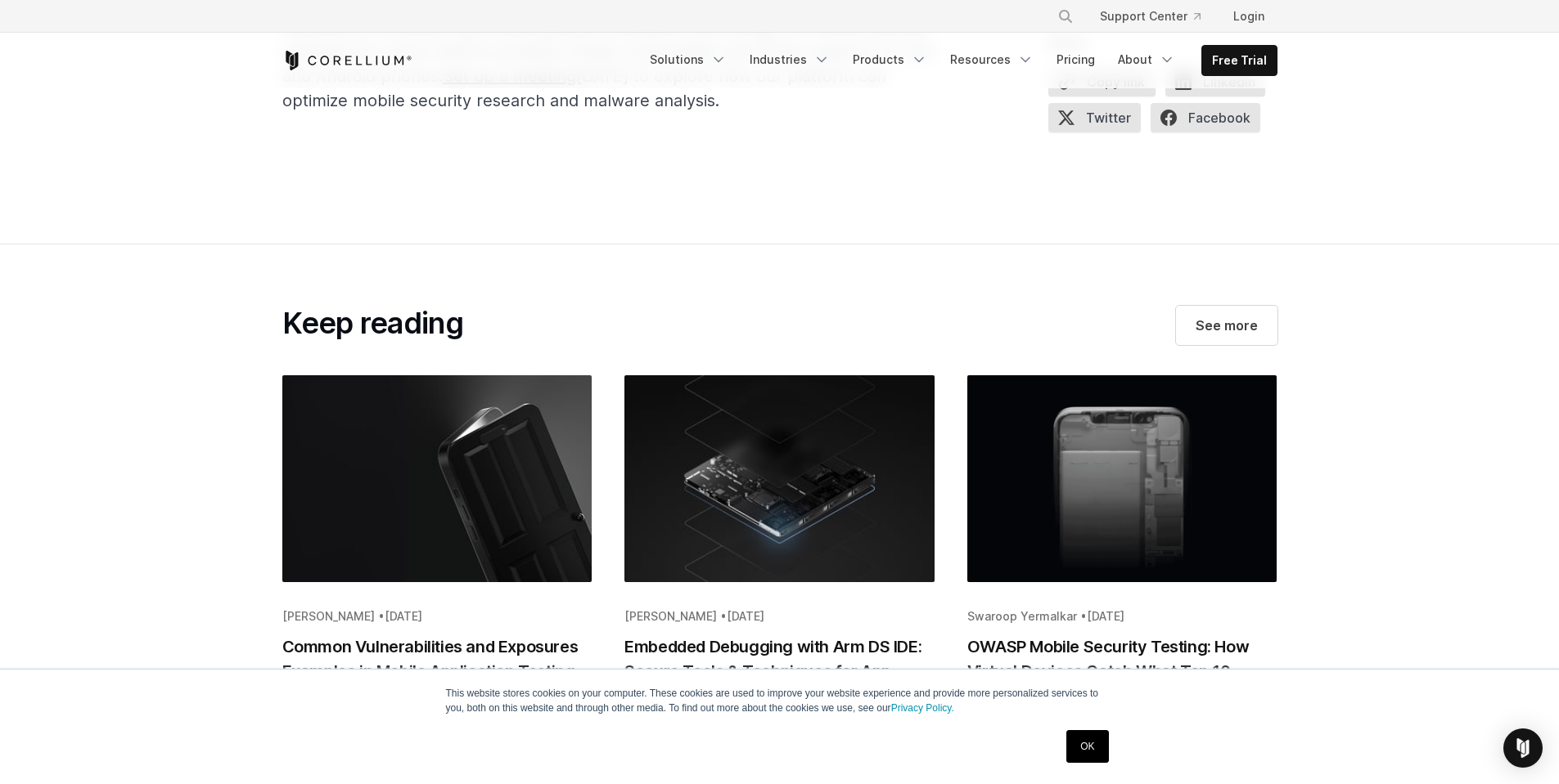
drag, startPoint x: 385, startPoint y: 308, endPoint x: 754, endPoint y: 322, distance: 369.3
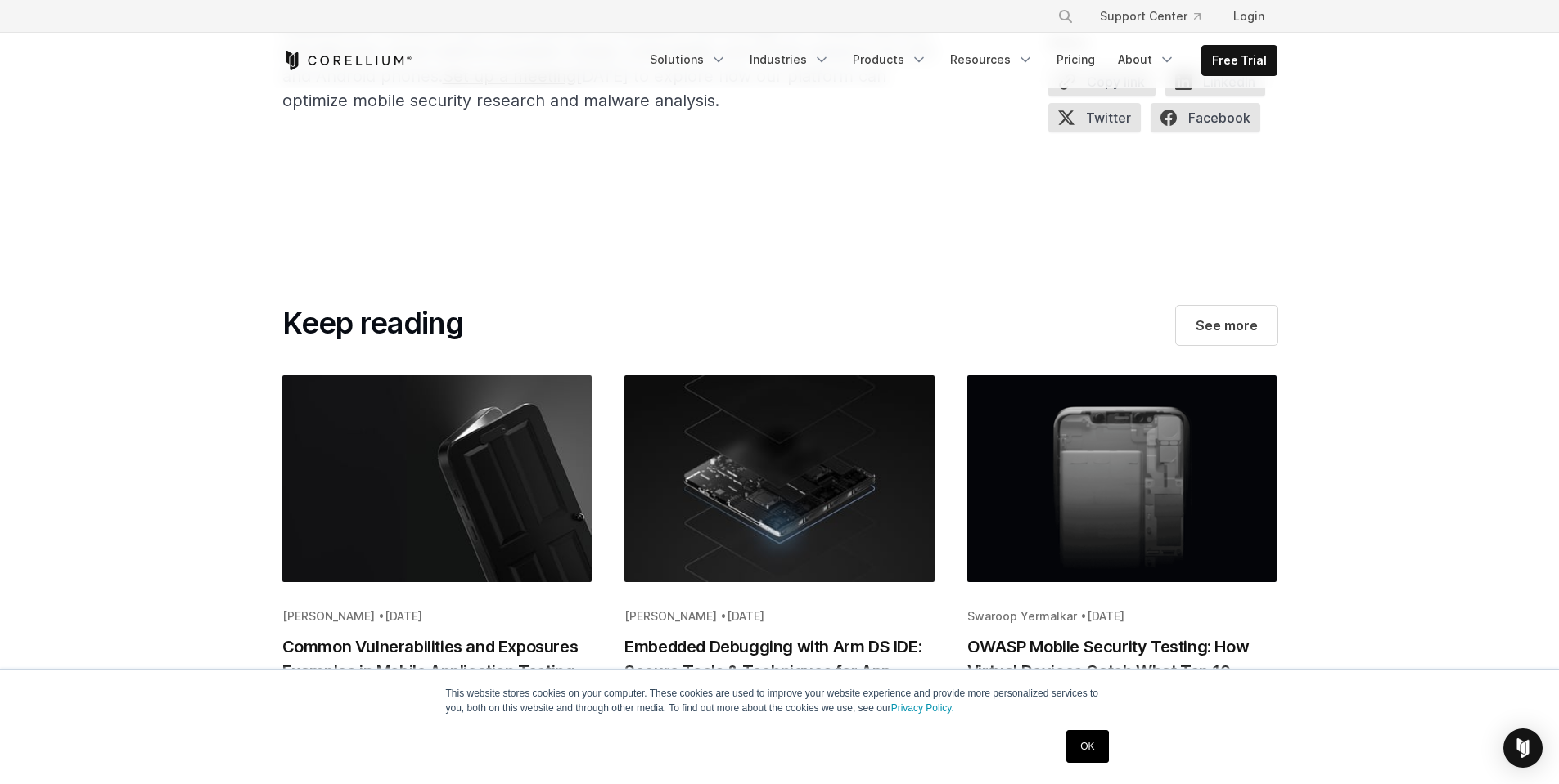
drag, startPoint x: 350, startPoint y: 329, endPoint x: 359, endPoint y: 348, distance: 21.0
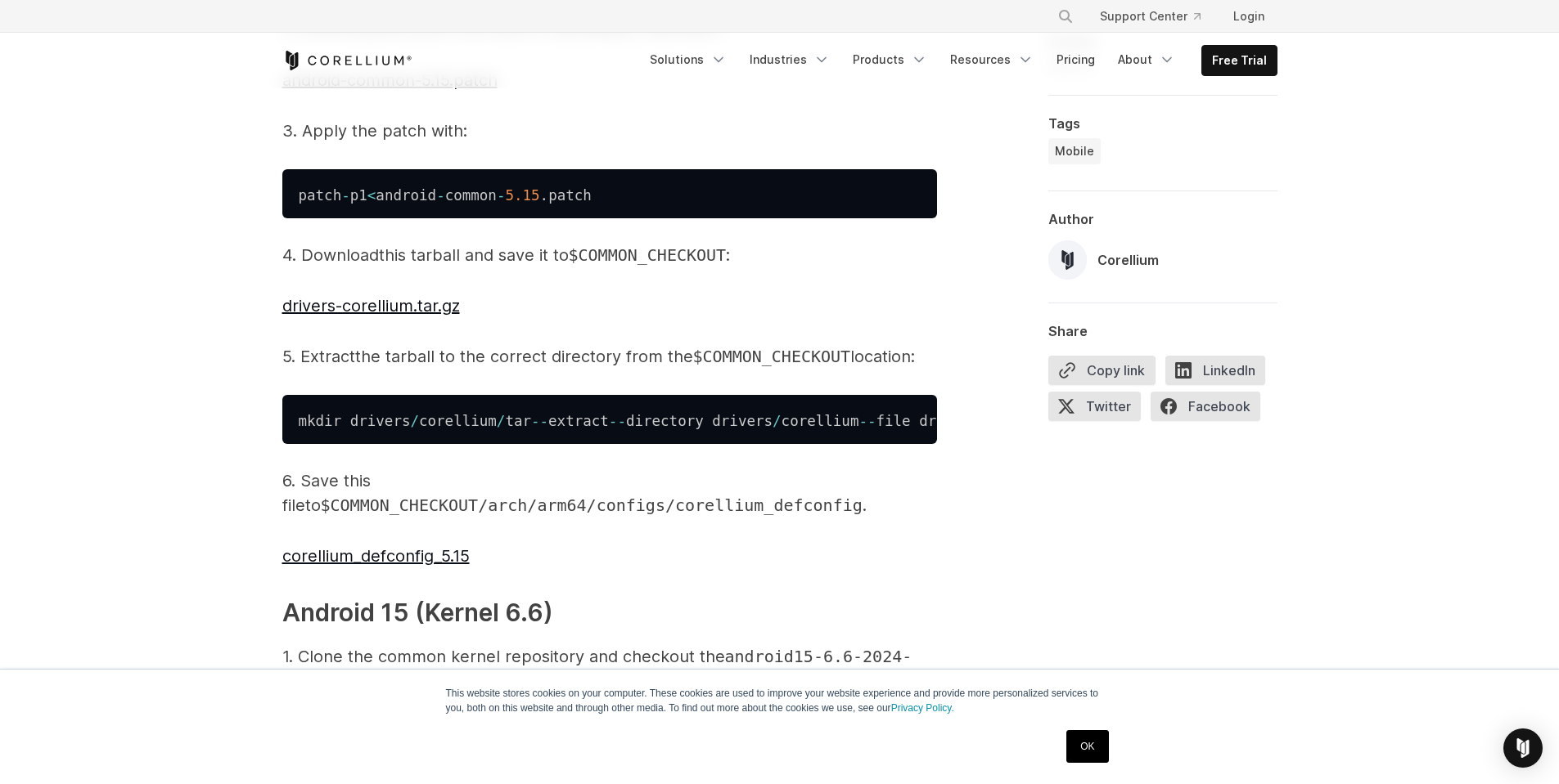
scroll to position [0, 0]
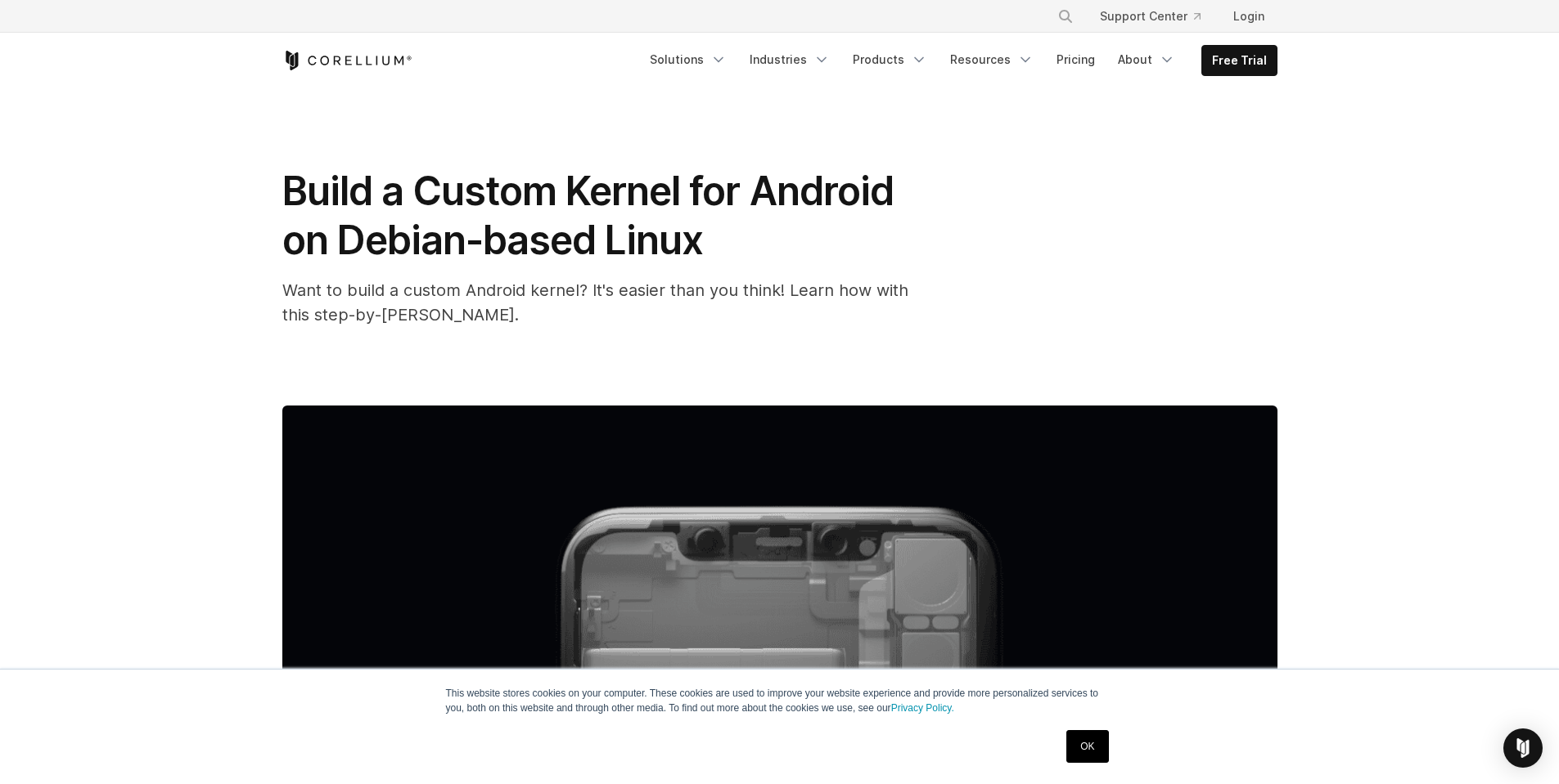
click at [387, 130] on div "Build a Custom Kernel for Android on Debian-based Linux Want to build a custom …" at bounding box center [780, 618] width 1048 height 1059
click at [398, 183] on span "Build a Custom Kernel for Android on Debian-based Linux" at bounding box center [588, 216] width 611 height 98
click at [398, 182] on span "Build a Custom Kernel for Android on Debian-based Linux" at bounding box center [588, 216] width 611 height 98
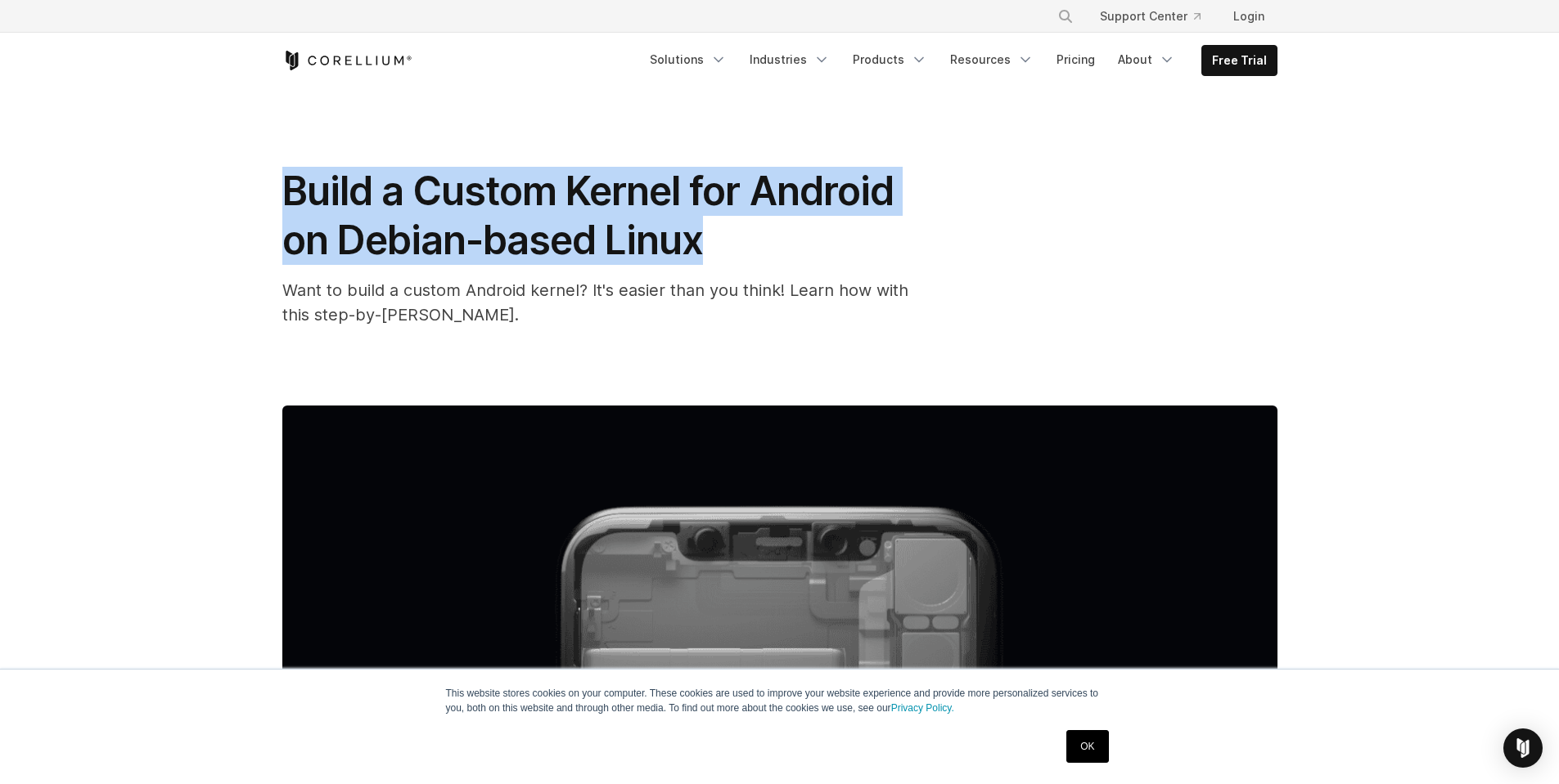
click at [398, 182] on span "Build a Custom Kernel for Android on Debian-based Linux" at bounding box center [588, 216] width 611 height 98
copy div "Build a Custom Kernel for Android on Debian-based Linux"
